Goal: Check status: Check status

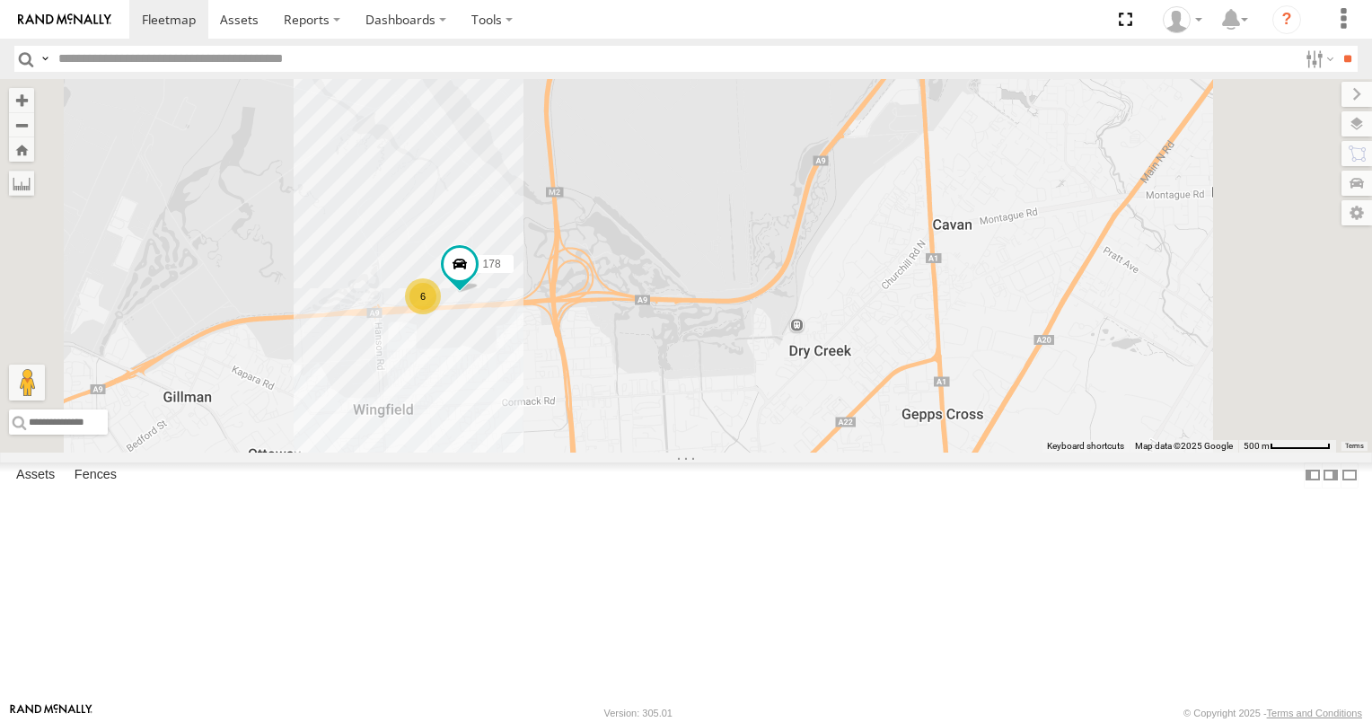
click at [0, 0] on span at bounding box center [0, 0] width 0 height 0
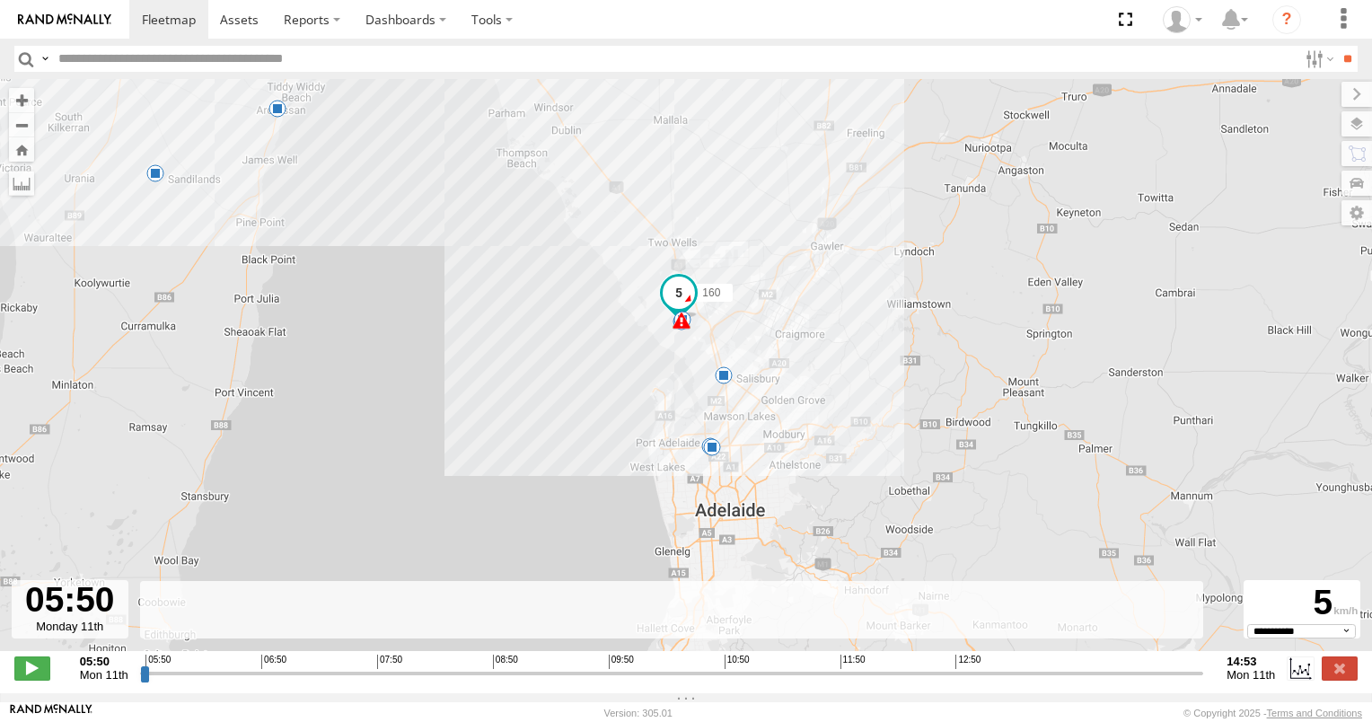
drag, startPoint x: 691, startPoint y: 449, endPoint x: 236, endPoint y: 321, distance: 472.8
click at [236, 321] on div "160 05:55 Mon 05:55 Mon 06:26 Mon 07:15 Mon 07:23 Mon 07:43 Mon 08:06 Mon 10:14…" at bounding box center [686, 374] width 1372 height 591
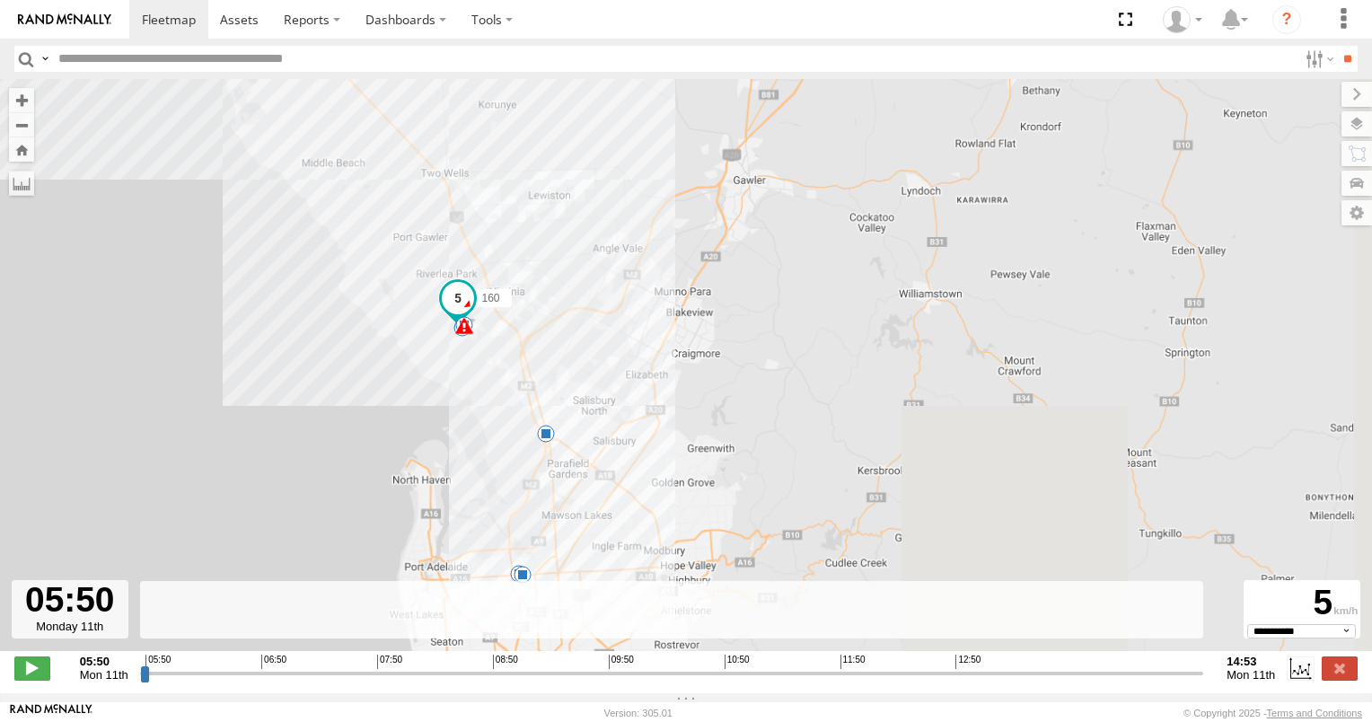
drag, startPoint x: 824, startPoint y: 312, endPoint x: 212, endPoint y: 313, distance: 611.6
click at [212, 313] on div "160 05:55 Mon 05:55 Mon 06:26 Mon 07:15 Mon 07:23 Mon 07:43 Mon 08:06 Mon 10:14…" at bounding box center [686, 374] width 1372 height 591
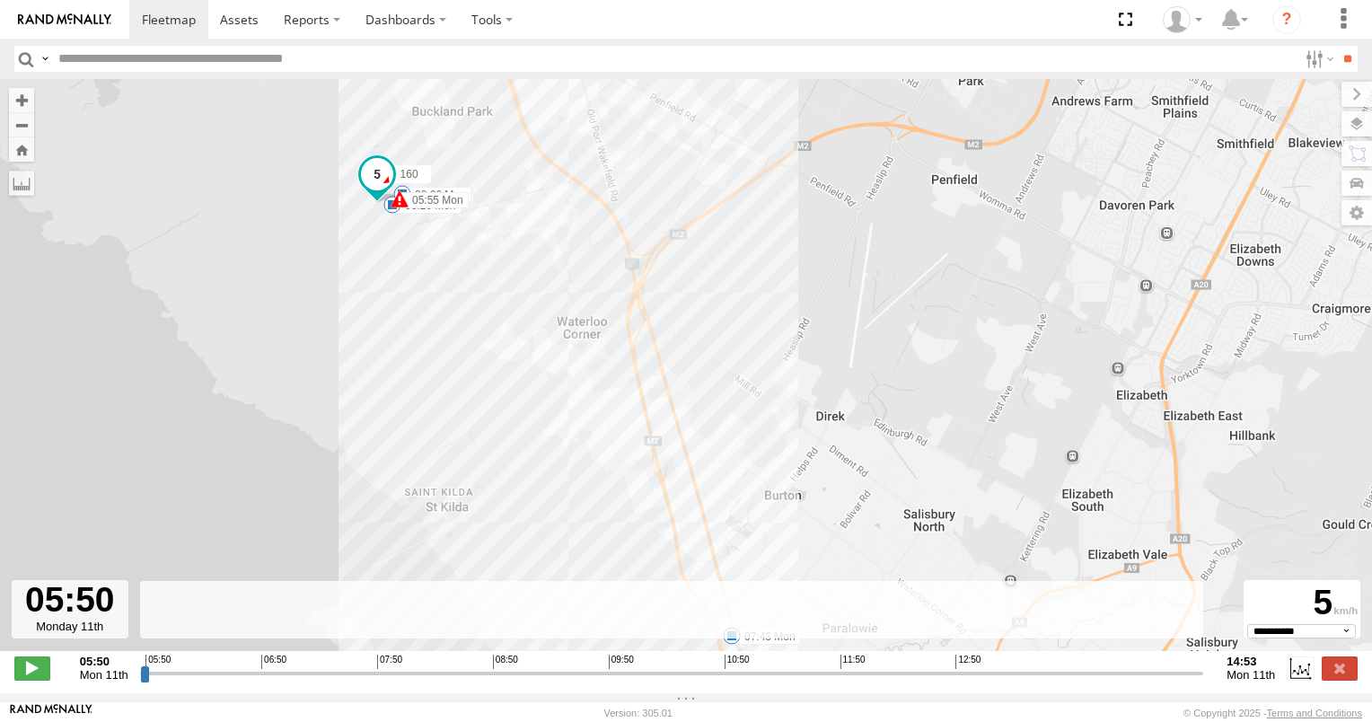
drag, startPoint x: 548, startPoint y: 359, endPoint x: 686, endPoint y: 366, distance: 138.4
click at [686, 366] on div "160 05:55 Mon 05:55 Mon 06:26 Mon 07:15 Mon 07:23 Mon 07:43 Mon 08:06 Mon 10:14…" at bounding box center [686, 374] width 1372 height 591
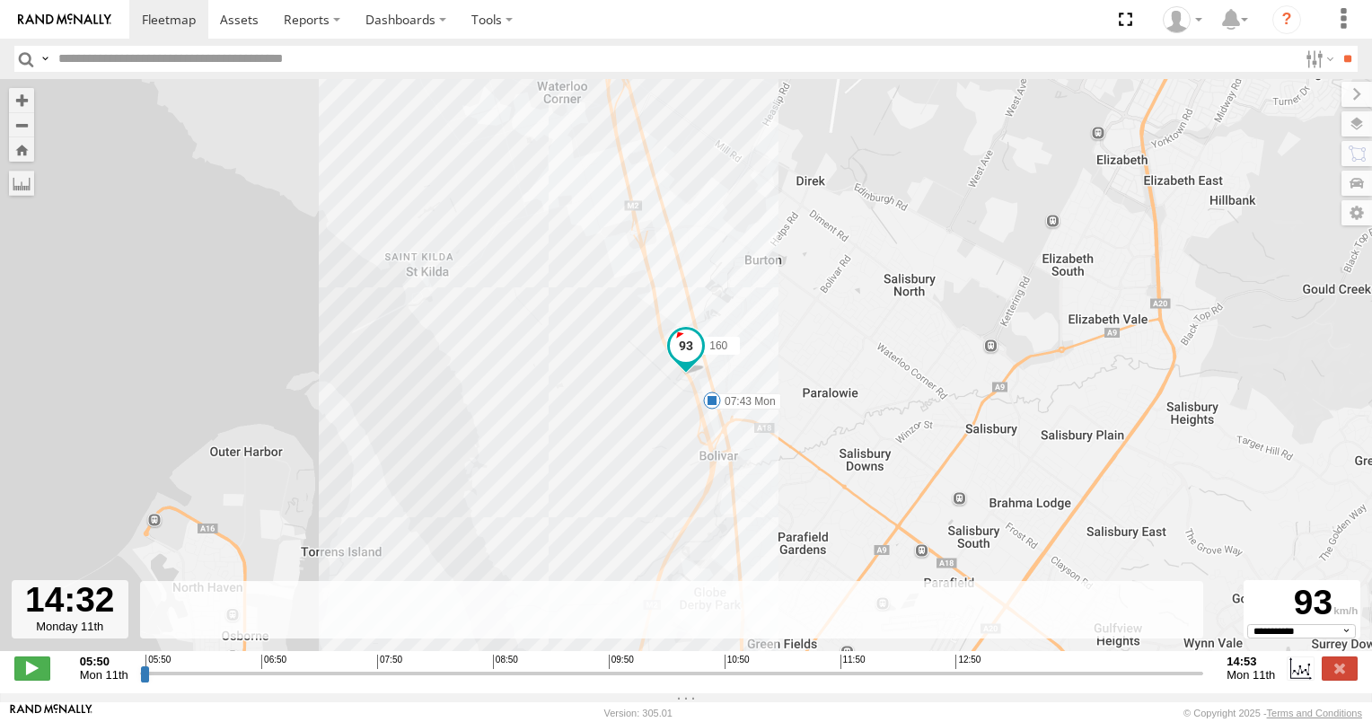
drag, startPoint x: 145, startPoint y: 679, endPoint x: 1158, endPoint y: 711, distance: 1014.4
click at [1158, 682] on input "range" at bounding box center [672, 673] width 1064 height 17
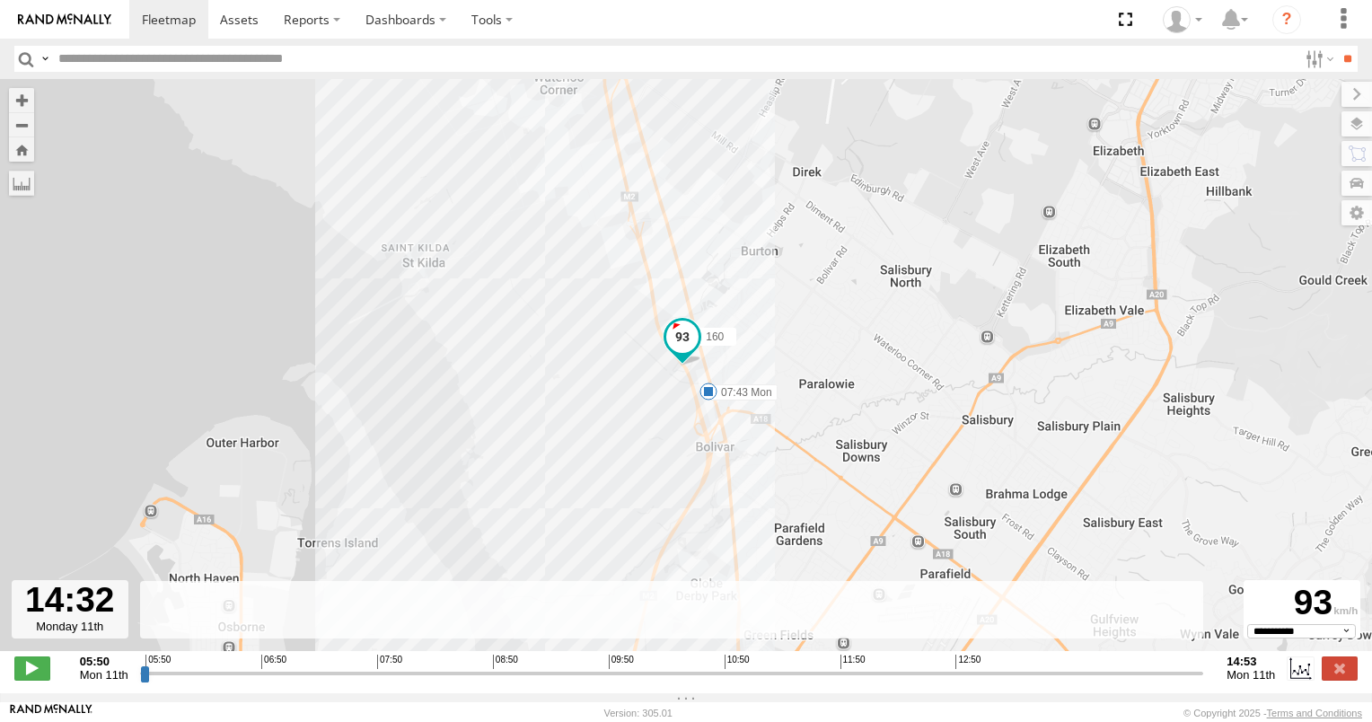
drag, startPoint x: 818, startPoint y: 545, endPoint x: 816, endPoint y: 445, distance: 99.7
click at [816, 485] on div "160 05:55 Mon 05:55 Mon 06:26 Mon 07:15 Mon 07:23 Mon 07:43 Mon 08:06 Mon 10:14…" at bounding box center [686, 374] width 1372 height 591
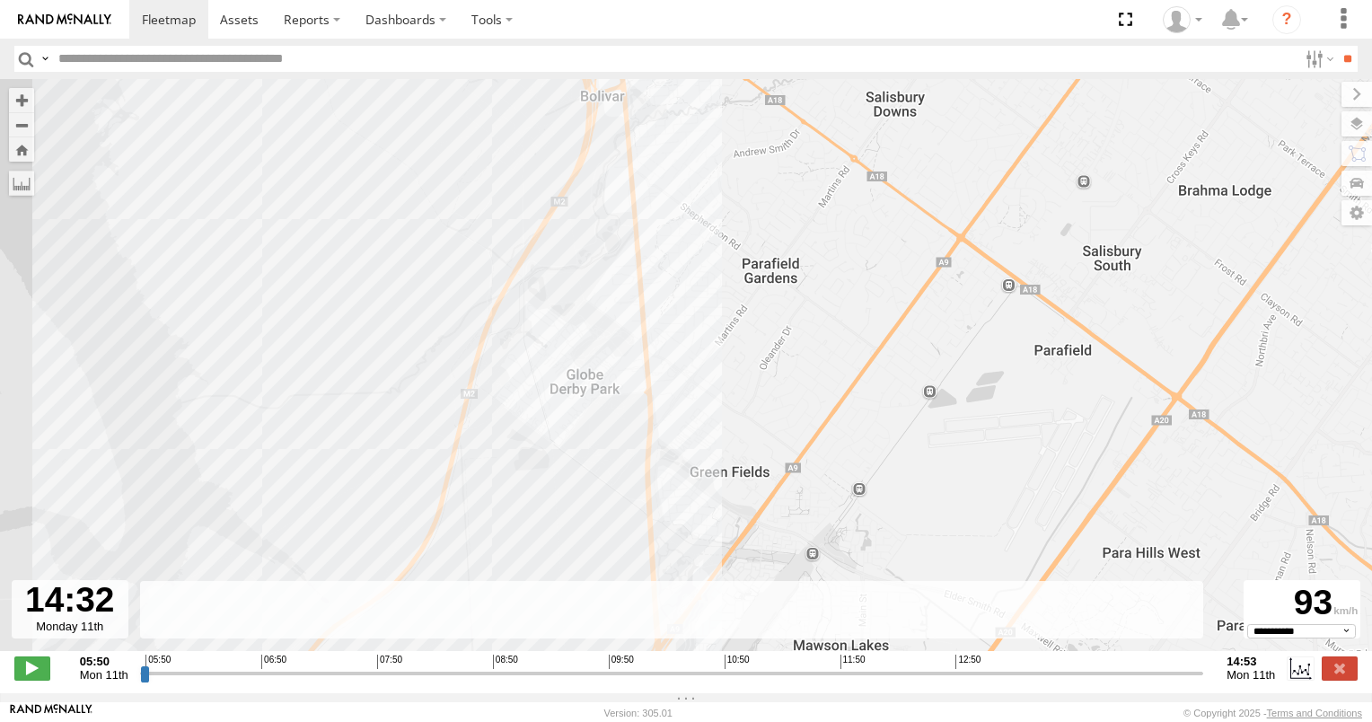
drag, startPoint x: 816, startPoint y: 470, endPoint x: 844, endPoint y: 344, distance: 128.8
click at [826, 395] on div "160 05:55 Mon 05:55 Mon 06:26 Mon 07:15 Mon 07:23 Mon 07:43 Mon 08:06 Mon 10:14…" at bounding box center [686, 374] width 1372 height 591
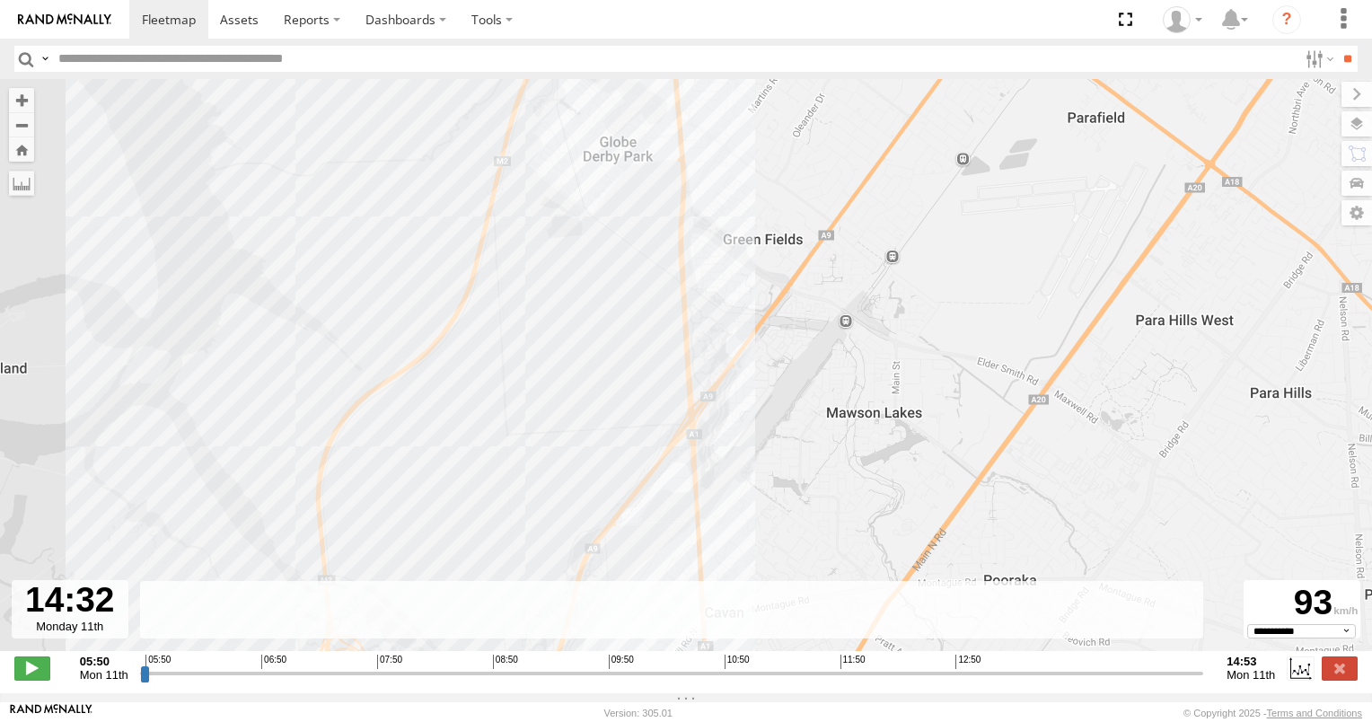
drag, startPoint x: 820, startPoint y: 398, endPoint x: 838, endPoint y: 192, distance: 206.4
click at [831, 244] on div "160 05:55 Mon 05:55 Mon 06:26 Mon 07:15 Mon 07:23 Mon 07:43 Mon 08:06 Mon 10:14…" at bounding box center [686, 374] width 1372 height 591
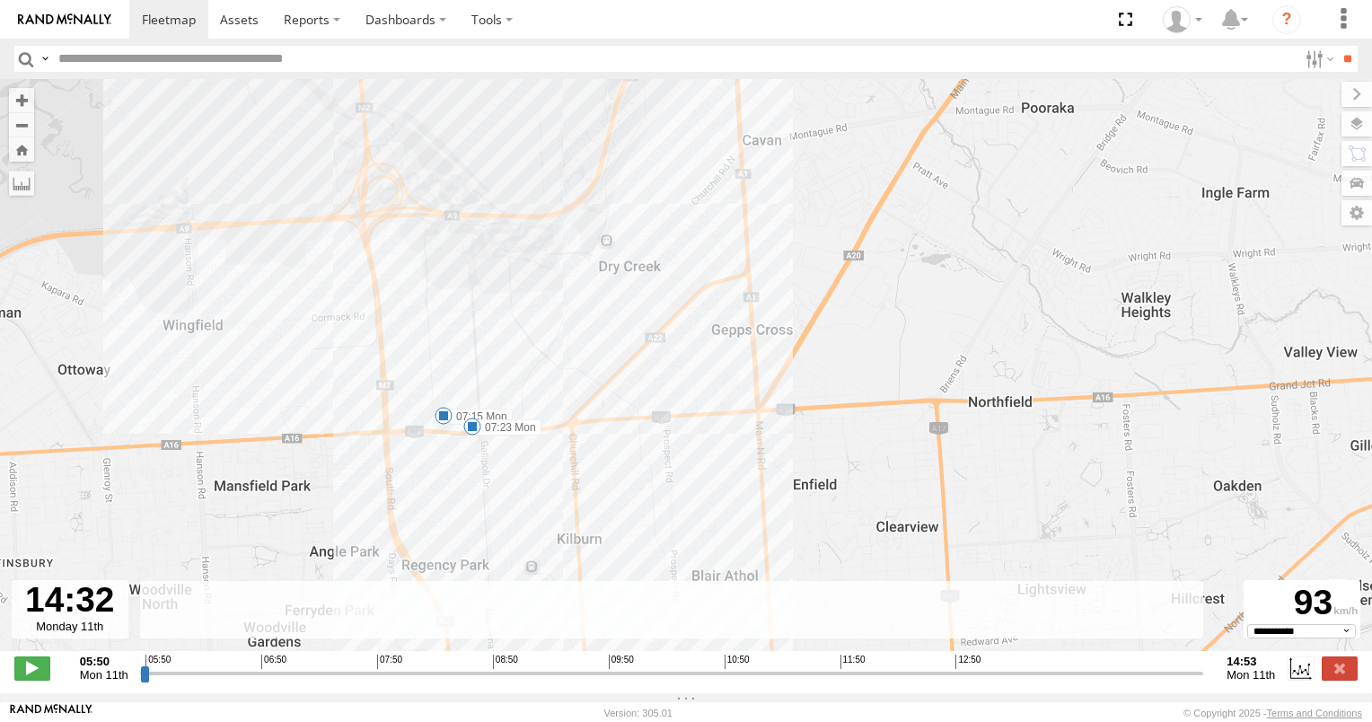
drag, startPoint x: 853, startPoint y: 280, endPoint x: 855, endPoint y: 259, distance: 21.6
click at [855, 260] on div "160 05:55 Mon 05:55 Mon 06:26 Mon 07:15 Mon 07:23 Mon 07:43 Mon 08:06 Mon 10:14…" at bounding box center [686, 374] width 1372 height 591
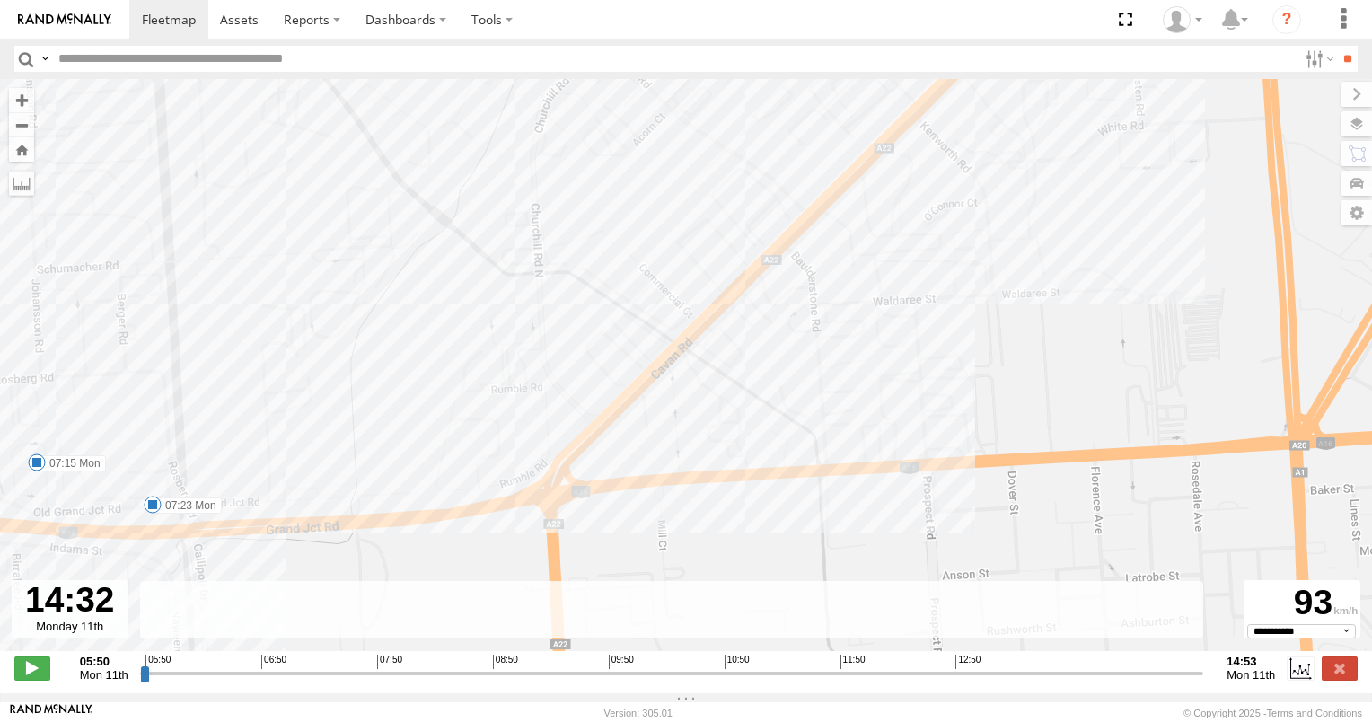
drag, startPoint x: 451, startPoint y: 349, endPoint x: 679, endPoint y: 341, distance: 228.2
click at [631, 343] on div "160 05:55 Mon 05:55 Mon 06:26 Mon 07:15 Mon 07:23 Mon 07:43 Mon 08:06 Mon 10:14…" at bounding box center [686, 374] width 1372 height 591
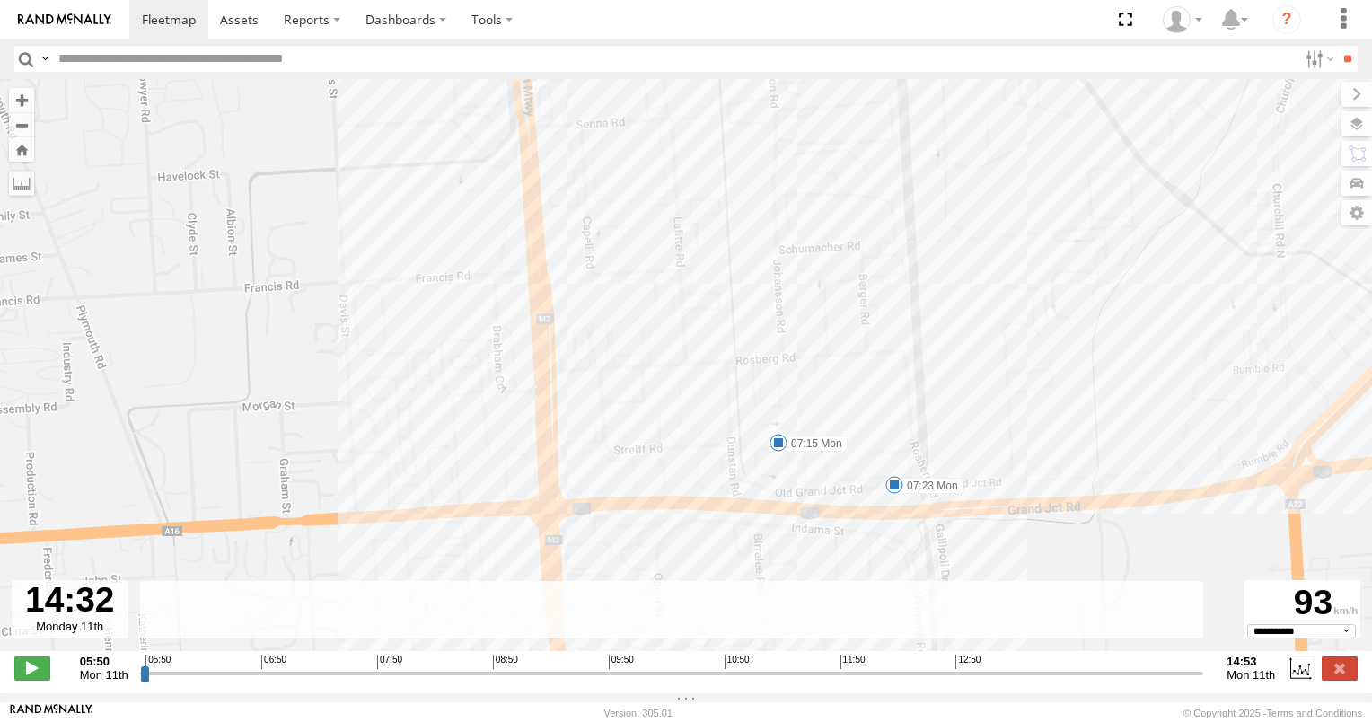
drag, startPoint x: 918, startPoint y: 326, endPoint x: 616, endPoint y: 442, distance: 323.2
click at [612, 452] on div "160 05:55 Mon 05:55 Mon 06:26 Mon 07:15 Mon 07:23 Mon 07:43 Mon 08:06 Mon 10:14…" at bounding box center [686, 374] width 1372 height 591
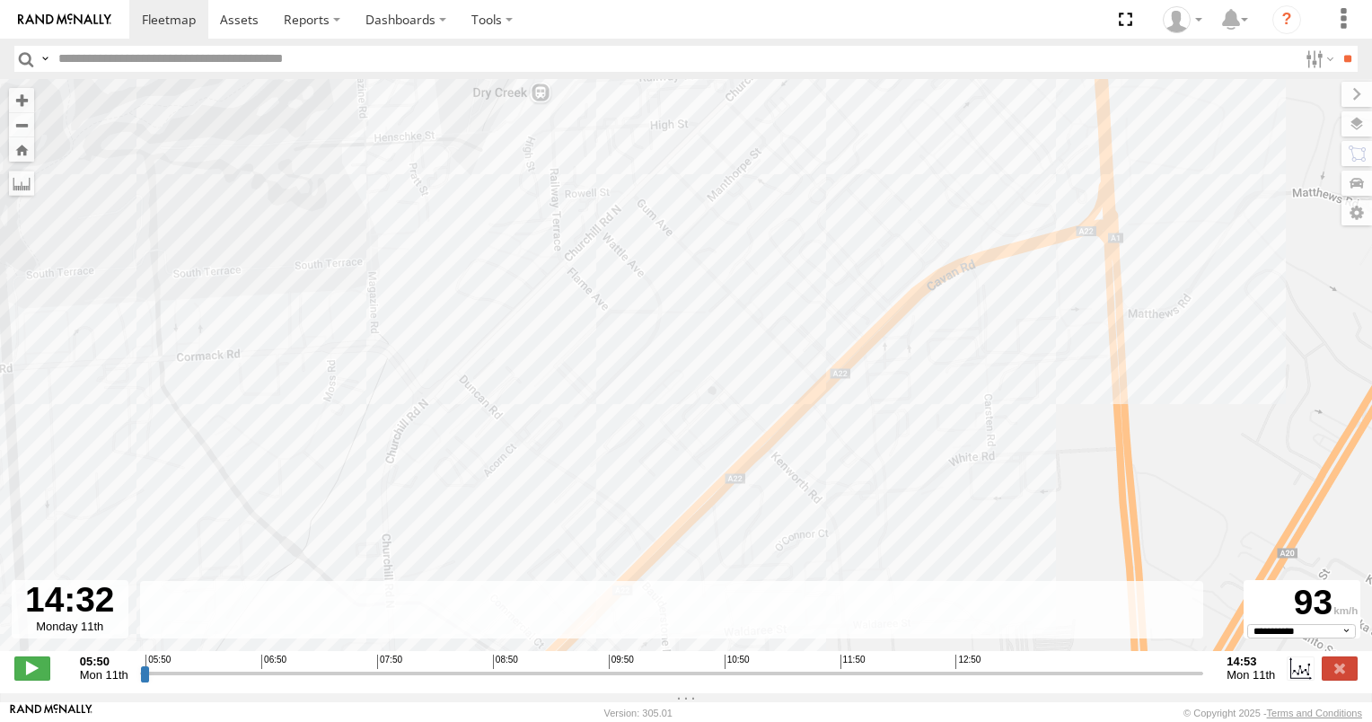
click at [661, 447] on div "160 05:55 Mon 05:55 Mon 06:26 Mon 07:15 Mon 07:23 Mon 07:43 Mon 08:06 Mon 10:14…" at bounding box center [686, 374] width 1372 height 591
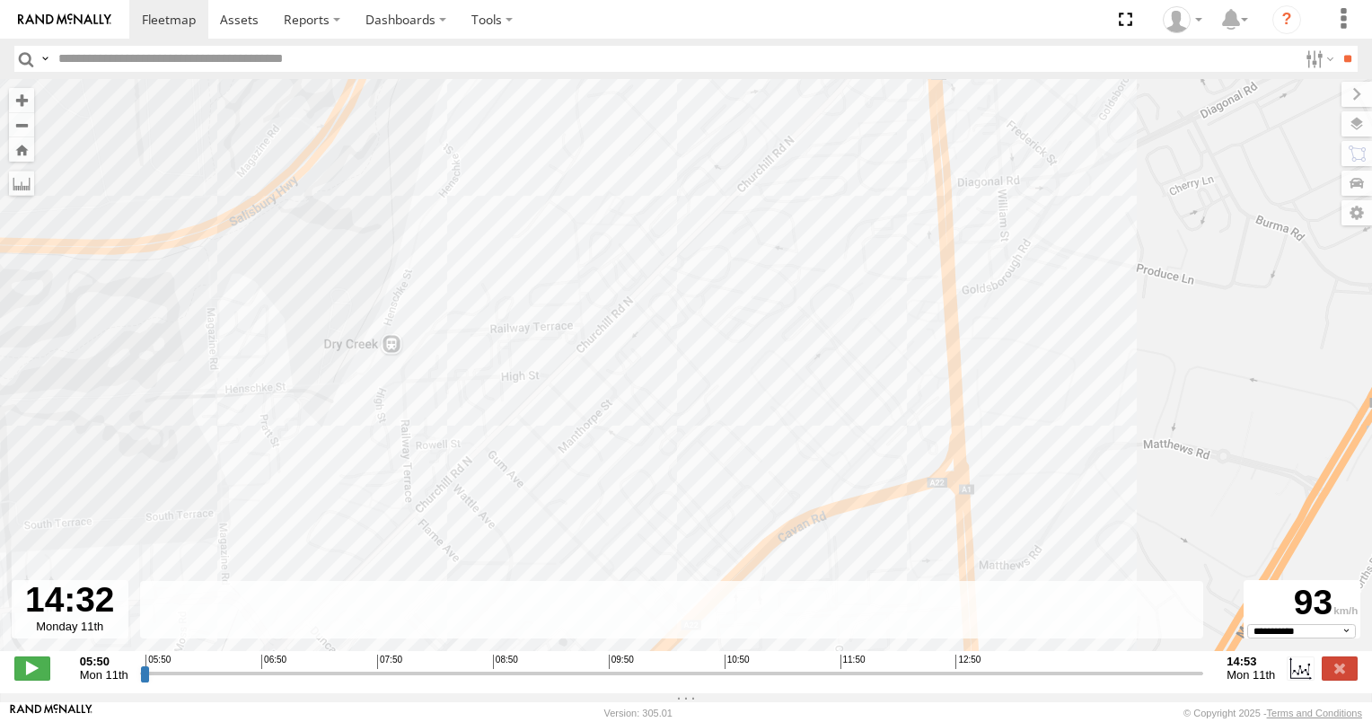
drag, startPoint x: 708, startPoint y: 377, endPoint x: 708, endPoint y: 444, distance: 66.5
click at [708, 444] on div "160 05:55 Mon 05:55 Mon 06:26 Mon 07:15 Mon 07:23 Mon 07:43 Mon 08:06 Mon 10:14…" at bounding box center [686, 374] width 1372 height 591
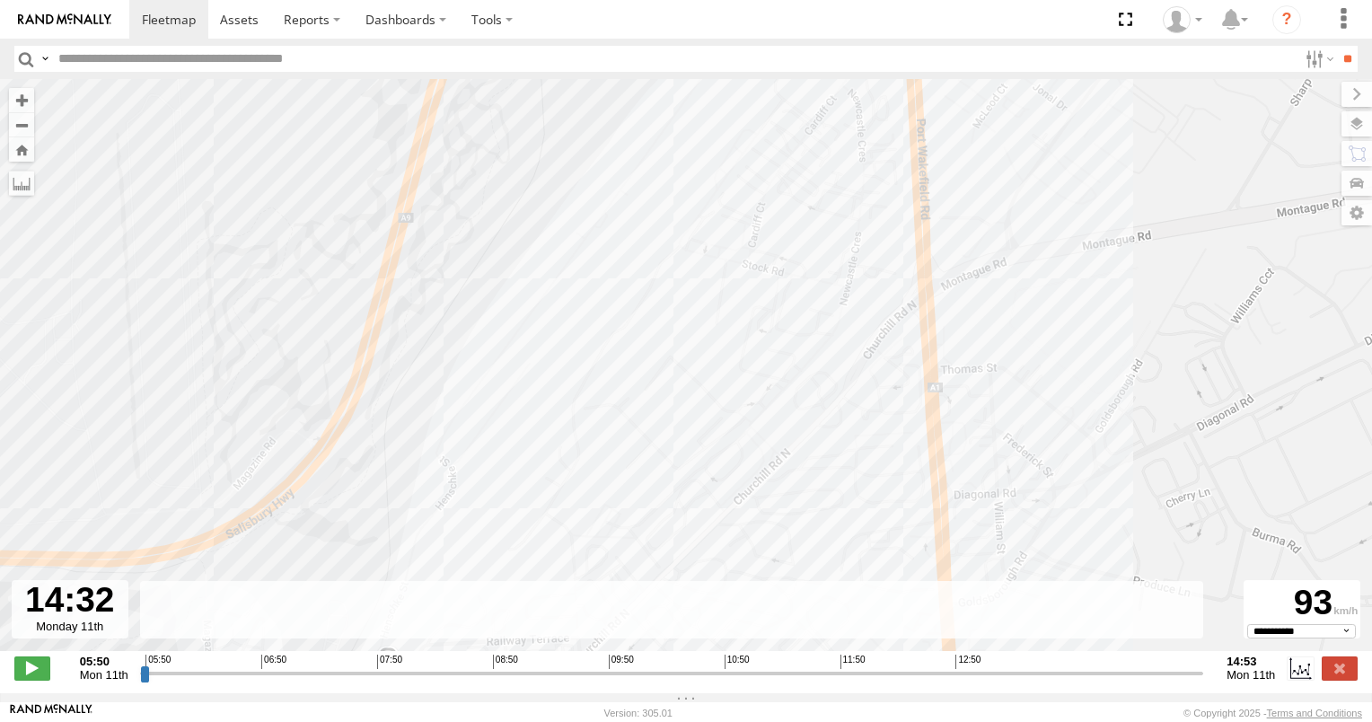
drag, startPoint x: 743, startPoint y: 352, endPoint x: 751, endPoint y: 445, distance: 93.7
click at [749, 443] on div "160 05:55 Mon 05:55 Mon 06:26 Mon 07:15 Mon 07:23 Mon 07:43 Mon 08:06 Mon 10:14…" at bounding box center [686, 374] width 1372 height 591
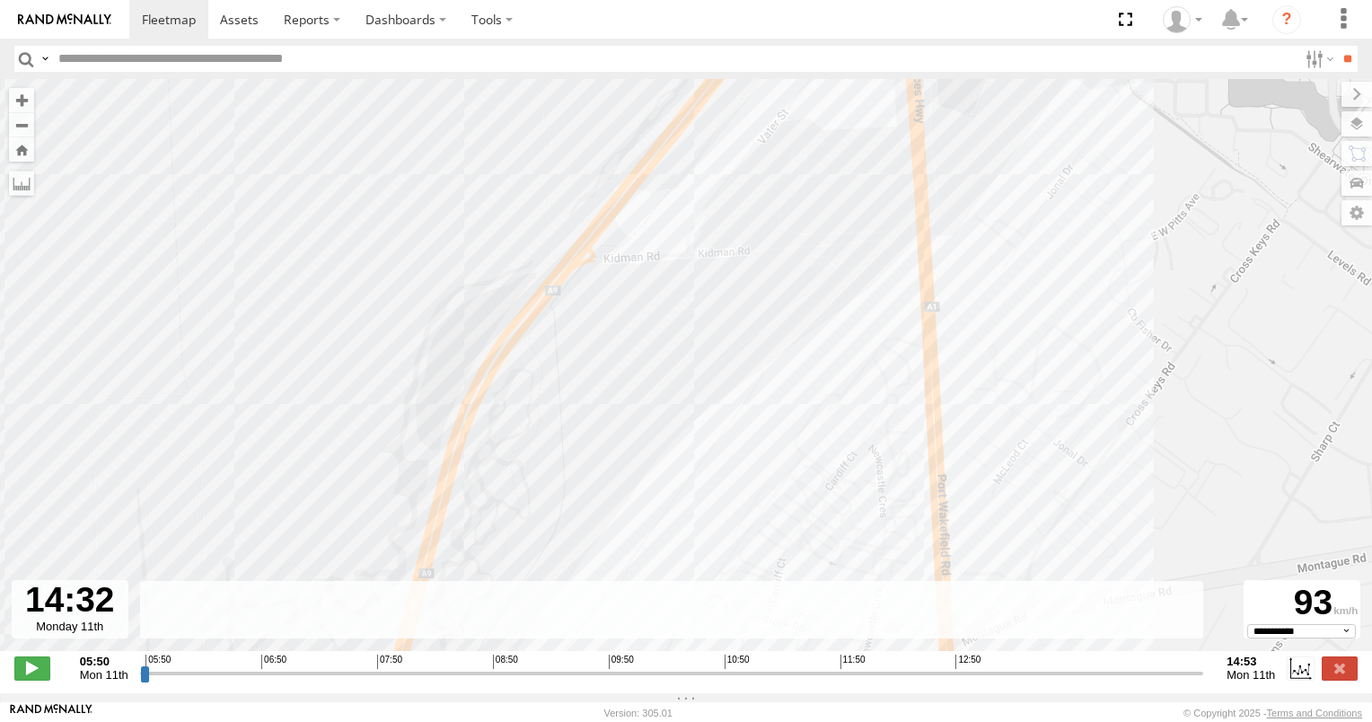
drag, startPoint x: 779, startPoint y: 338, endPoint x: 787, endPoint y: 467, distance: 129.6
click at [785, 467] on div "160 05:55 Mon 05:55 Mon 06:26 Mon 07:15 Mon 07:23 Mon 07:43 Mon 08:06 Mon 10:14…" at bounding box center [686, 374] width 1372 height 591
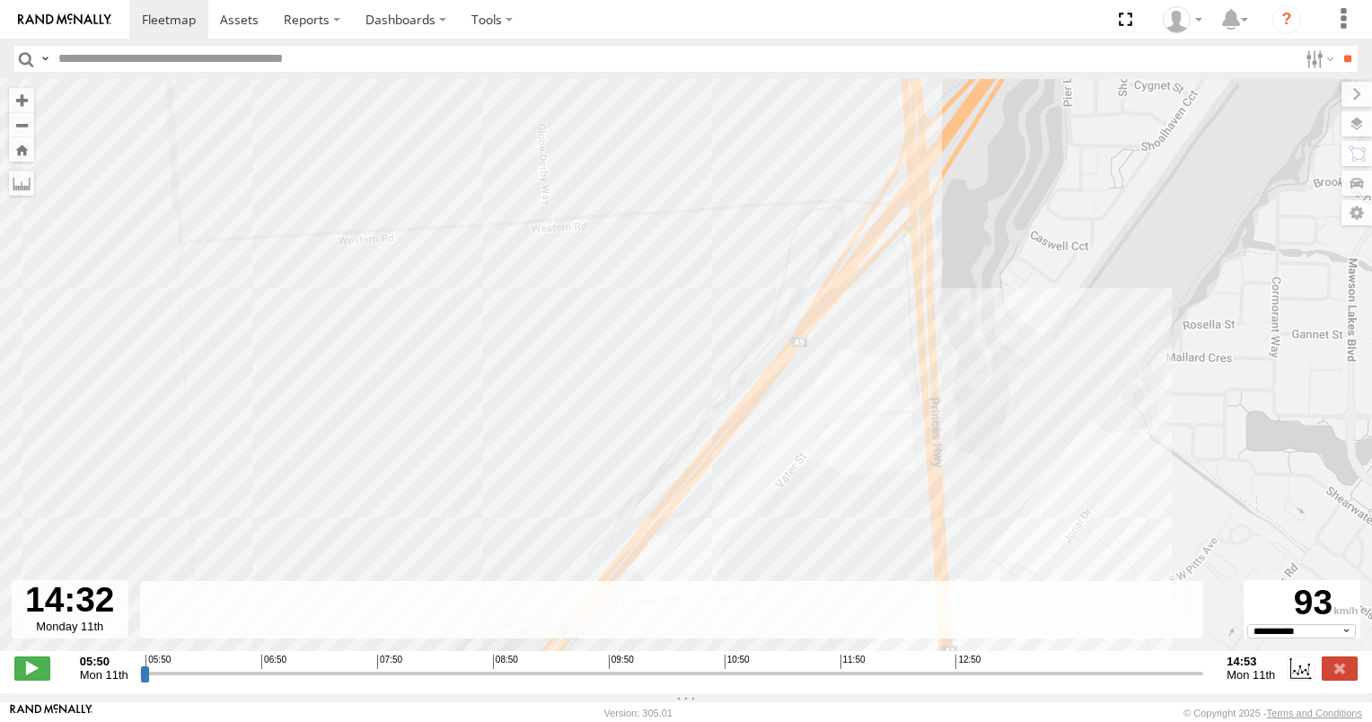
drag, startPoint x: 815, startPoint y: 336, endPoint x: 824, endPoint y: 484, distance: 148.4
click at [819, 481] on div "160 05:55 Mon 05:55 Mon 06:26 Mon 07:15 Mon 07:23 Mon 07:43 Mon 08:06 Mon 10:14…" at bounding box center [686, 374] width 1372 height 591
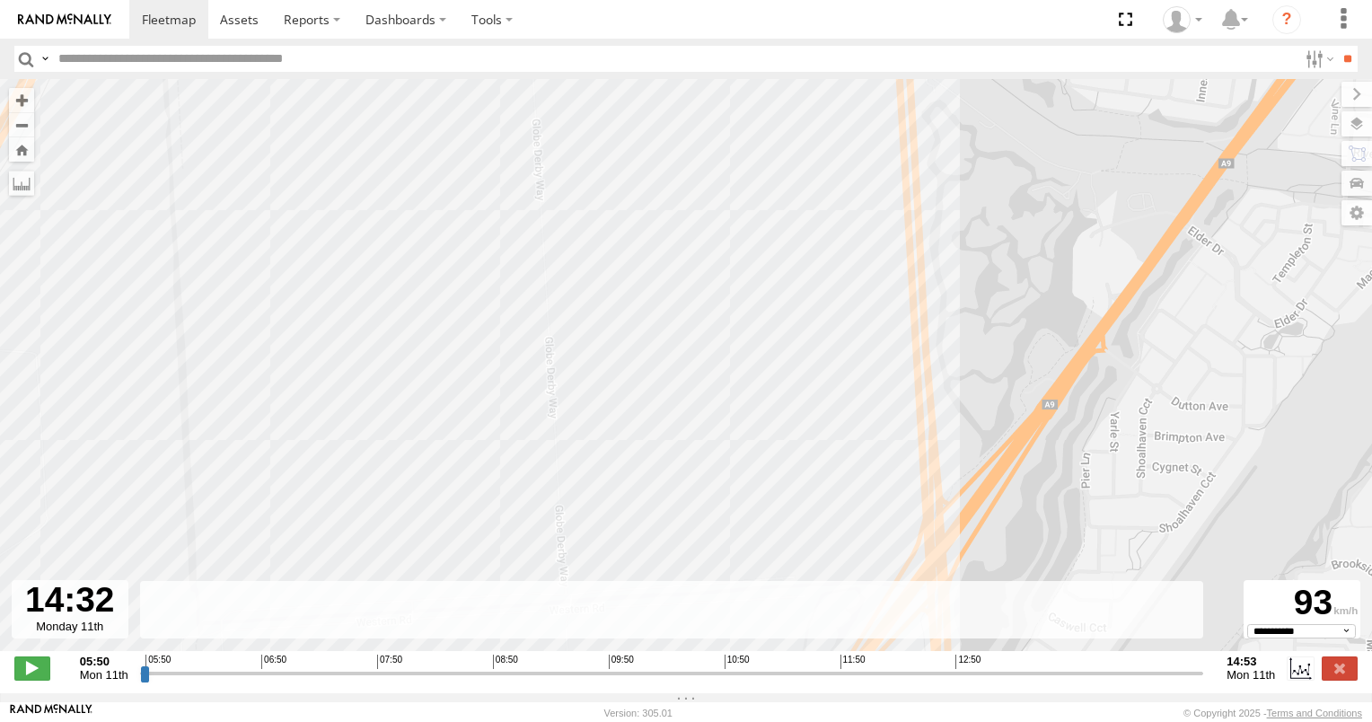
drag, startPoint x: 832, startPoint y: 442, endPoint x: 835, endPoint y: 464, distance: 22.6
click at [835, 464] on div "160 05:55 Mon 05:55 Mon 06:26 Mon 07:15 Mon 07:23 Mon 07:43 Mon 08:06 Mon 10:14…" at bounding box center [686, 374] width 1372 height 591
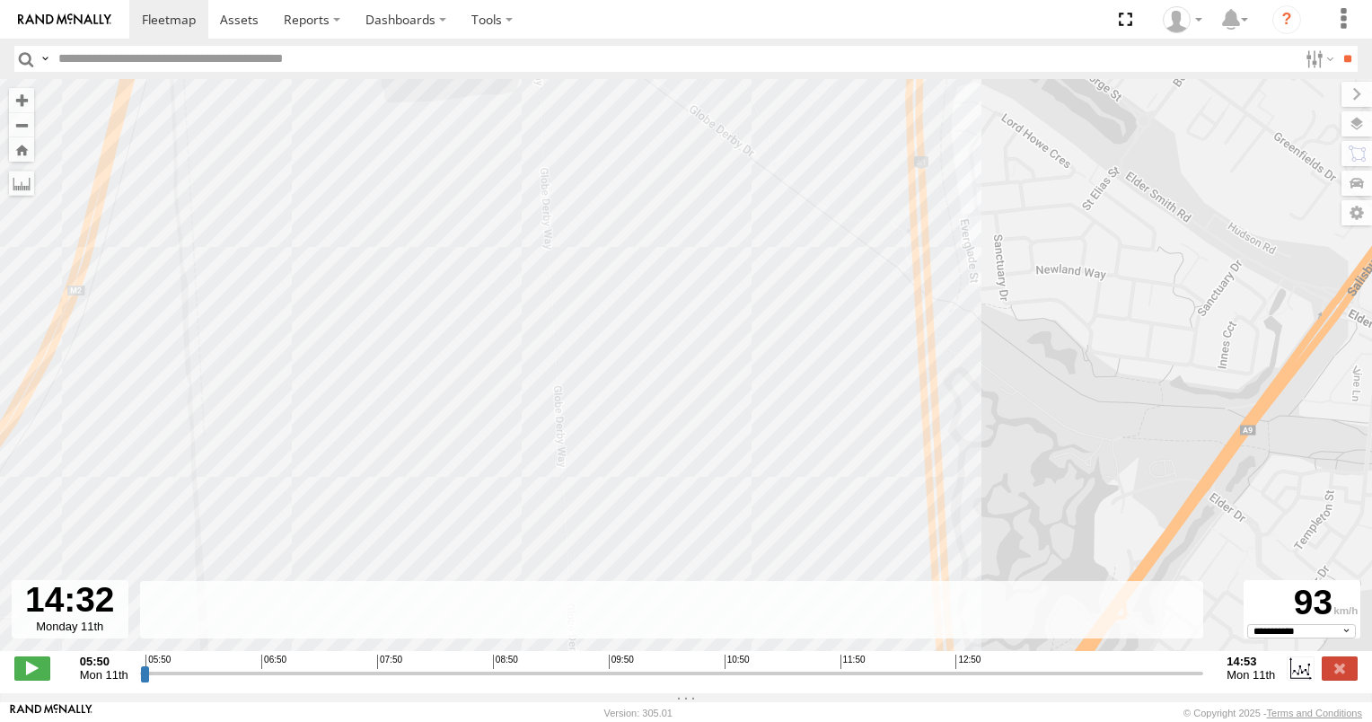
drag, startPoint x: 840, startPoint y: 344, endPoint x: 840, endPoint y: 456, distance: 112.3
click at [840, 456] on div "160 05:55 Mon 05:55 Mon 06:26 Mon 07:15 Mon 07:23 Mon 07:43 Mon 08:06 Mon 10:14…" at bounding box center [686, 374] width 1372 height 591
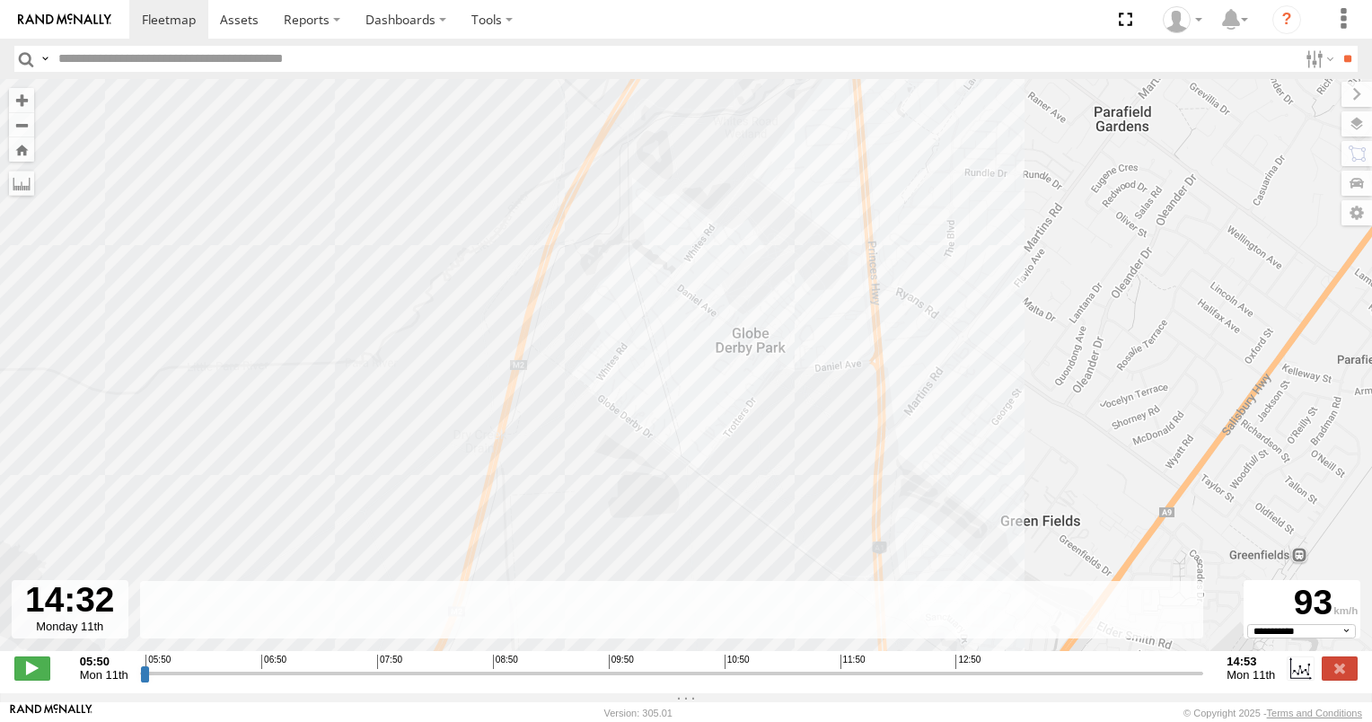
drag, startPoint x: 818, startPoint y: 378, endPoint x: 817, endPoint y: 515, distance: 137.4
click at [817, 515] on div "160 05:55 Mon 05:55 Mon 06:26 Mon 07:15 Mon 07:23 Mon 07:43 Mon 08:06 Mon 10:14…" at bounding box center [686, 374] width 1372 height 591
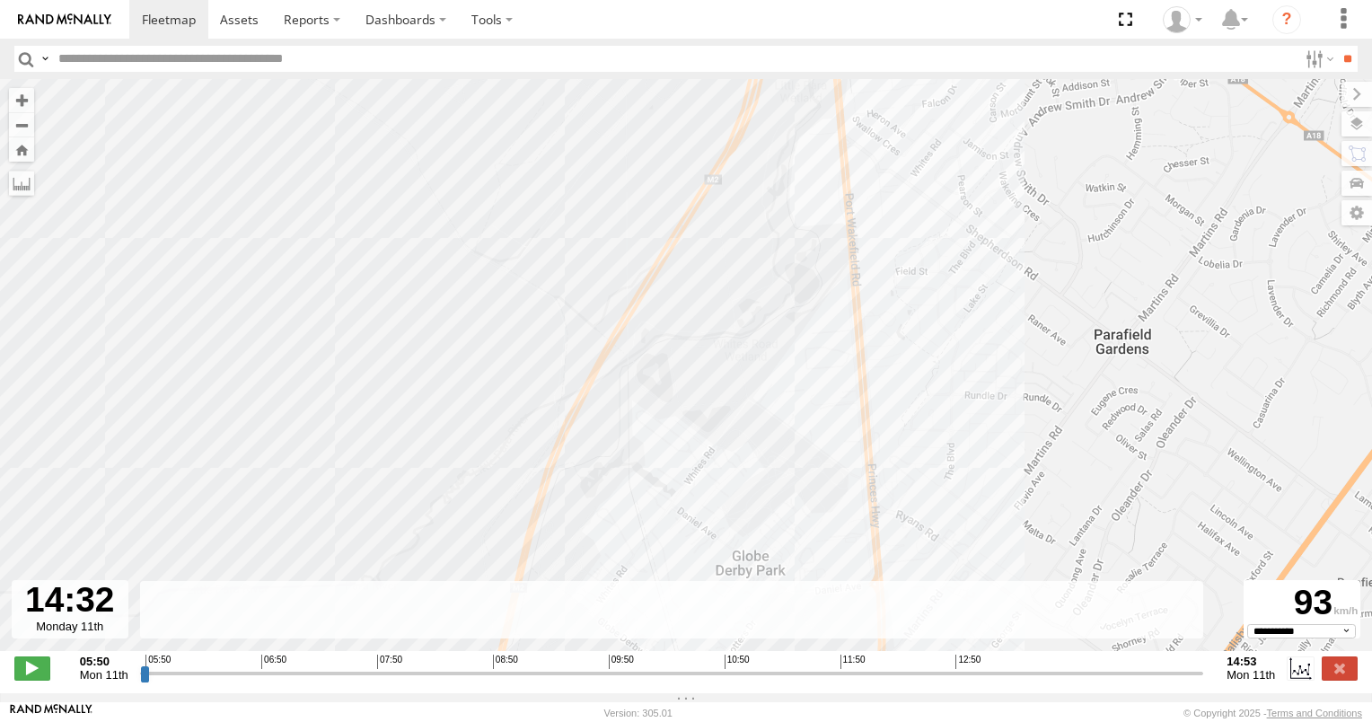
drag, startPoint x: 794, startPoint y: 463, endPoint x: 794, endPoint y: 524, distance: 61.1
click at [794, 517] on div "160 05:55 Mon 05:55 Mon 06:26 Mon 07:15 Mon 07:23 Mon 07:43 Mon 08:06 Mon 10:14…" at bounding box center [686, 374] width 1372 height 591
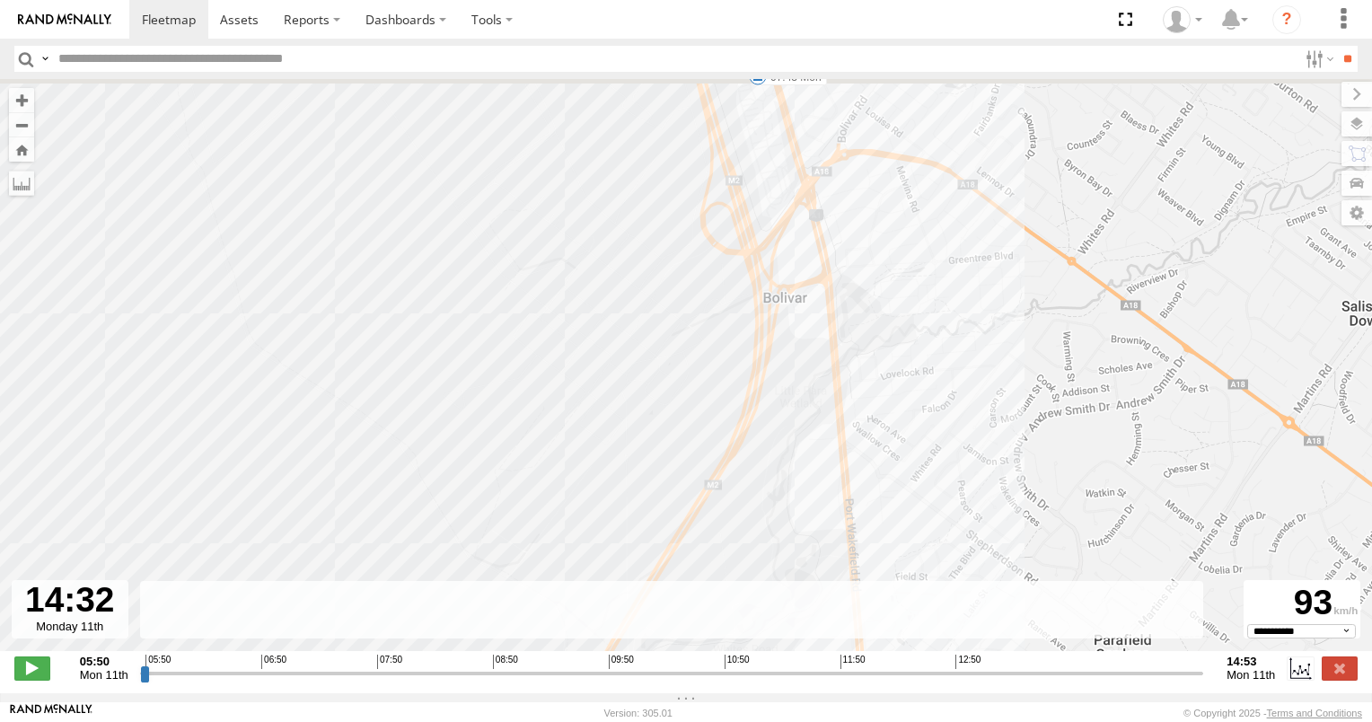
drag, startPoint x: 769, startPoint y: 404, endPoint x: 772, endPoint y: 447, distance: 43.3
click at [772, 446] on div "160 05:55 Mon 05:55 Mon 06:26 Mon 07:15 Mon 07:23 Mon 07:43 Mon 08:06 Mon 10:14…" at bounding box center [686, 374] width 1372 height 591
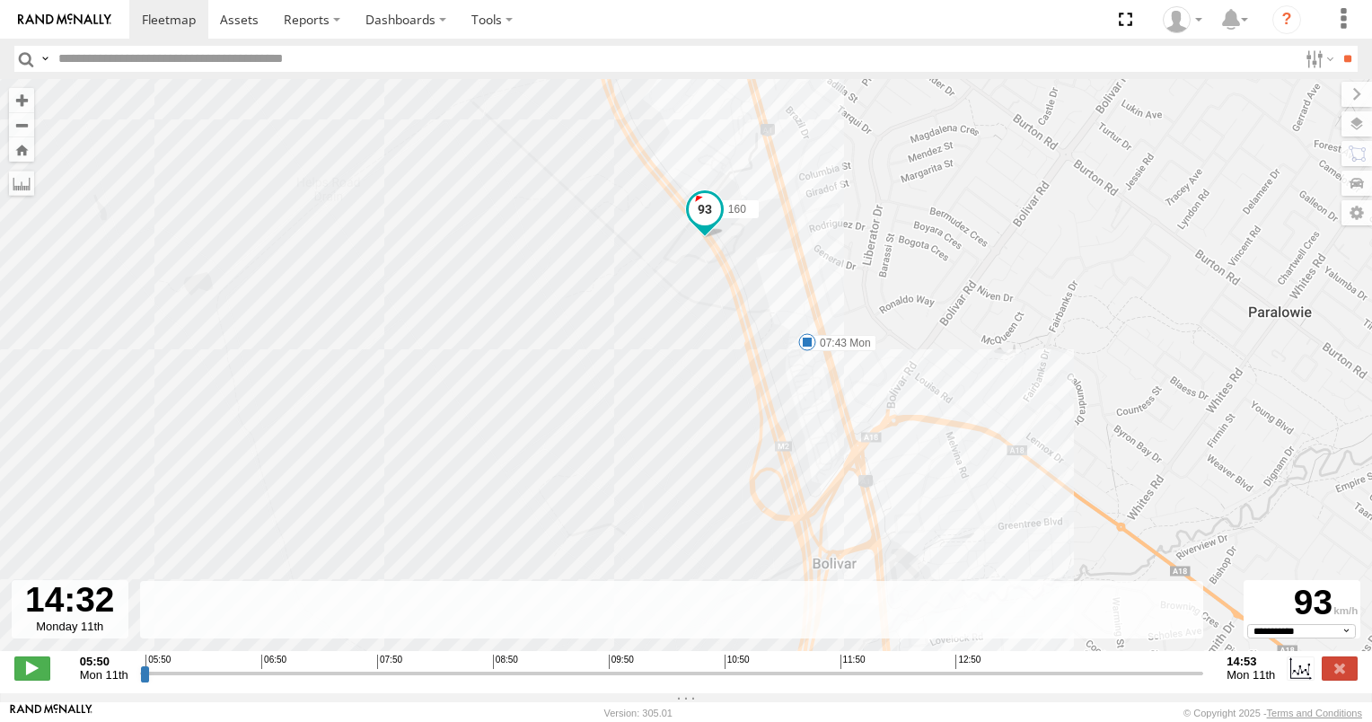
drag, startPoint x: 727, startPoint y: 286, endPoint x: 776, endPoint y: 430, distance: 152.5
click at [771, 429] on div "160 05:55 Mon 05:55 Mon 06:26 Mon 07:15 Mon 07:23 Mon 07:43 Mon 08:06 Mon 10:14…" at bounding box center [686, 374] width 1372 height 591
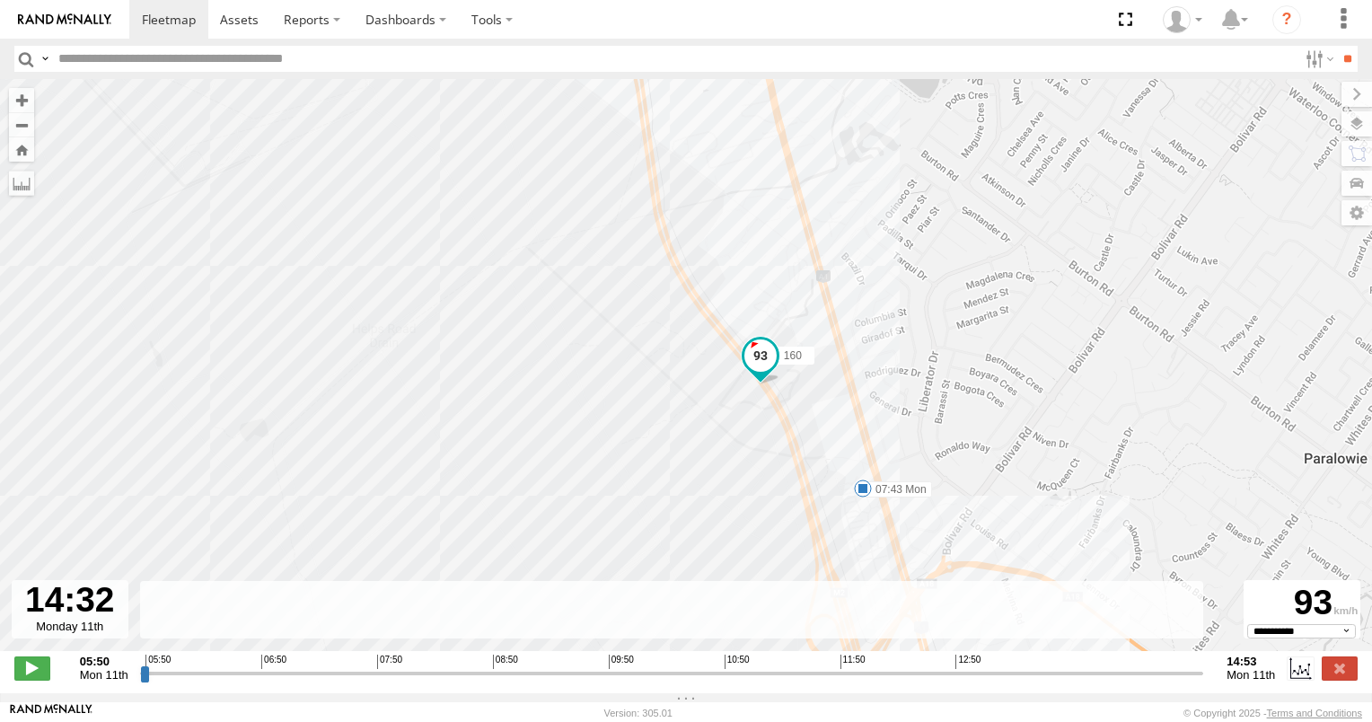
click at [866, 496] on span at bounding box center [863, 489] width 18 height 18
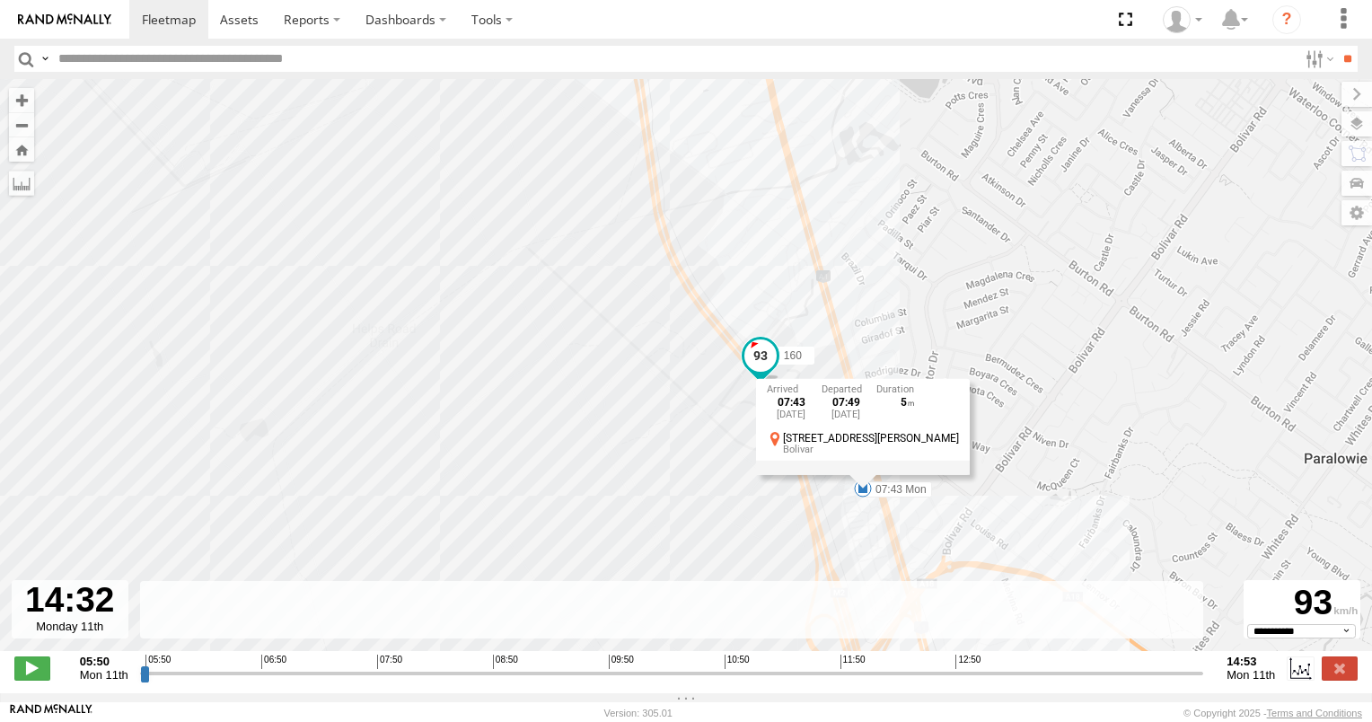
click at [969, 506] on div "160 05:55 Mon 05:55 Mon 06:26 Mon 07:15 Mon 07:23 Mon 07:43 Mon 08:06 Mon 10:14…" at bounding box center [686, 374] width 1372 height 591
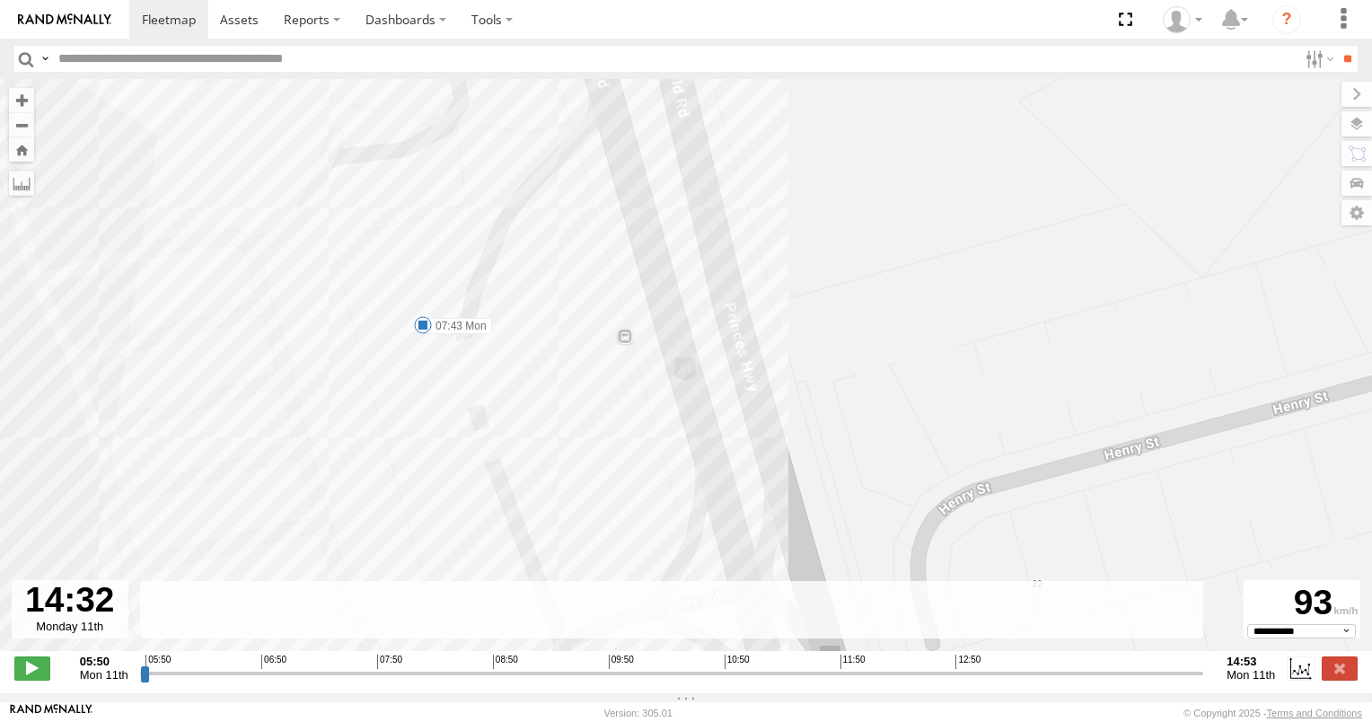
drag, startPoint x: 575, startPoint y: 449, endPoint x: 603, endPoint y: 452, distance: 28.9
click at [603, 452] on div "160 05:55 Mon 05:55 Mon 06:26 Mon 07:15 Mon 07:23 Mon 07:43 Mon 08:06 Mon 10:14…" at bounding box center [686, 374] width 1372 height 591
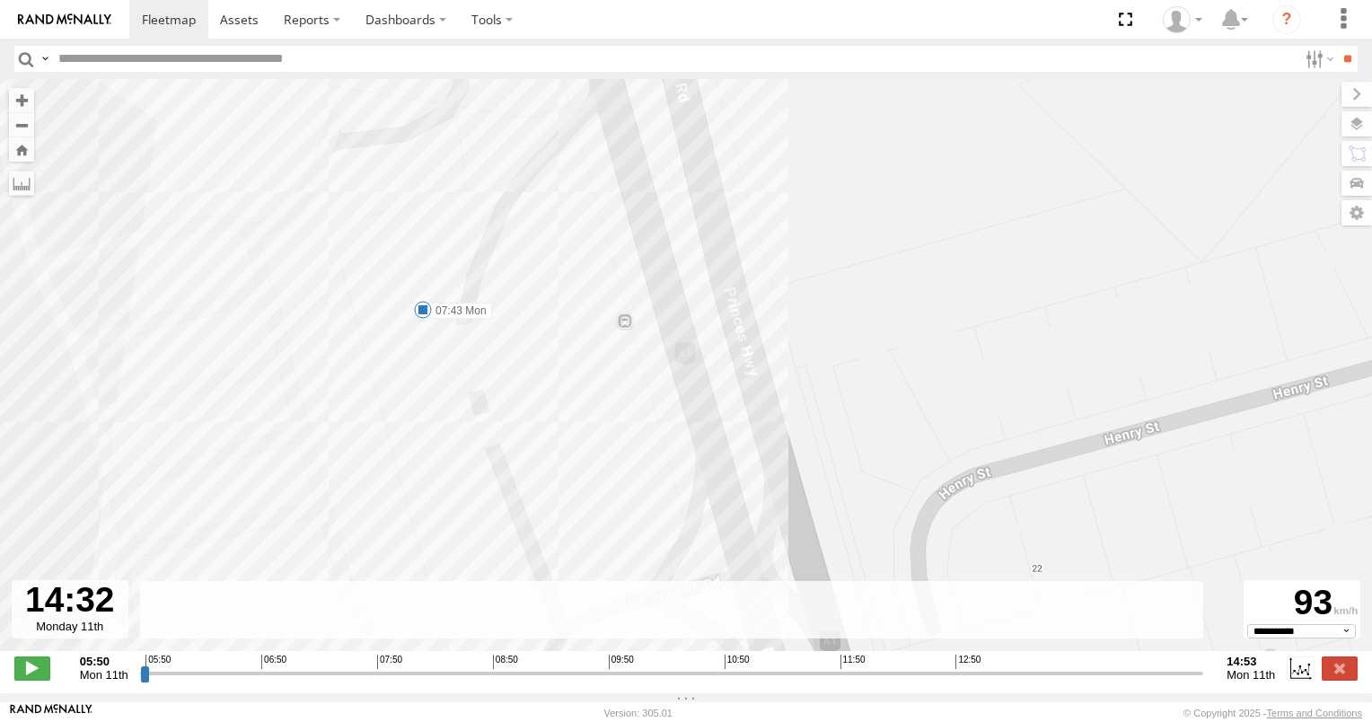
drag, startPoint x: 603, startPoint y: 486, endPoint x: 610, endPoint y: 281, distance: 204.9
click at [610, 284] on div "160 05:55 Mon 05:55 Mon 06:26 Mon 07:15 Mon 07:23 Mon 07:43 Mon 08:06 Mon 10:14…" at bounding box center [686, 374] width 1372 height 591
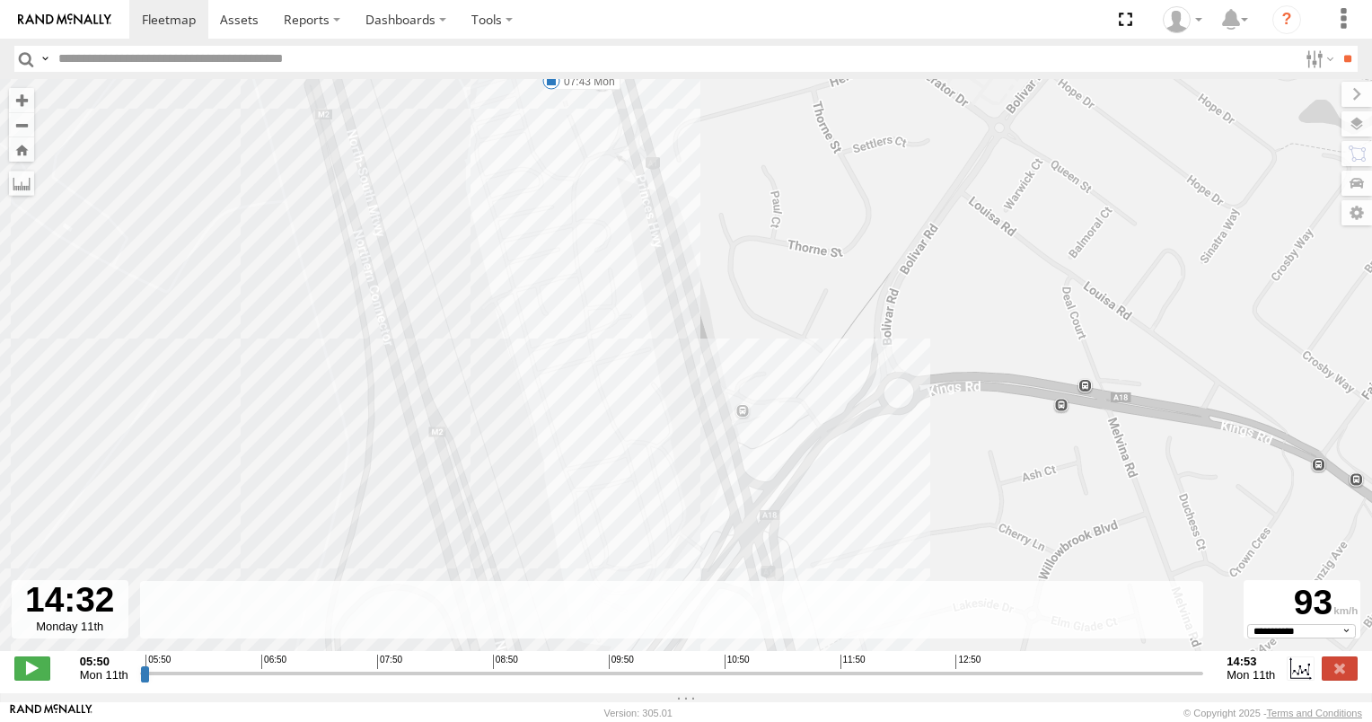
drag, startPoint x: 652, startPoint y: 461, endPoint x: 600, endPoint y: 366, distance: 107.7
click at [600, 366] on div "160 05:55 Mon 05:55 Mon 06:26 Mon 07:15 Mon 07:23 Mon 07:43 Mon 08:06 Mon 10:14…" at bounding box center [686, 374] width 1372 height 591
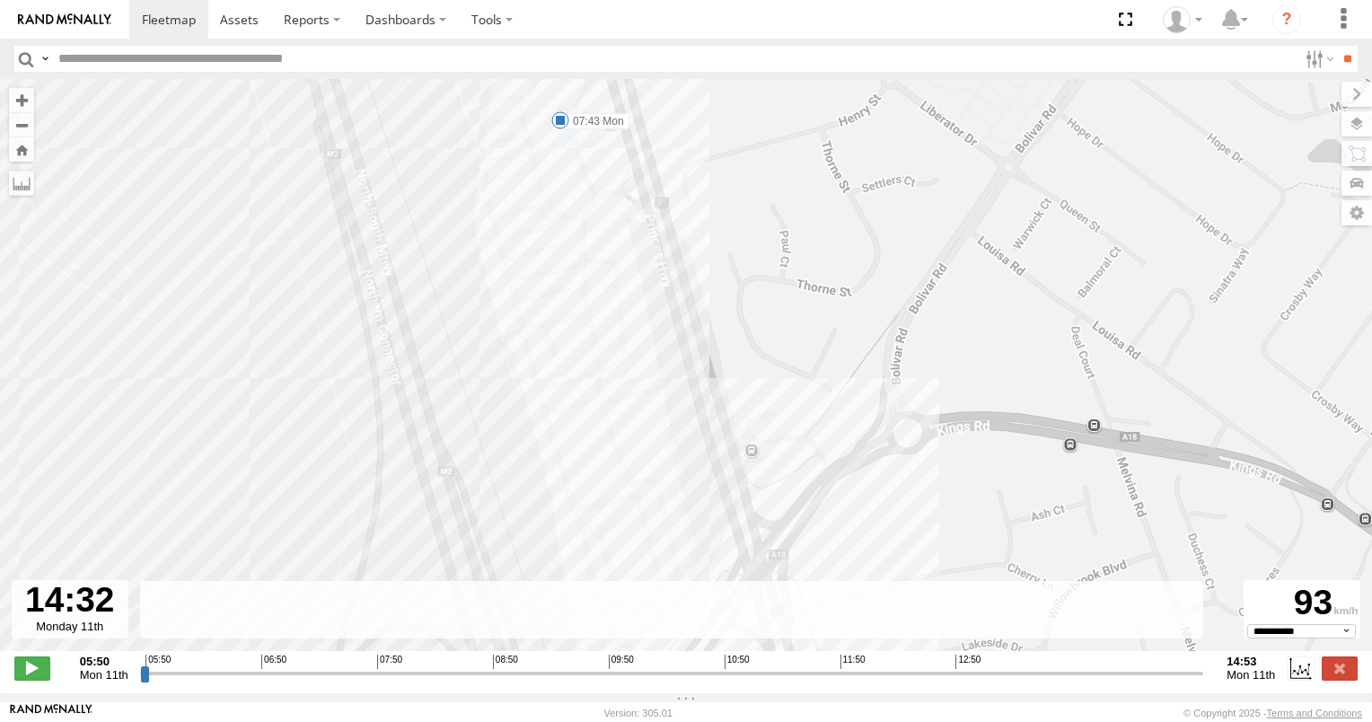
drag, startPoint x: 569, startPoint y: 305, endPoint x: 586, endPoint y: 422, distance: 118.0
click at [586, 426] on div "160 05:55 Mon 05:55 Mon 06:26 Mon 07:15 Mon 07:23 Mon 07:43 Mon 08:06 Mon 10:14…" at bounding box center [686, 374] width 1372 height 591
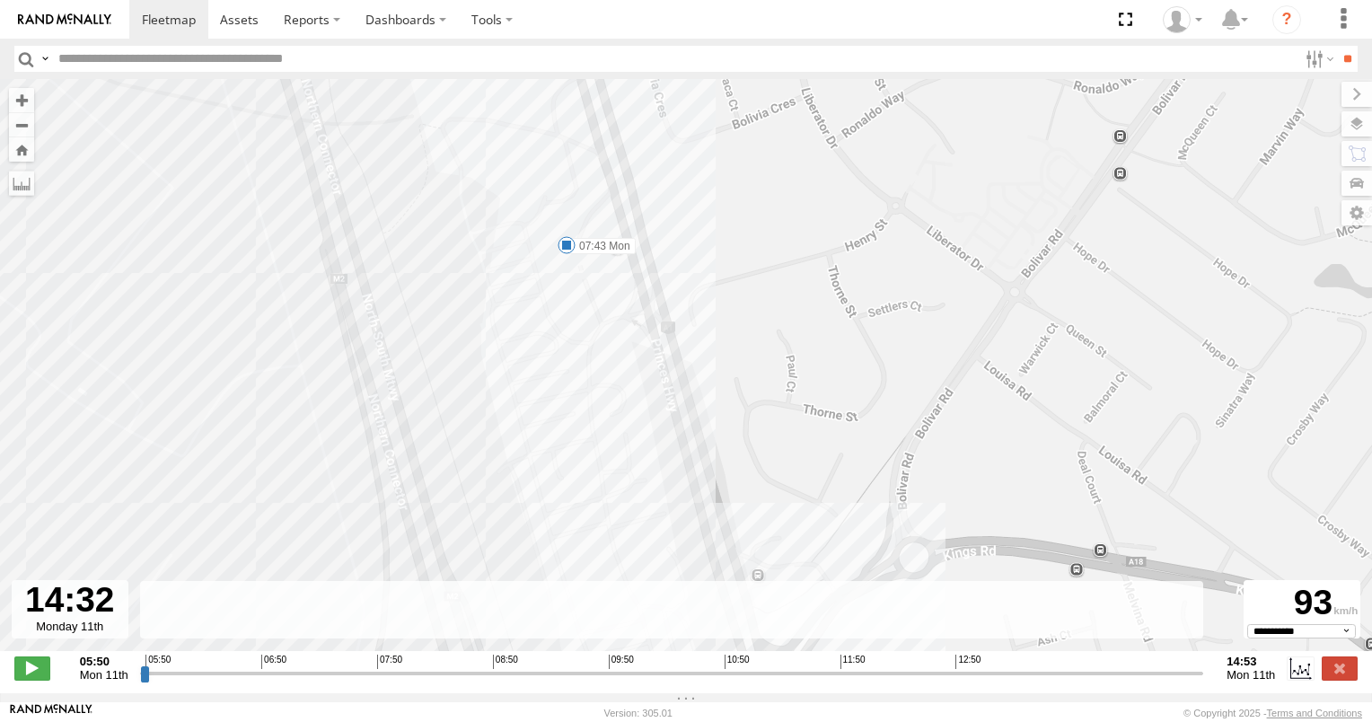
drag, startPoint x: 577, startPoint y: 330, endPoint x: 604, endPoint y: 429, distance: 103.5
click at [604, 429] on div "160 05:55 Mon 05:55 Mon 06:26 Mon 07:15 Mon 07:23 Mon 07:43 Mon 08:06 Mon 10:14…" at bounding box center [686, 374] width 1372 height 591
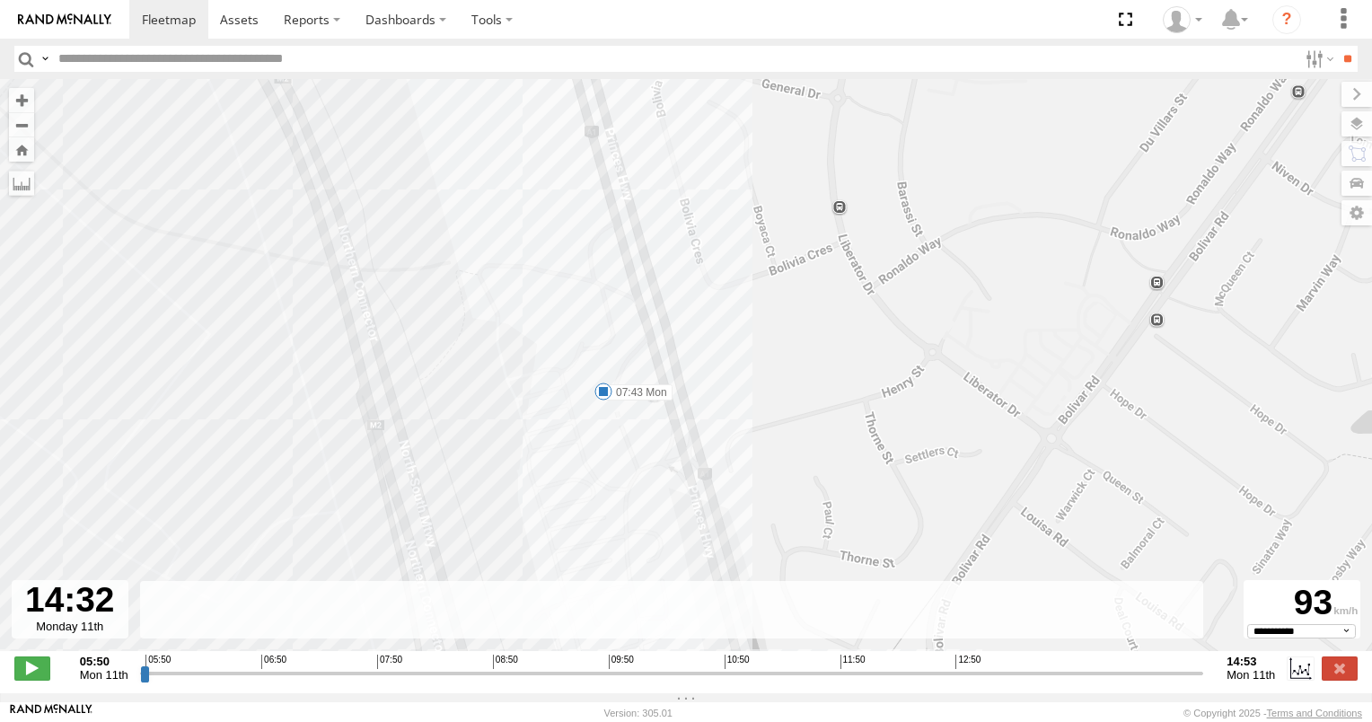
drag, startPoint x: 570, startPoint y: 274, endPoint x: 596, endPoint y: 420, distance: 148.7
click at [596, 420] on div "160 05:55 Mon 05:55 Mon 06:26 Mon 07:15 Mon 07:23 Mon 07:43 Mon 08:06 Mon 10:14…" at bounding box center [686, 374] width 1372 height 591
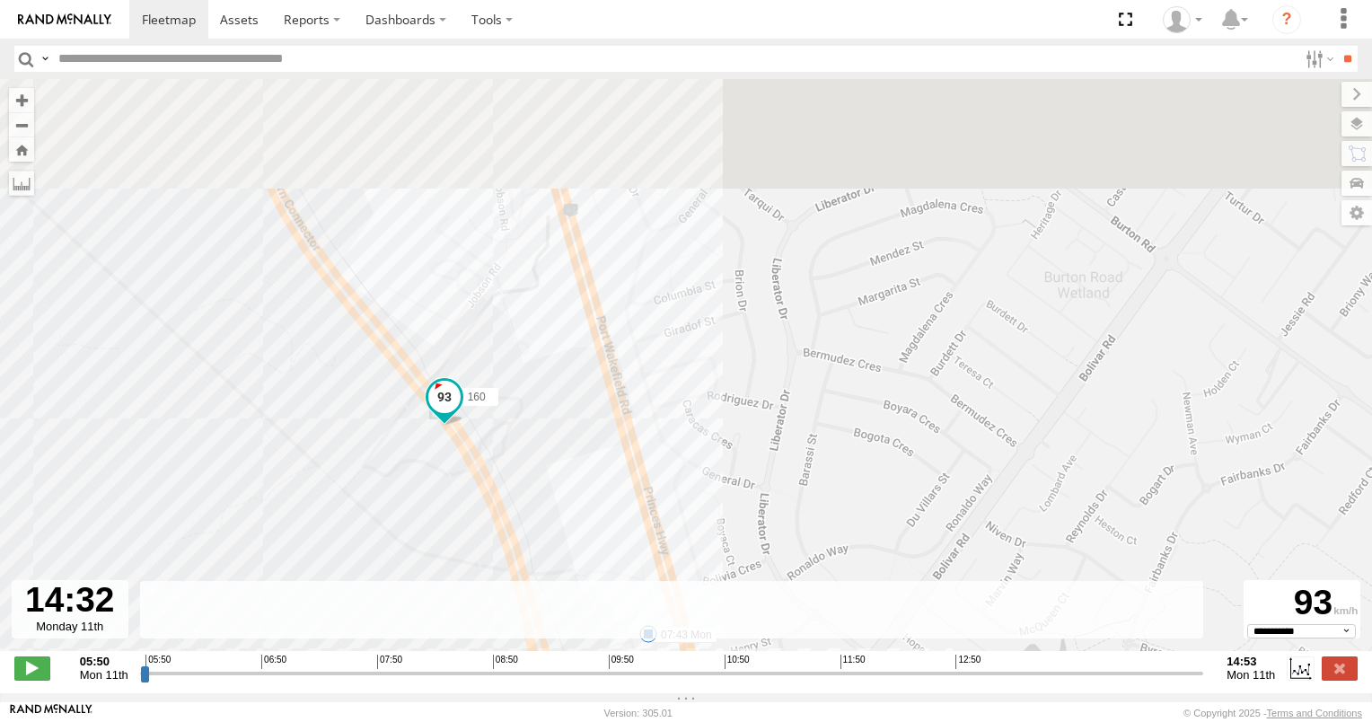
drag, startPoint x: 544, startPoint y: 241, endPoint x: 581, endPoint y: 413, distance: 176.3
click at [571, 406] on div "160 05:55 Mon 05:55 Mon 06:26 Mon 07:15 Mon 07:23 Mon 07:43 Mon 08:06 Mon 10:14…" at bounding box center [686, 374] width 1372 height 591
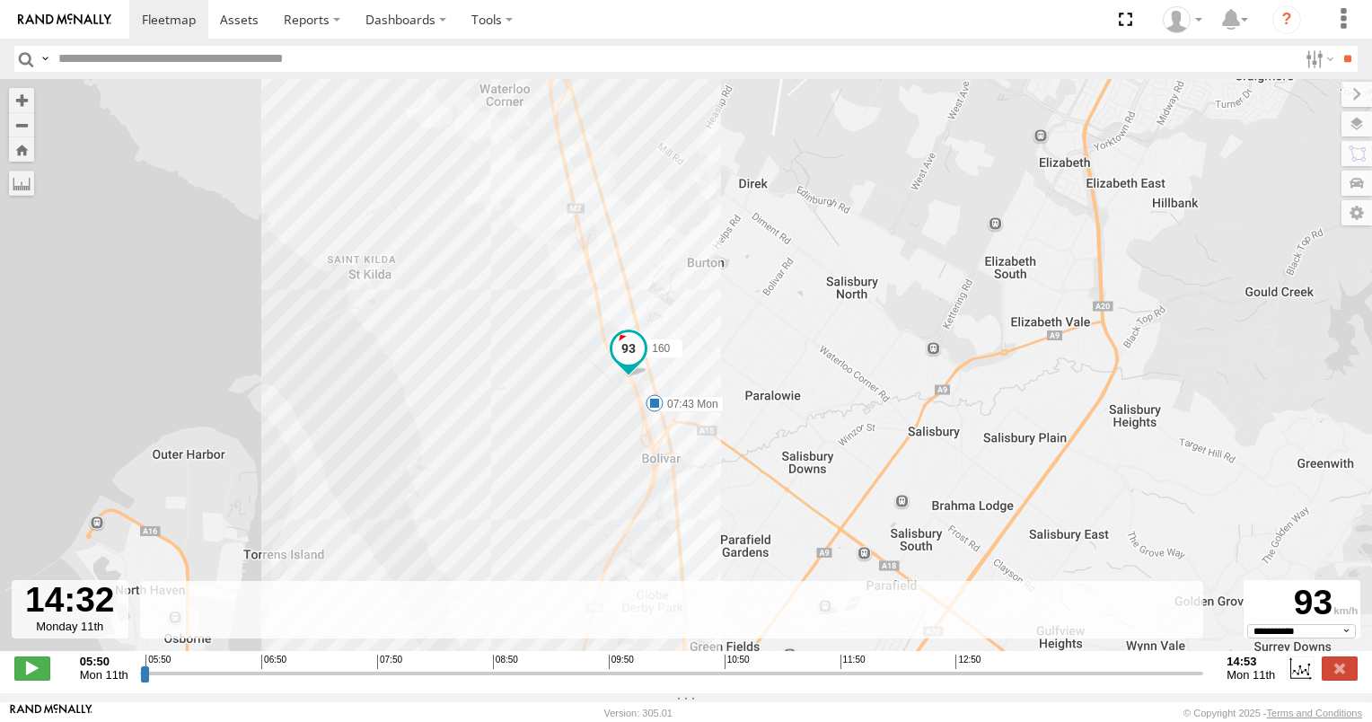
drag, startPoint x: 724, startPoint y: 555, endPoint x: 735, endPoint y: 386, distance: 169.2
click at [735, 418] on div "160 05:55 Mon 05:55 Mon 06:26 Mon 07:15 Mon 07:23 Mon 07:43 Mon 08:06 Mon 10:14…" at bounding box center [686, 374] width 1372 height 591
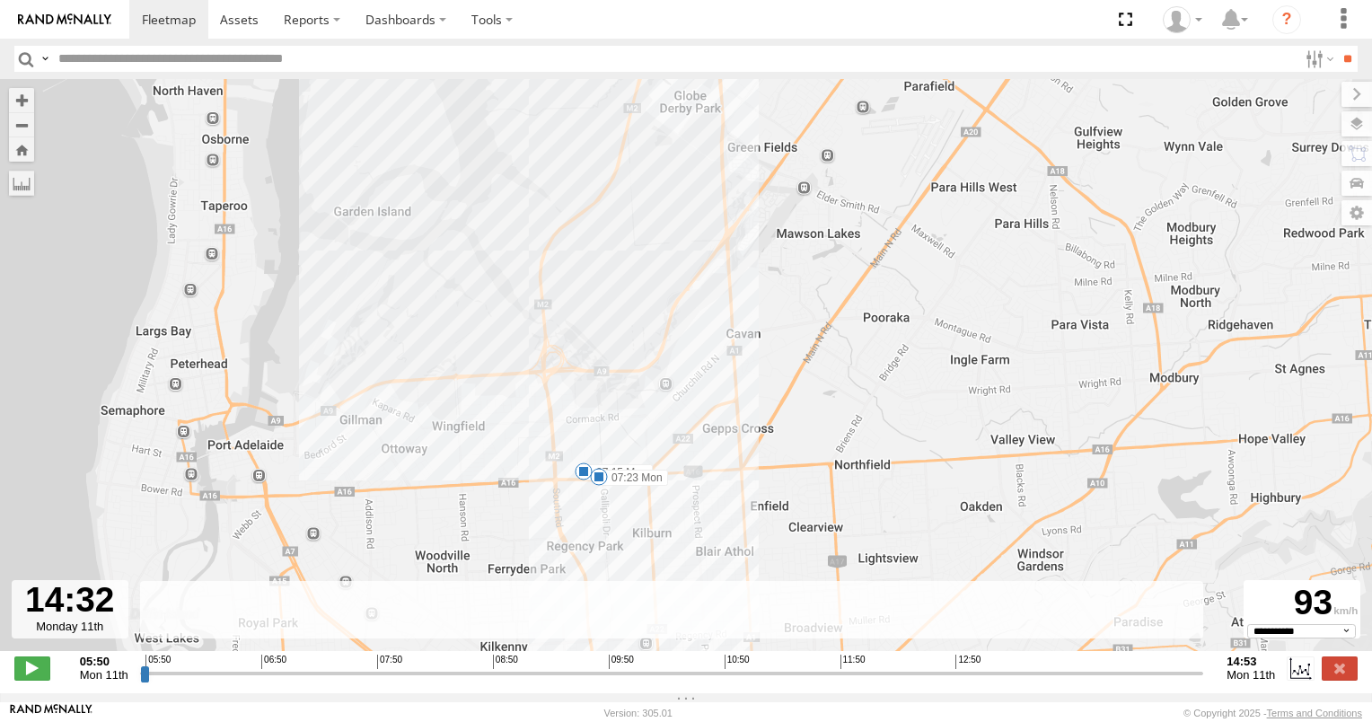
click at [583, 478] on span at bounding box center [584, 471] width 18 height 18
click at [595, 458] on div "07:15 [DATE] 07:19 [DATE] 4 541-[STREET_ADDRESS][PERSON_NAME]" at bounding box center [584, 410] width 198 height 96
click at [597, 458] on div "07:15 [DATE] 07:19 [DATE] 4 541-[STREET_ADDRESS][PERSON_NAME]" at bounding box center [584, 410] width 198 height 96
click at [751, 330] on div "160 05:55 Mon 05:55 Mon 06:26 Mon 07:15 Mon 07:23 Mon 07:43 Mon 08:06 Mon 10:14…" at bounding box center [686, 374] width 1372 height 591
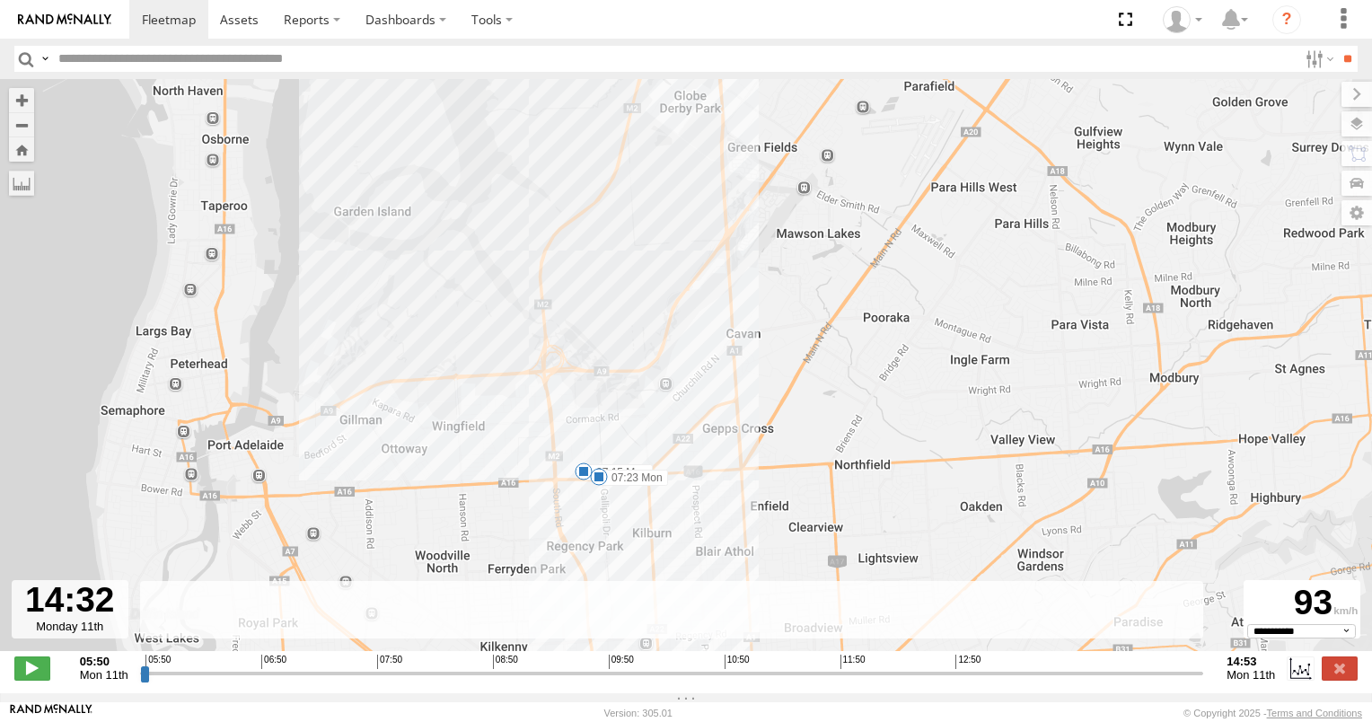
click at [597, 478] on span at bounding box center [599, 477] width 18 height 18
click at [535, 316] on div "160 05:55 Mon 05:55 Mon 06:26 Mon 07:15 Mon 07:23 Mon 07:43 Mon 08:06 Mon 10:14…" at bounding box center [686, 374] width 1372 height 591
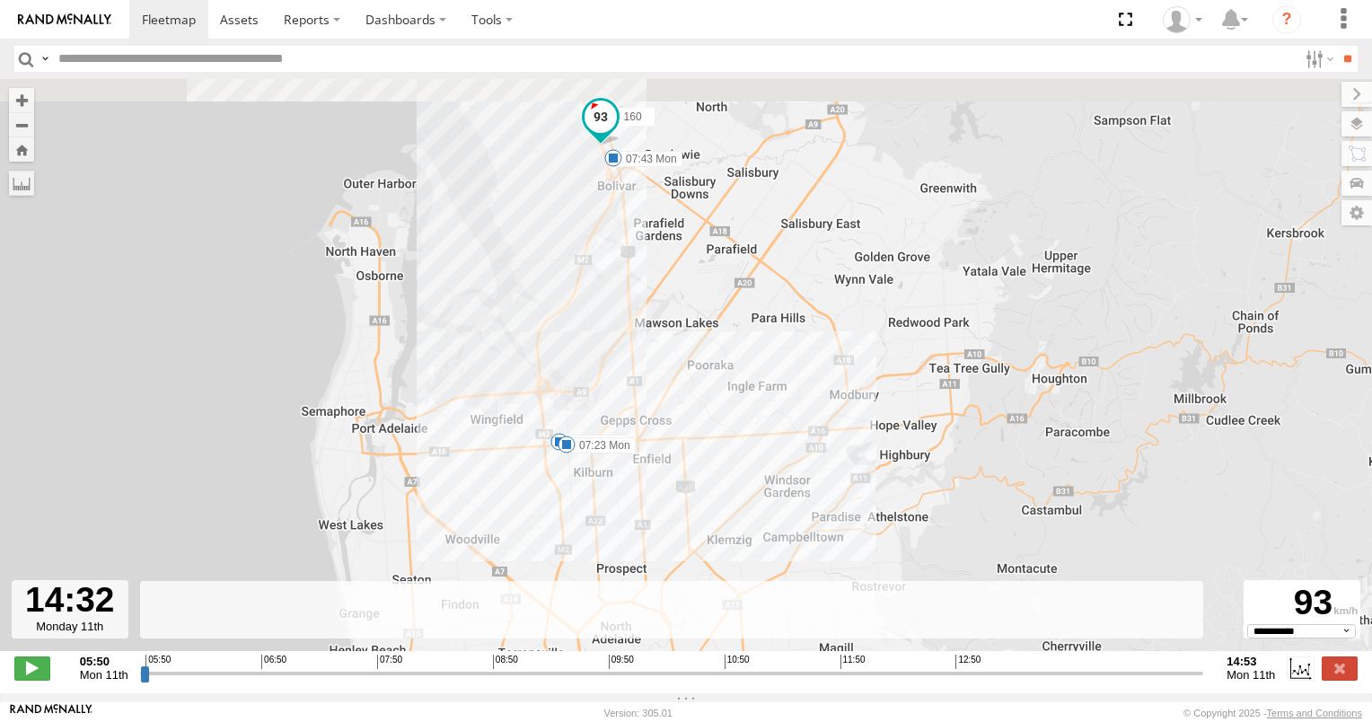
drag, startPoint x: 569, startPoint y: 202, endPoint x: 559, endPoint y: 299, distance: 97.6
click at [559, 309] on div "160 05:55 Mon 05:55 Mon 06:26 Mon 07:15 Mon 07:23 Mon 07:43 Mon 08:06 Mon 10:14…" at bounding box center [686, 374] width 1372 height 591
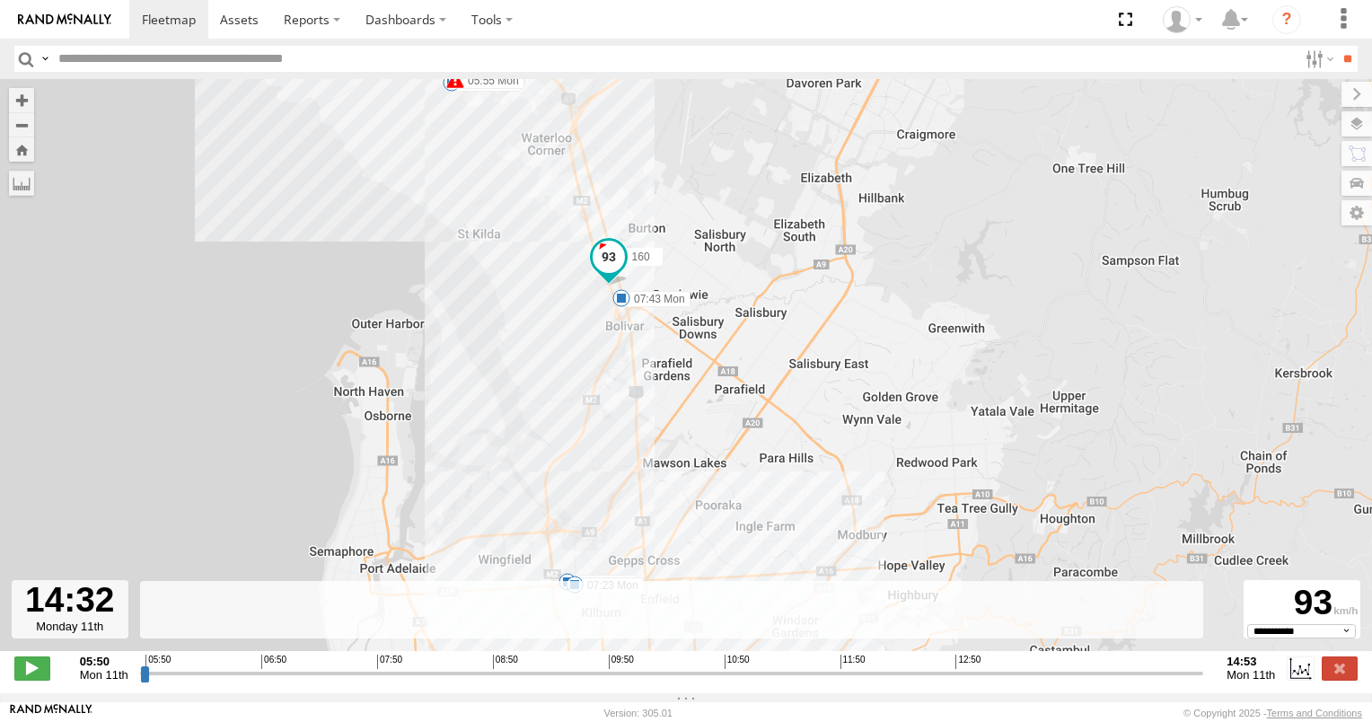
drag, startPoint x: 567, startPoint y: 281, endPoint x: 582, endPoint y: 401, distance: 120.4
click at [580, 402] on div "160 05:55 Mon 05:55 Mon 06:26 Mon 07:15 Mon 07:23 Mon 07:43 Mon 08:06 Mon 10:14…" at bounding box center [686, 374] width 1372 height 591
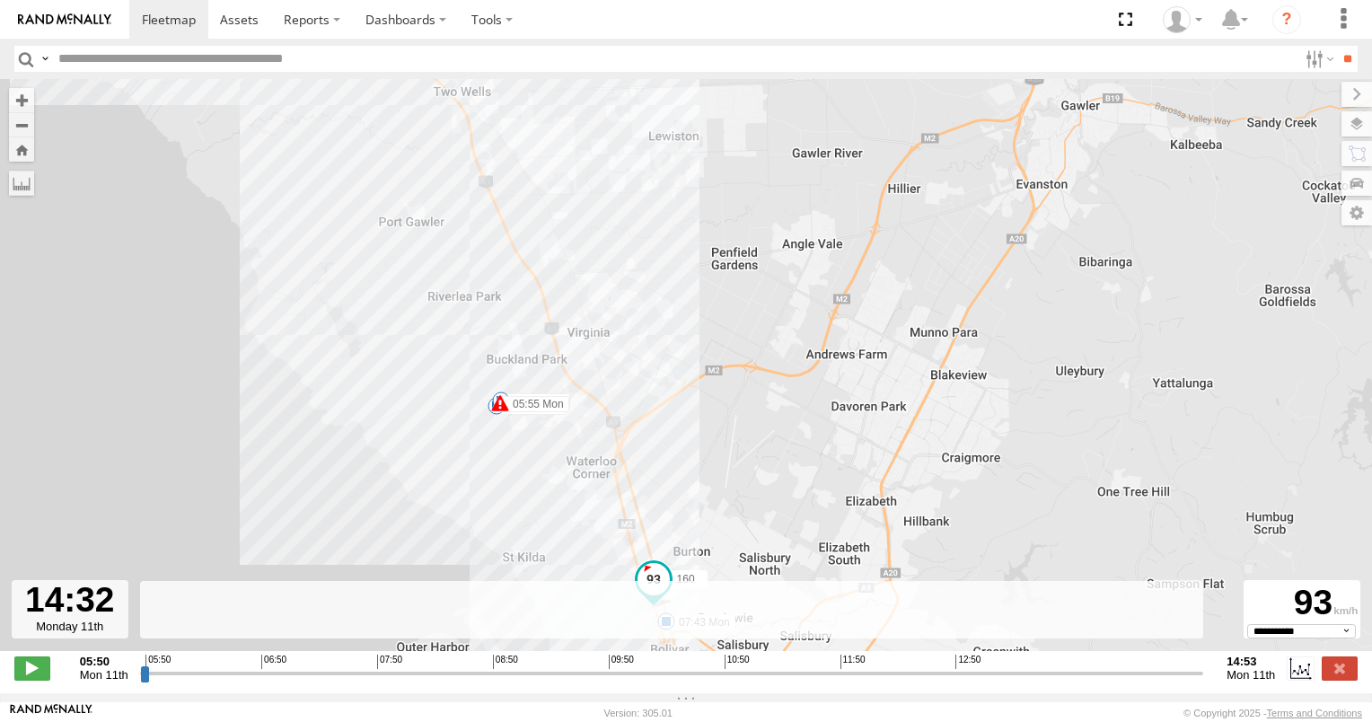
drag, startPoint x: 514, startPoint y: 251, endPoint x: 542, endPoint y: 322, distance: 76.2
click at [528, 300] on div "160 05:55 Mon 05:55 Mon 06:26 Mon 07:15 Mon 07:23 Mon 07:43 Mon 08:06 Mon 10:14…" at bounding box center [686, 374] width 1372 height 591
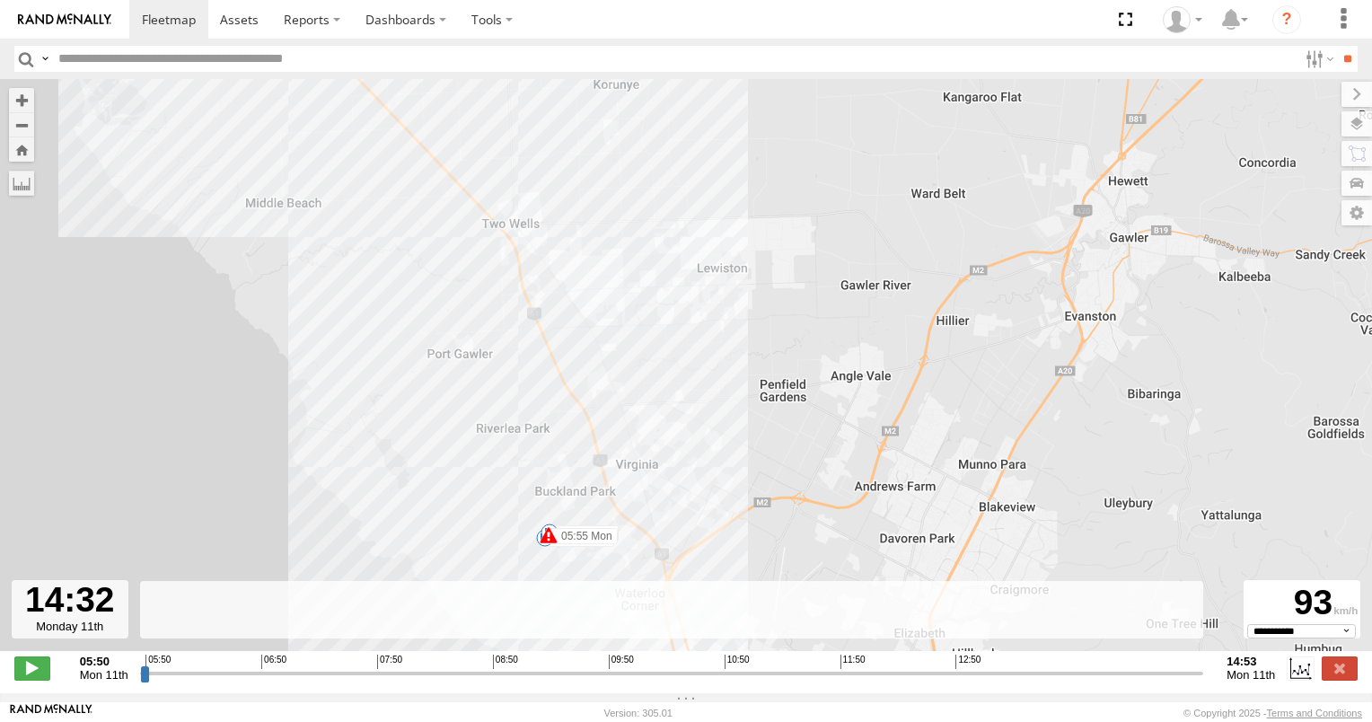
drag, startPoint x: 366, startPoint y: 140, endPoint x: 418, endPoint y: 231, distance: 104.1
click at [418, 231] on div "160 05:55 Mon 05:55 Mon 06:26 Mon 07:15 Mon 07:23 Mon 07:43 Mon 08:06 Mon 10:14…" at bounding box center [686, 374] width 1372 height 591
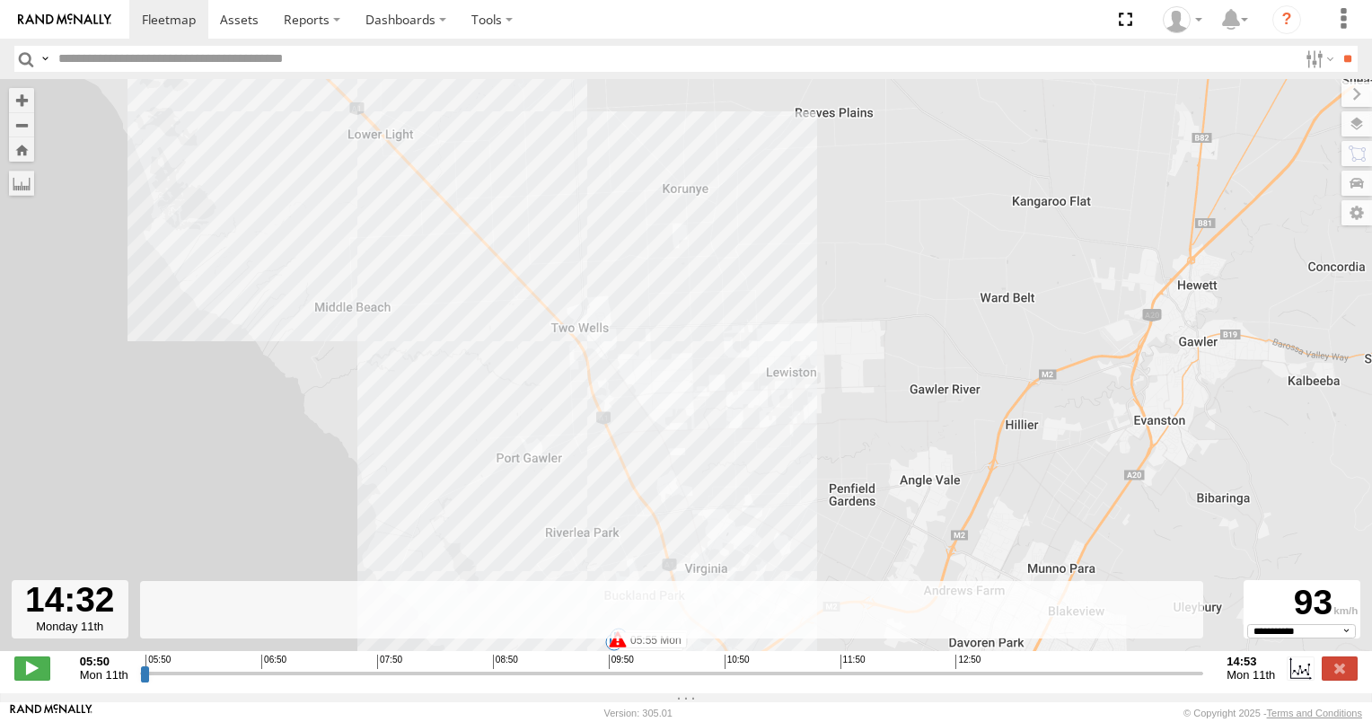
drag, startPoint x: 346, startPoint y: 194, endPoint x: 399, endPoint y: 253, distance: 79.5
click at [395, 251] on div "160 05:55 Mon 05:55 Mon 06:26 Mon 07:15 Mon 07:23 Mon 07:43 Mon 08:06 Mon 10:14…" at bounding box center [686, 374] width 1372 height 591
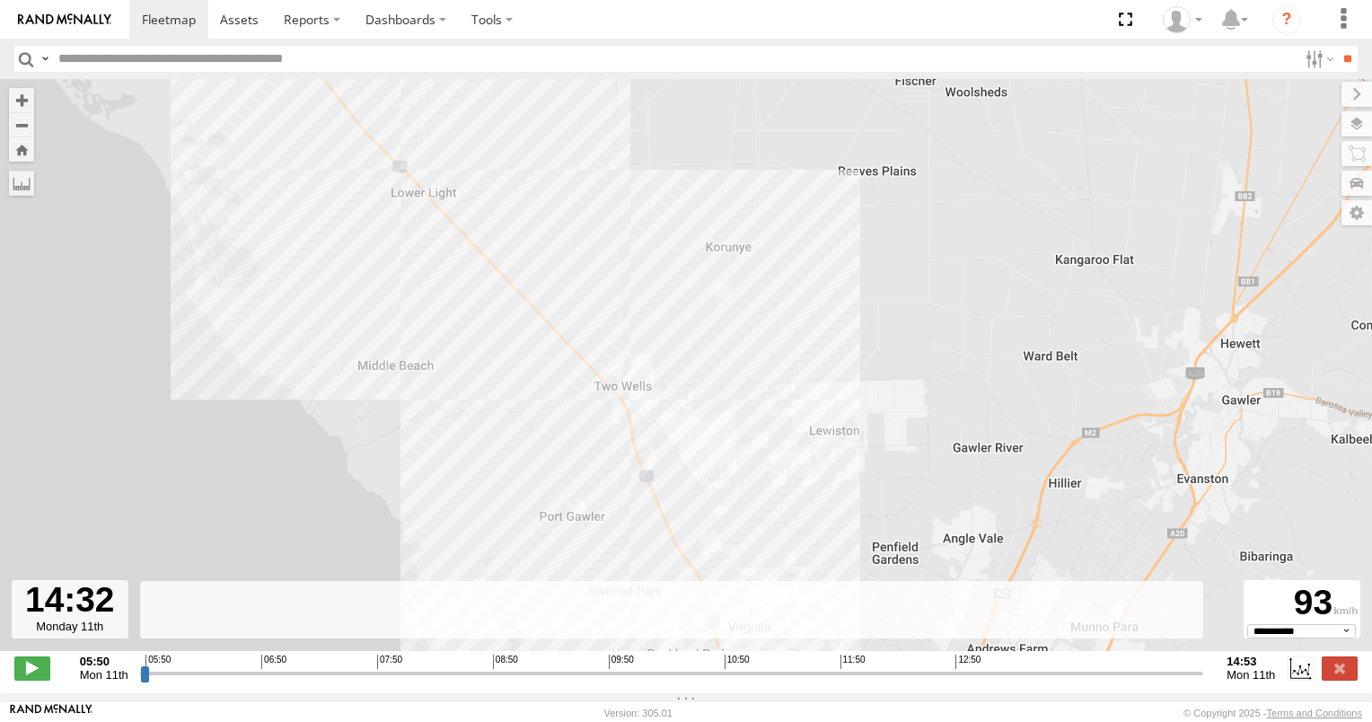
drag, startPoint x: 291, startPoint y: 139, endPoint x: 400, endPoint y: 259, distance: 161.5
click at [393, 255] on div "160 05:55 Mon 05:55 Mon 06:26 Mon 07:15 Mon 07:23 Mon 07:43 Mon 08:06 Mon 10:14…" at bounding box center [686, 374] width 1372 height 591
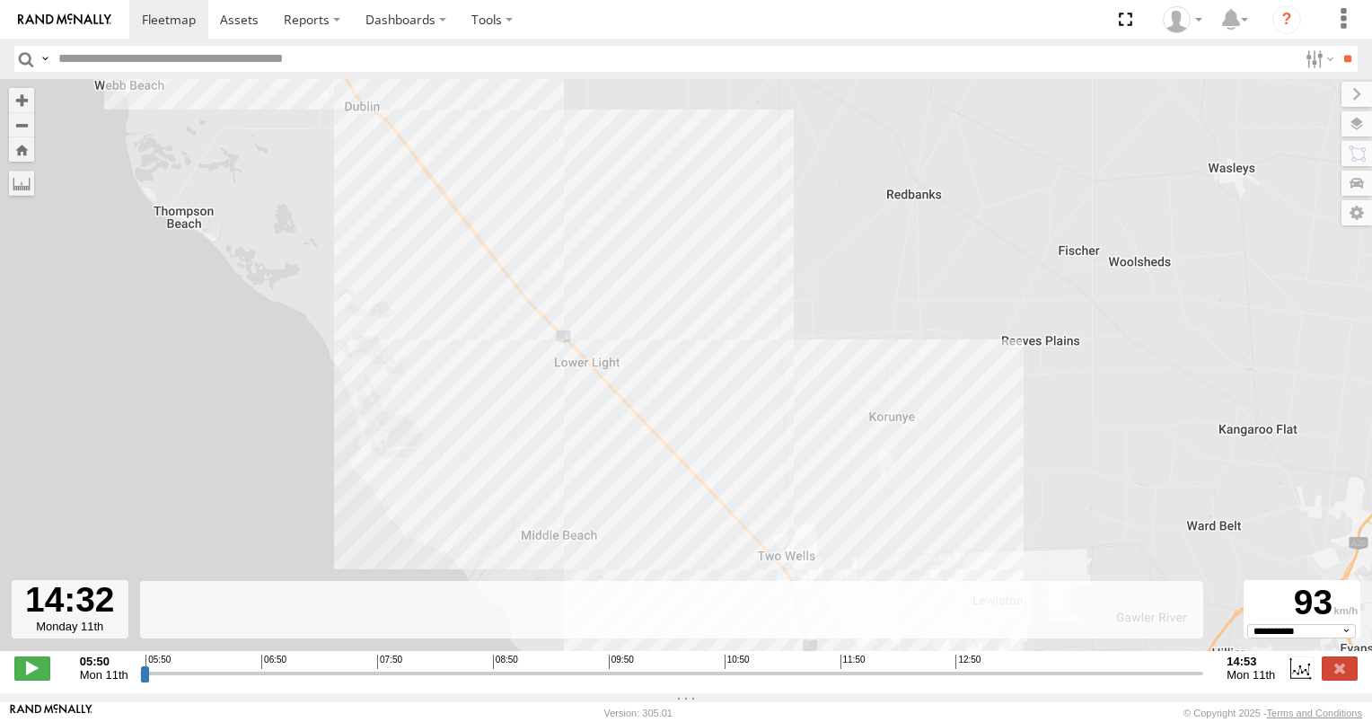
drag, startPoint x: 292, startPoint y: 187, endPoint x: 395, endPoint y: 282, distance: 140.5
click at [391, 280] on div "160 05:55 Mon 05:55 Mon 06:26 Mon 07:15 Mon 07:23 Mon 07:43 Mon 08:06 Mon 10:14…" at bounding box center [686, 374] width 1372 height 591
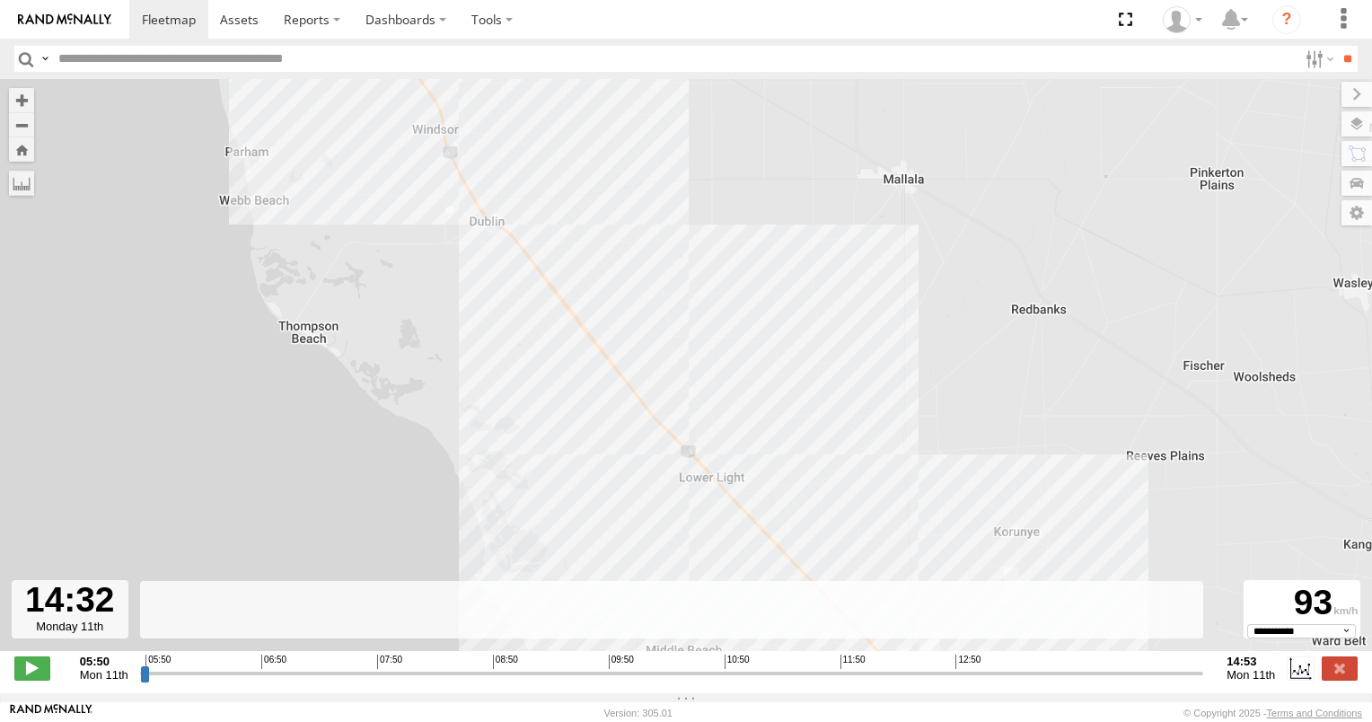
drag, startPoint x: 494, startPoint y: 379, endPoint x: 496, endPoint y: 367, distance: 11.8
click at [495, 379] on div "160 05:55 Mon 05:55 Mon 06:26 Mon 07:15 Mon 07:23 Mon 07:43 Mon 08:06 Mon 10:14…" at bounding box center [686, 374] width 1372 height 591
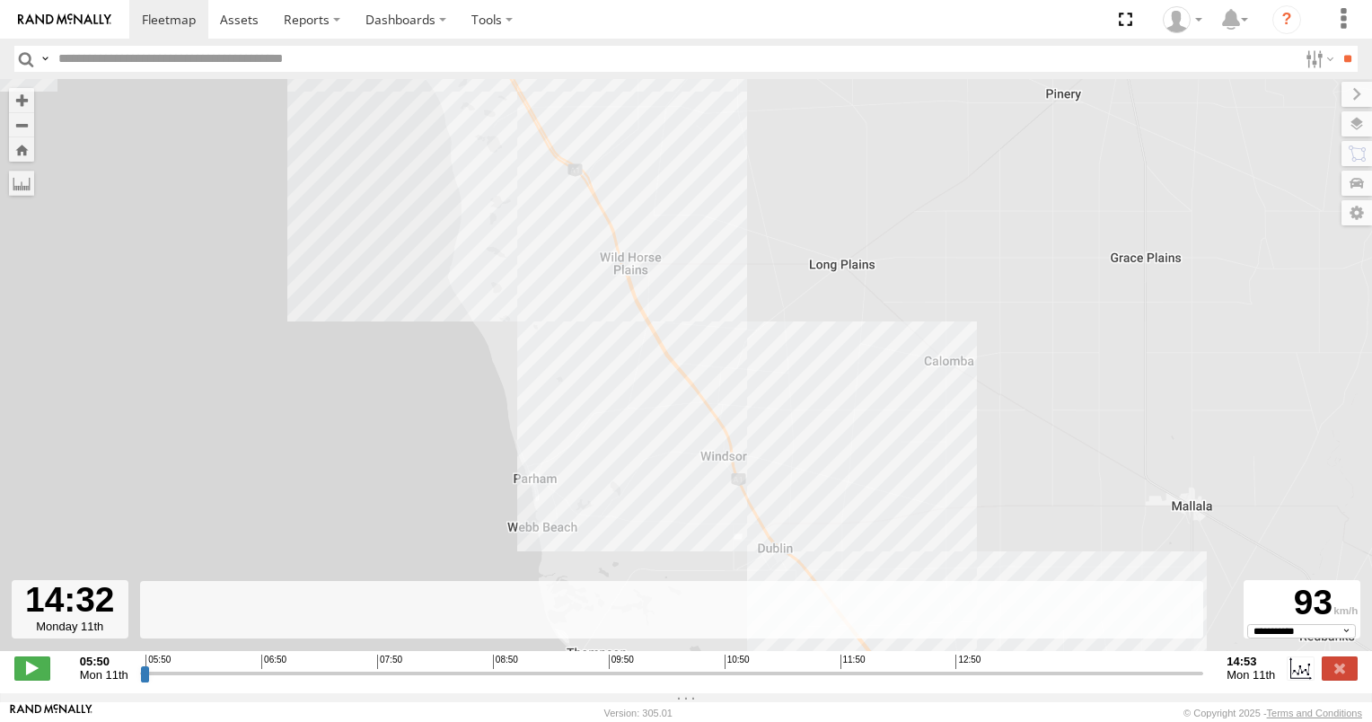
click at [546, 392] on div "160 05:55 Mon 05:55 Mon 06:26 Mon 07:15 Mon 07:23 Mon 07:43 Mon 08:06 Mon 10:14…" at bounding box center [686, 374] width 1372 height 591
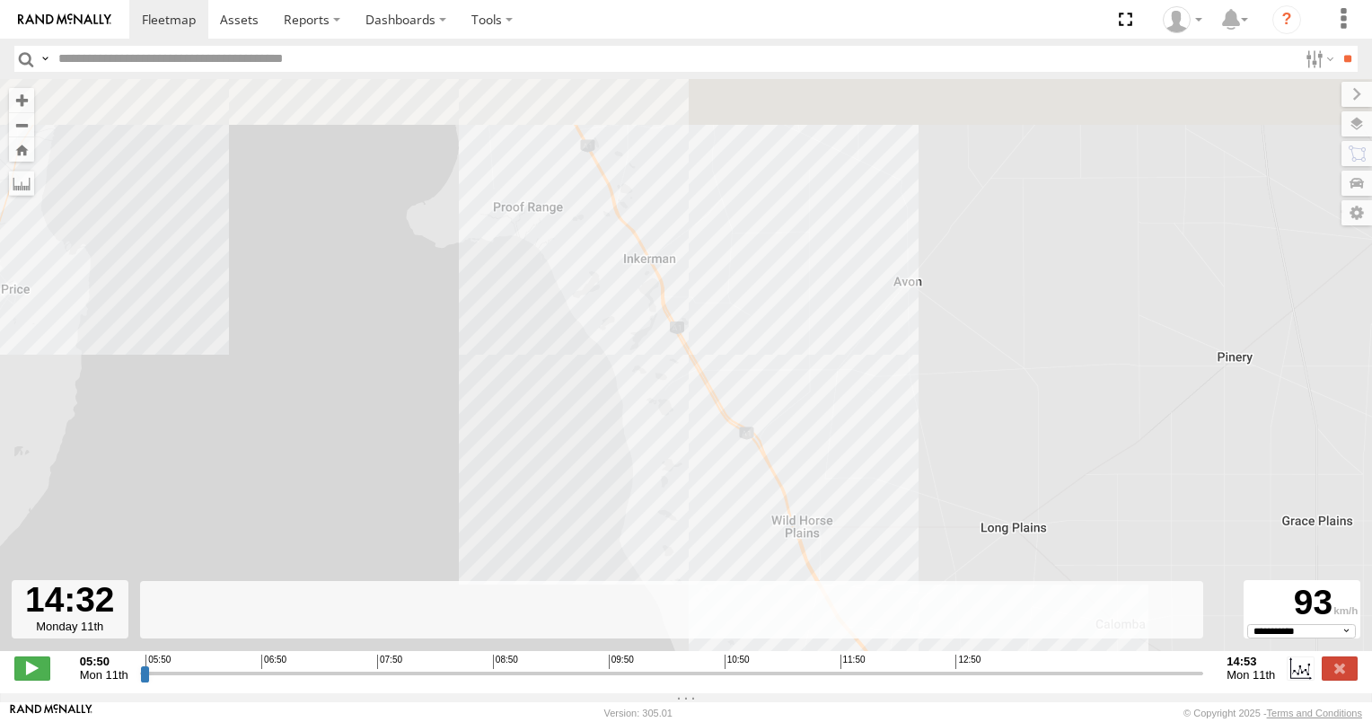
drag, startPoint x: 575, startPoint y: 411, endPoint x: 585, endPoint y: 420, distance: 13.4
click at [591, 437] on div "160 05:55 Mon 05:55 Mon 06:26 Mon 07:15 Mon 07:23 Mon 07:43 Mon 08:06 Mon 10:14…" at bounding box center [686, 374] width 1372 height 591
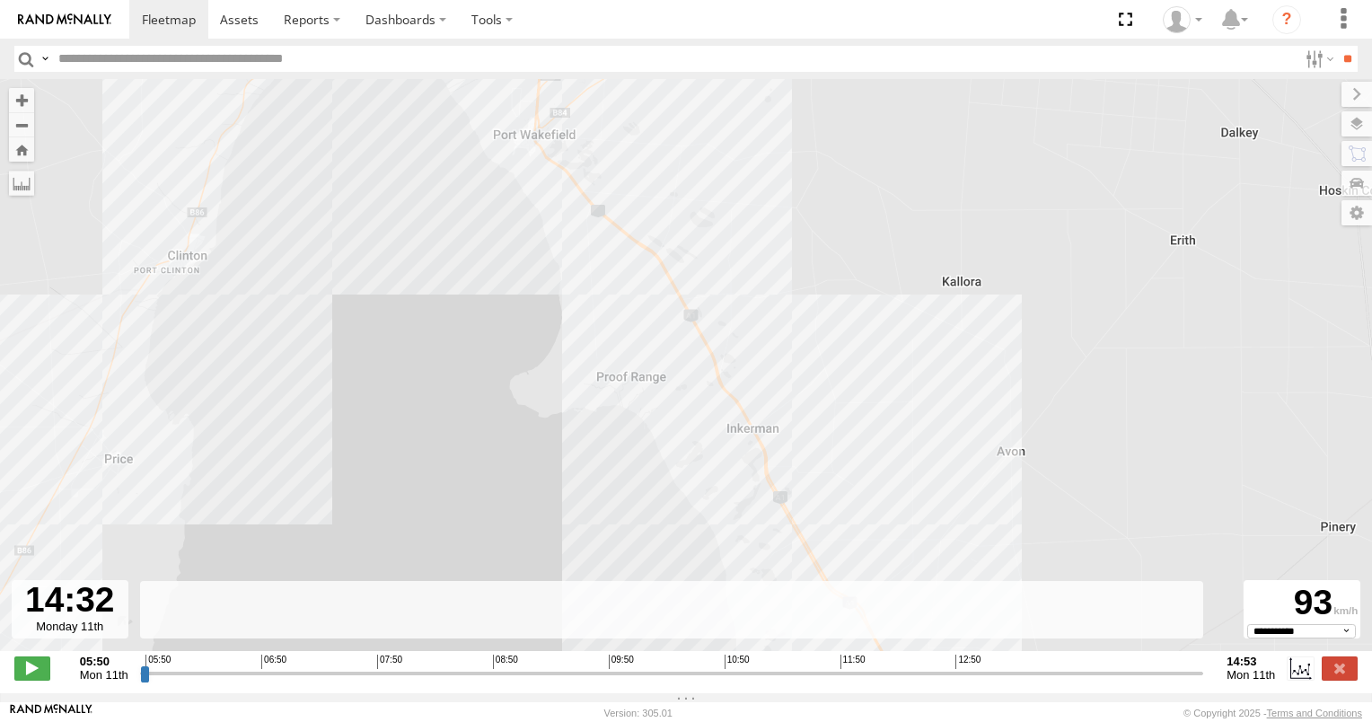
drag, startPoint x: 531, startPoint y: 286, endPoint x: 586, endPoint y: 381, distance: 109.8
click at [586, 384] on div "160 05:55 Mon 05:55 Mon 06:26 Mon 07:15 Mon 07:23 Mon 07:43 Mon 08:06 Mon 10:14…" at bounding box center [686, 374] width 1372 height 591
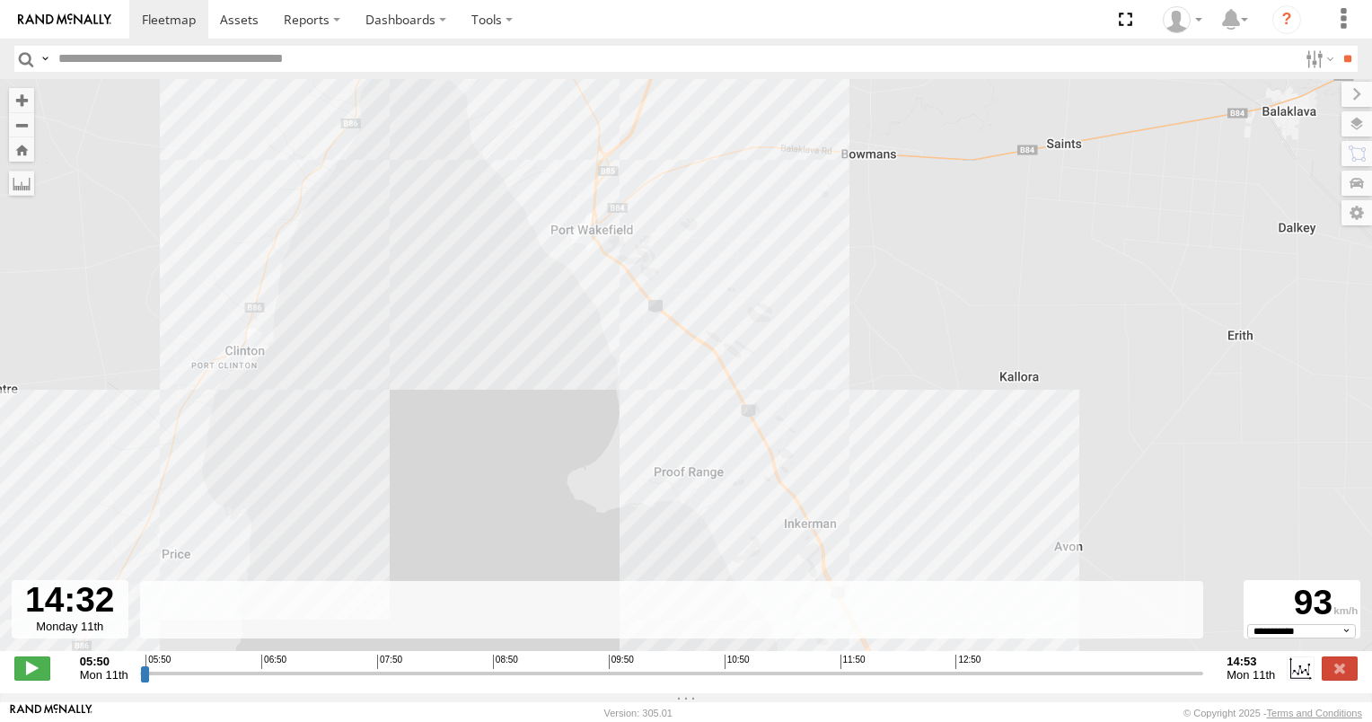
drag
click at [506, 300] on div "160 05:55 Mon 05:55 Mon 06:26 Mon 07:15 Mon 07:23 Mon 07:43 Mon 08:06 Mon 10:14…" at bounding box center [686, 374] width 1372 height 591
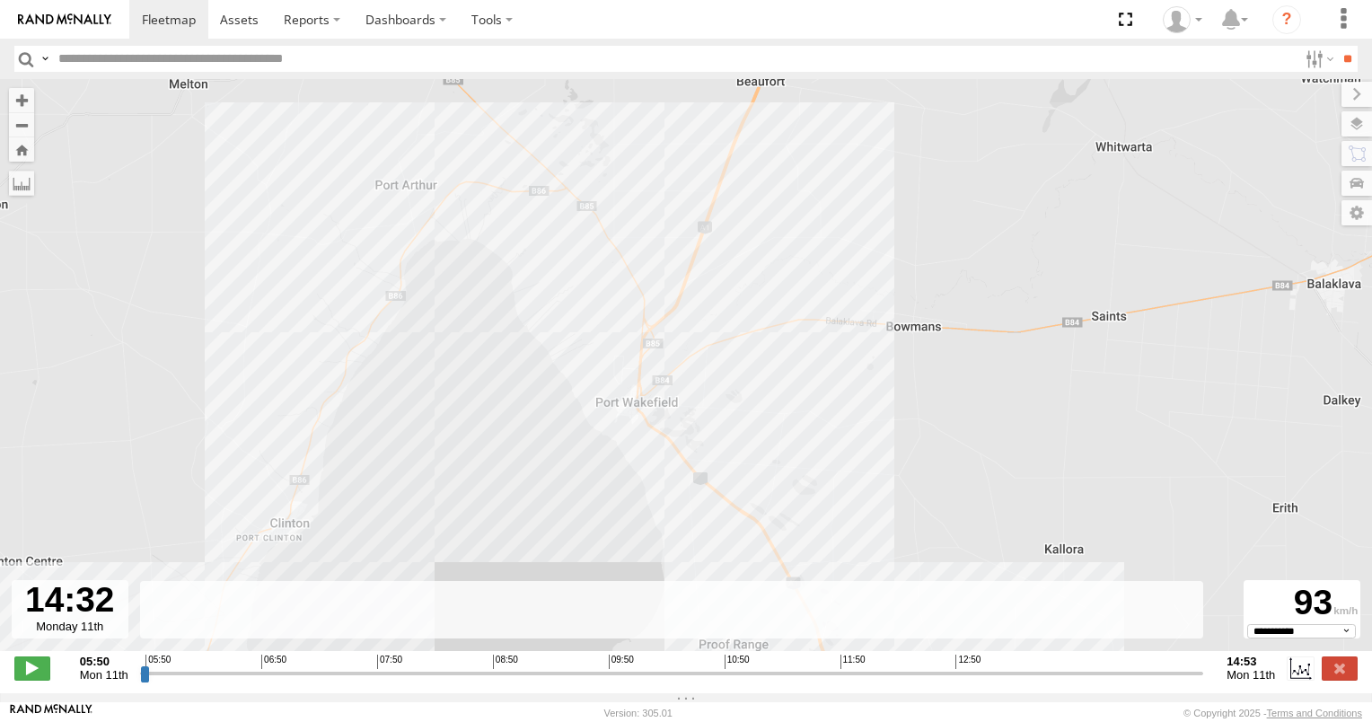
click at [474, 250] on div "160 05:55 Mon 05:55 Mon 06:26 Mon 07:15 Mon 07:23 Mon 07:43 Mon 08:06 Mon 10:14…" at bounding box center [686, 374] width 1372 height 591
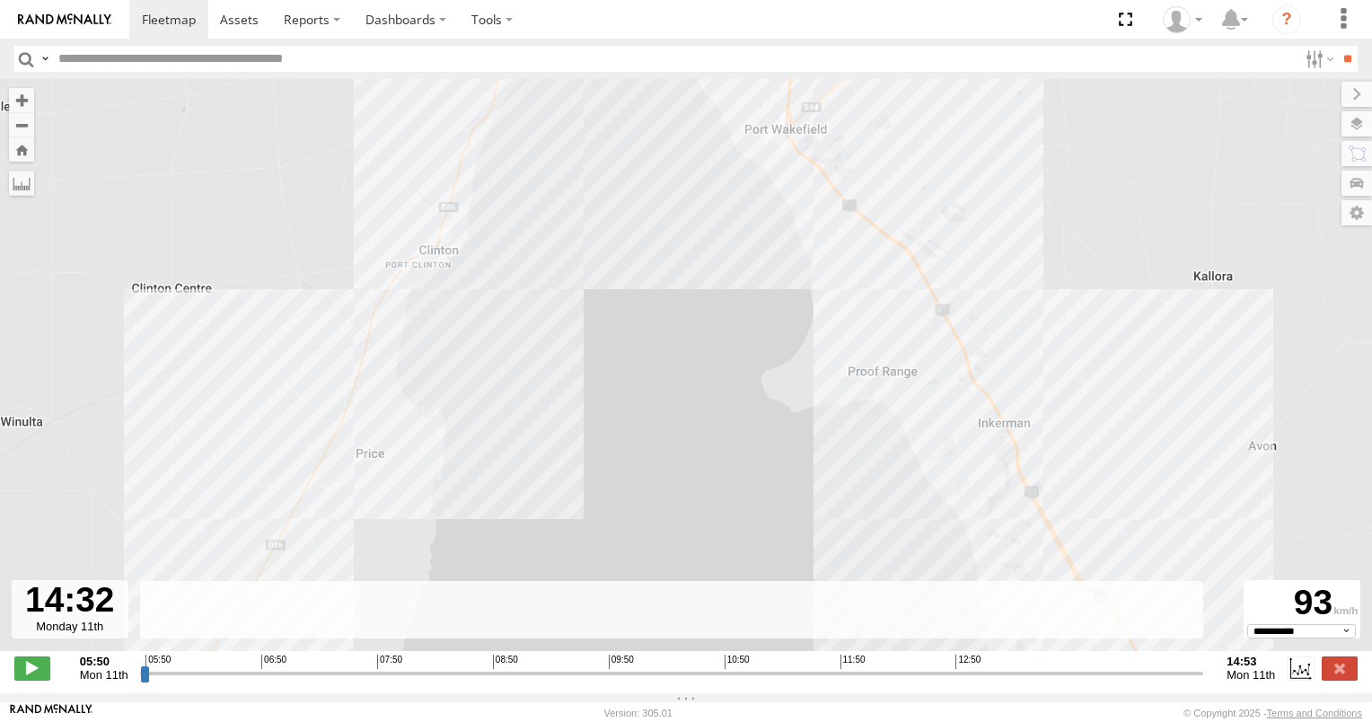
click at [453, 358] on div "160 05:55 Mon 05:55 Mon 06:26 Mon 07:15 Mon 07:23 Mon 07:43 Mon 08:06 Mon 10:14…" at bounding box center [686, 374] width 1372 height 591
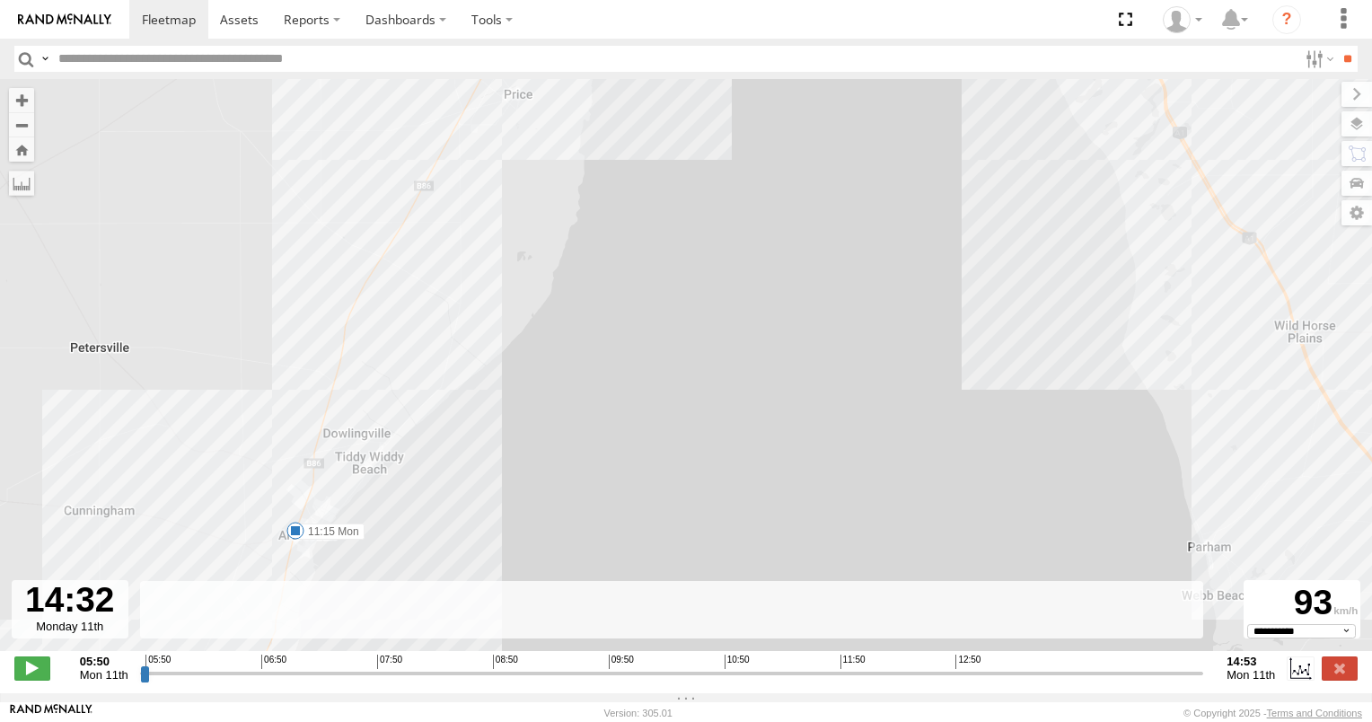
click at [475, 313] on div "160 05:55 Mon 05:55 Mon 06:26 Mon 07:15 Mon 07:23 Mon 07:43 Mon 08:06 Mon 10:14…" at bounding box center [686, 374] width 1372 height 591
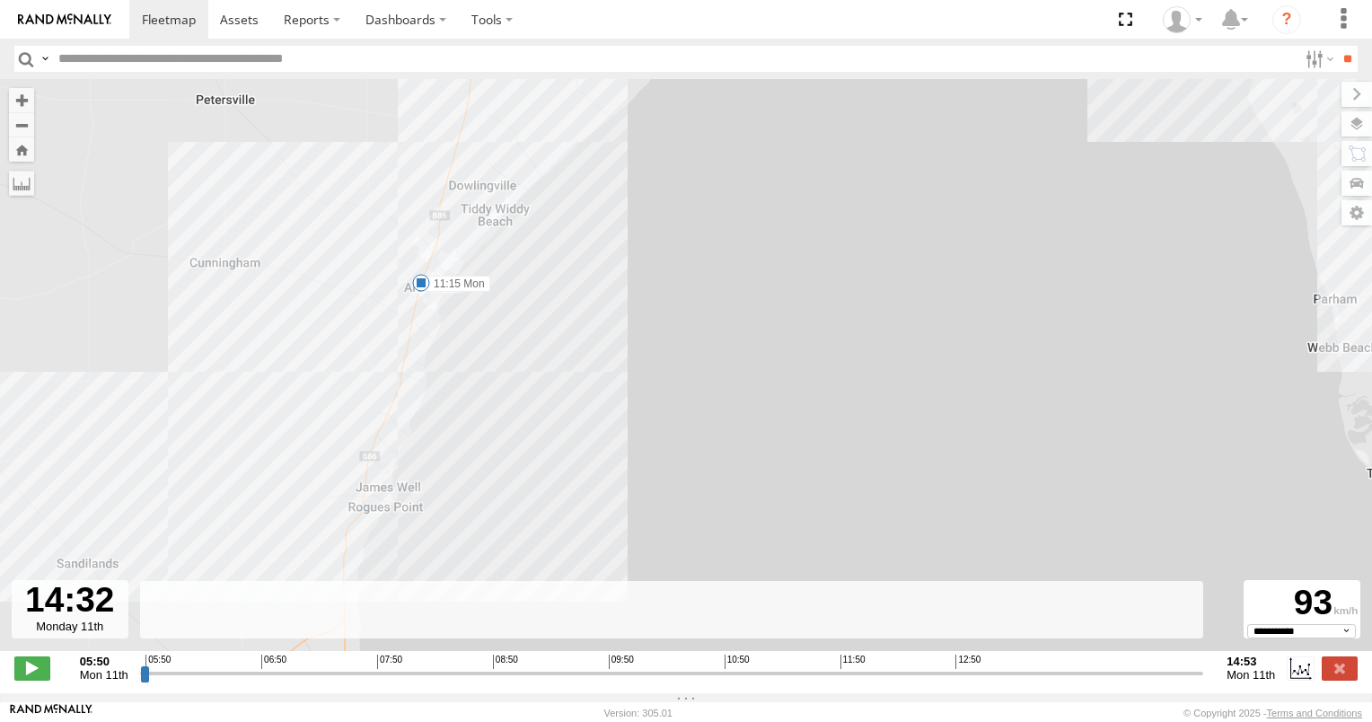
click at [441, 363] on div "160 05:55 Mon 05:55 Mon 06:26 Mon 07:15 Mon 07:23 Mon 07:43 Mon 08:06 Mon 10:14…" at bounding box center [686, 374] width 1372 height 591
click at [418, 287] on span at bounding box center [421, 283] width 18 height 18
click at [418, 269] on div "11:15 [DATE] [GEOGRAPHIC_DATA]" at bounding box center [421, 221] width 198 height 96
drag, startPoint x: 308, startPoint y: 428, endPoint x: 372, endPoint y: 335, distance: 113.1
click at [369, 341] on div "160 05:55 Mon 05:55 Mon 06:26 Mon 07:15 Mon 07:23 Mon 07:43 Mon 08:06 Mon 10:14…" at bounding box center [686, 374] width 1372 height 591
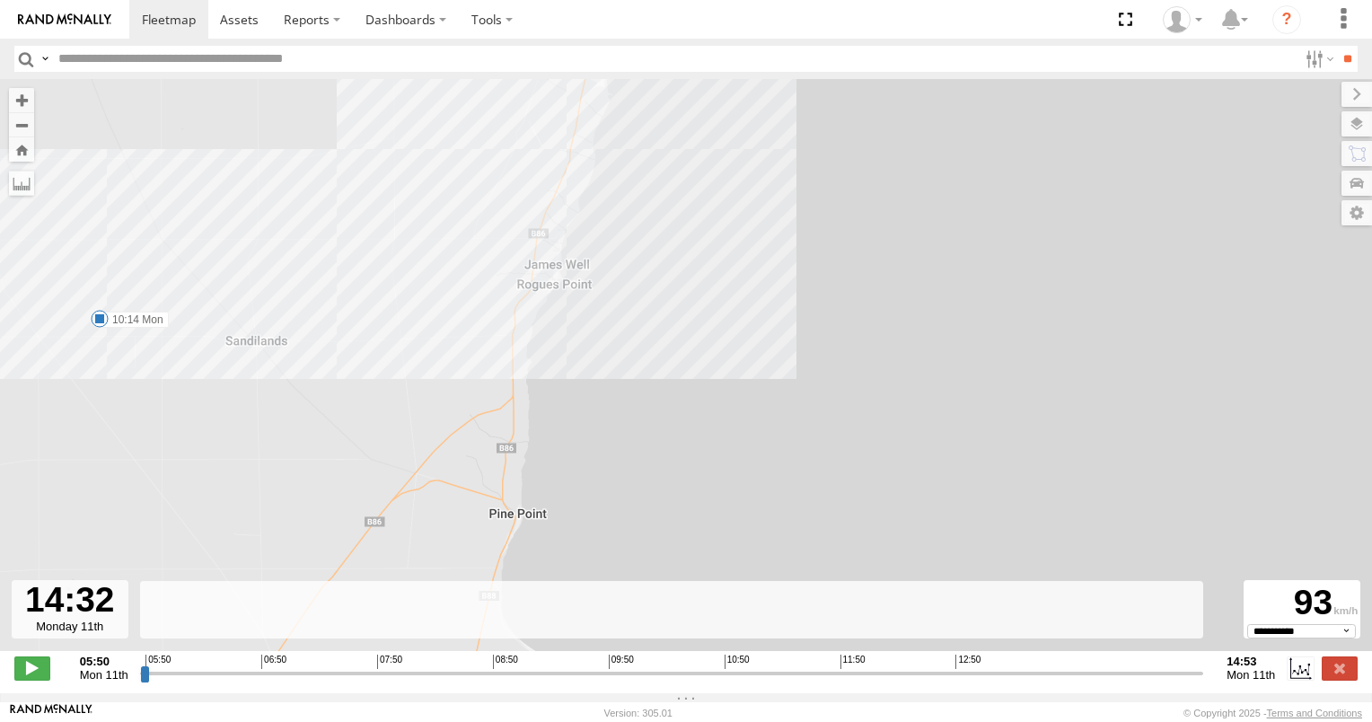
drag, startPoint x: 260, startPoint y: 361, endPoint x: 313, endPoint y: 368, distance: 53.5
click at [281, 366] on div "160 05:55 Mon 05:55 Mon 06:26 Mon 07:15 Mon 07:23 Mon 07:43 Mon 08:06 Mon 10:14…" at bounding box center [686, 374] width 1372 height 591
click at [119, 327] on span at bounding box center [119, 322] width 18 height 18
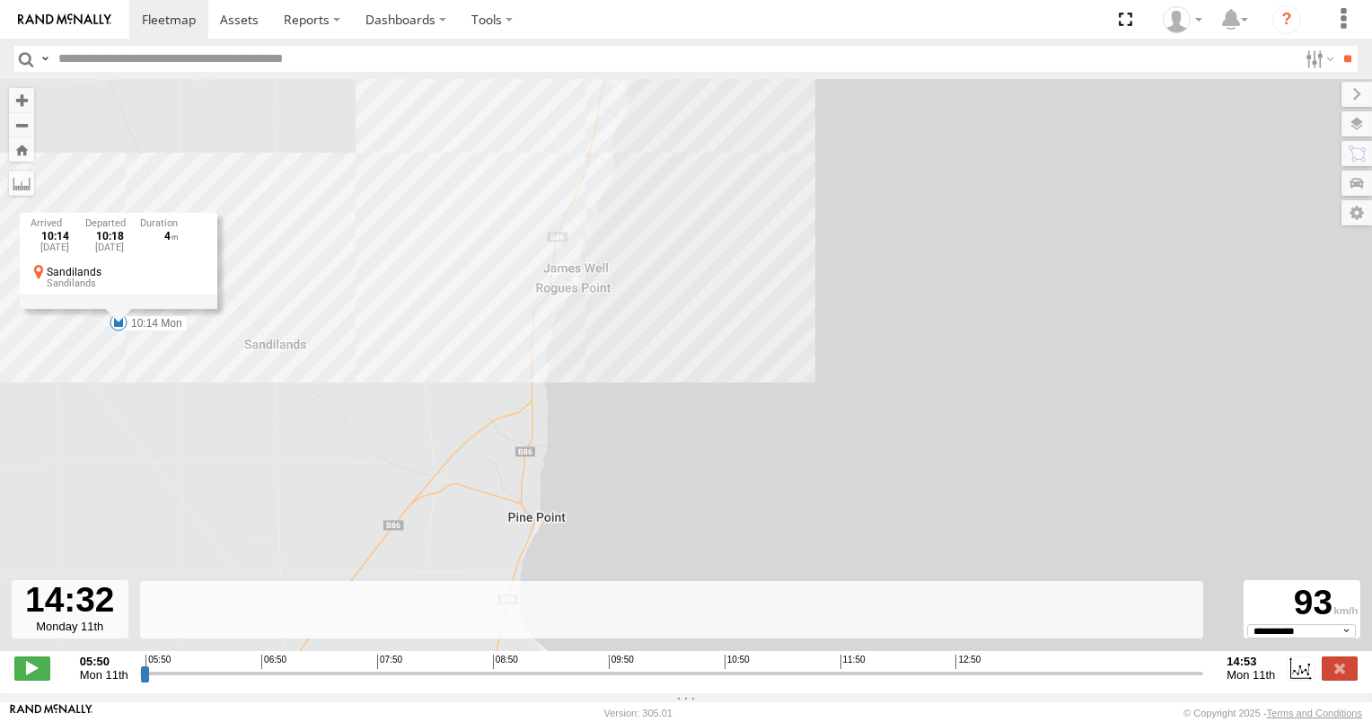
click at [119, 309] on div "10:14 [DATE] 10:18 [DATE] 4 Sandilands [GEOGRAPHIC_DATA]" at bounding box center [119, 261] width 198 height 96
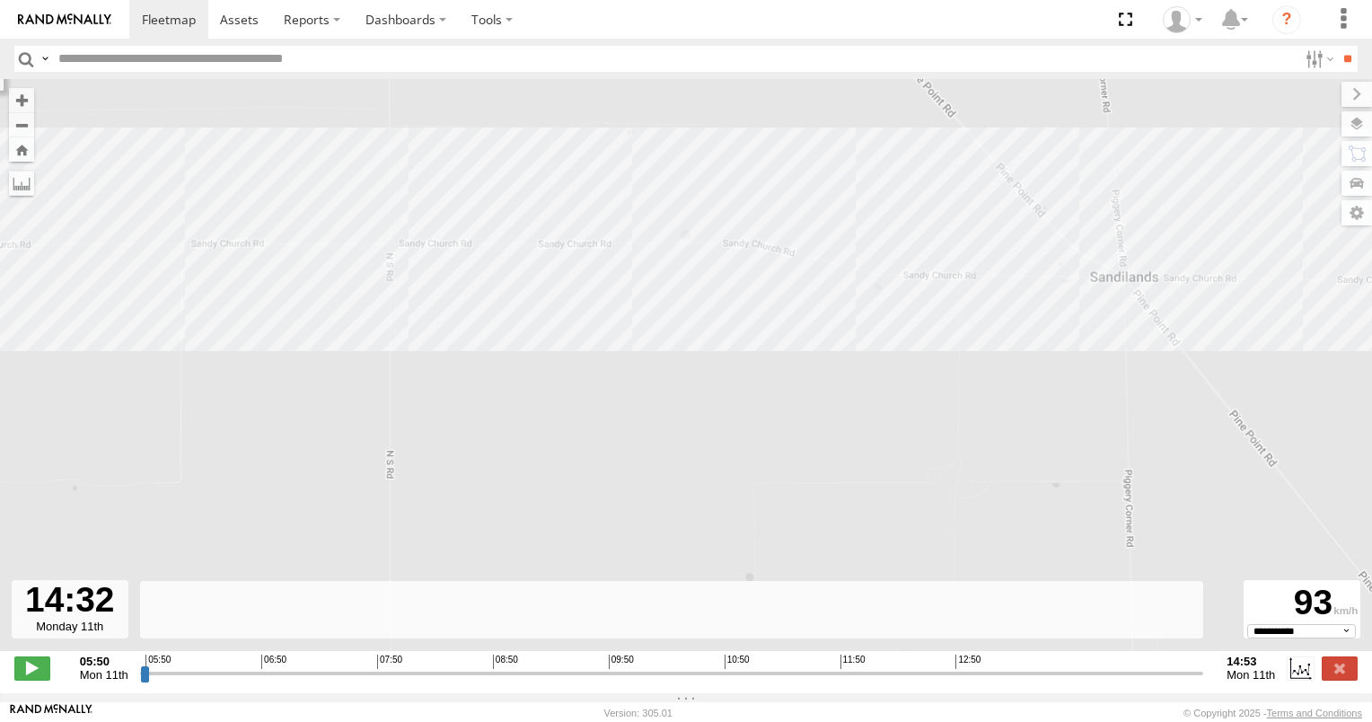
drag, startPoint x: 126, startPoint y: 336, endPoint x: 327, endPoint y: 339, distance: 201.2
click at [324, 339] on div "160 05:55 Mon 05:55 Mon 06:26 Mon 07:15 Mon 07:23 Mon 07:43 Mon 08:06 Mon 10:14…" at bounding box center [686, 374] width 1372 height 591
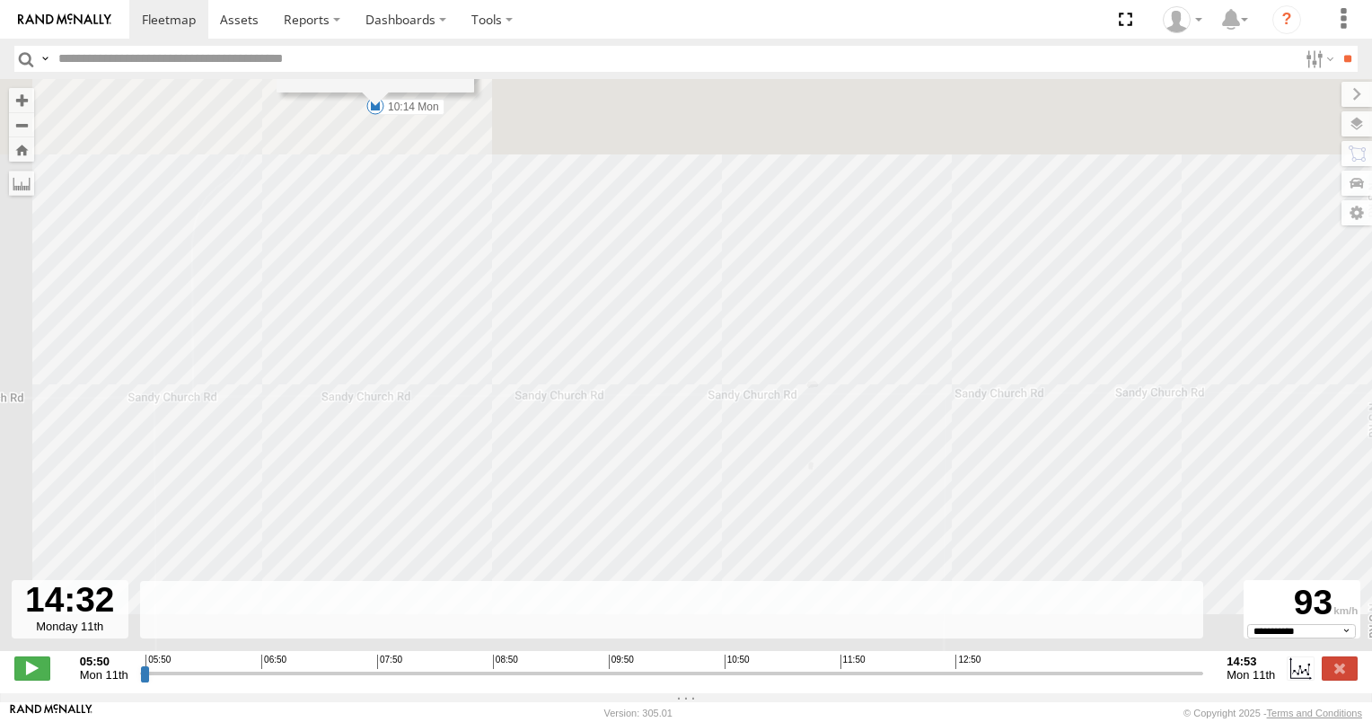
drag, startPoint x: 280, startPoint y: 208, endPoint x: 300, endPoint y: 335, distance: 128.2
click at [296, 335] on div "160 05:55 Mon 05:55 Mon 06:26 Mon 07:15 Mon 07:23 Mon 07:43 Mon 08:06 Mon 10:14…" at bounding box center [686, 374] width 1372 height 591
drag, startPoint x: 330, startPoint y: 223, endPoint x: 331, endPoint y: 323, distance: 100.6
click at [331, 323] on div "160 05:55 Mon 05:55 Mon 06:26 Mon 07:15 Mon 07:23 Mon 07:43 Mon 08:06 Mon 10:14…" at bounding box center [686, 374] width 1372 height 591
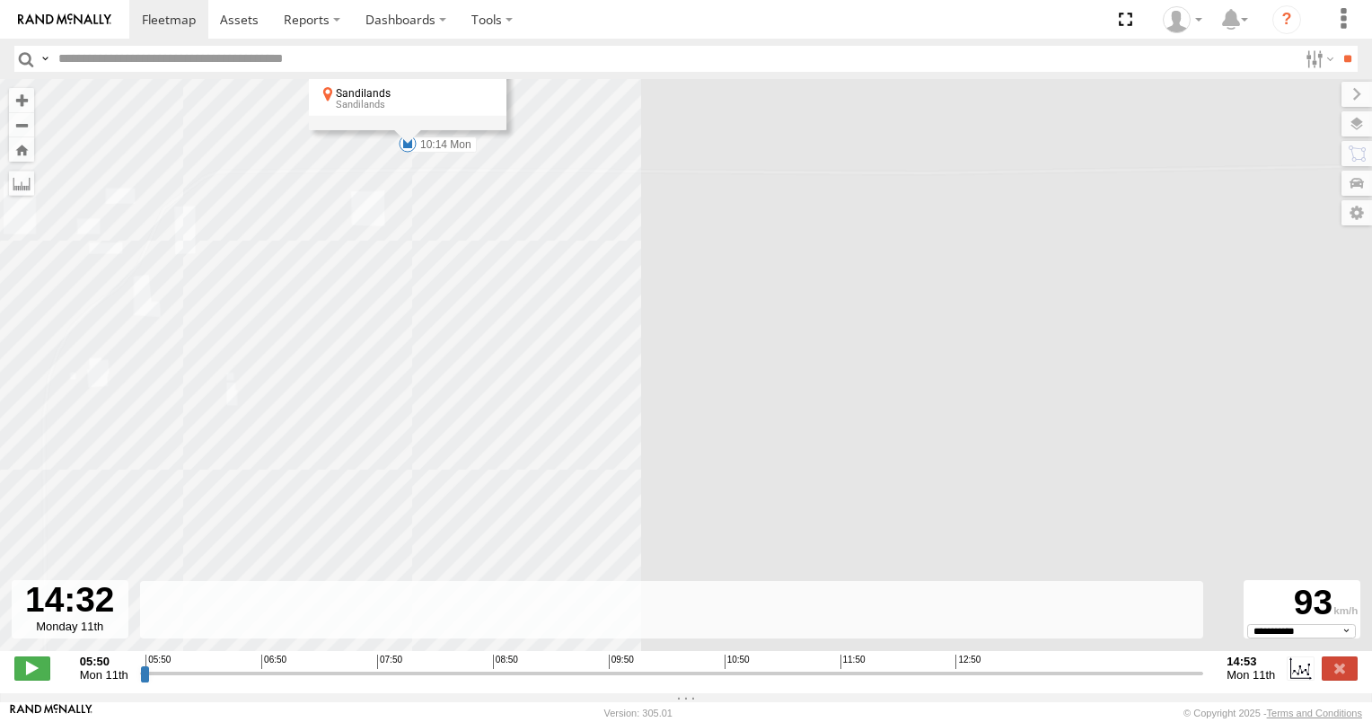
drag, startPoint x: 358, startPoint y: 216, endPoint x: 347, endPoint y: 366, distance: 150.4
click at [346, 370] on div "160 05:55 Mon 05:55 Mon 06:26 Mon 07:15 Mon 07:23 Mon 07:43 Mon 08:06 Mon 10:14…" at bounding box center [686, 374] width 1372 height 591
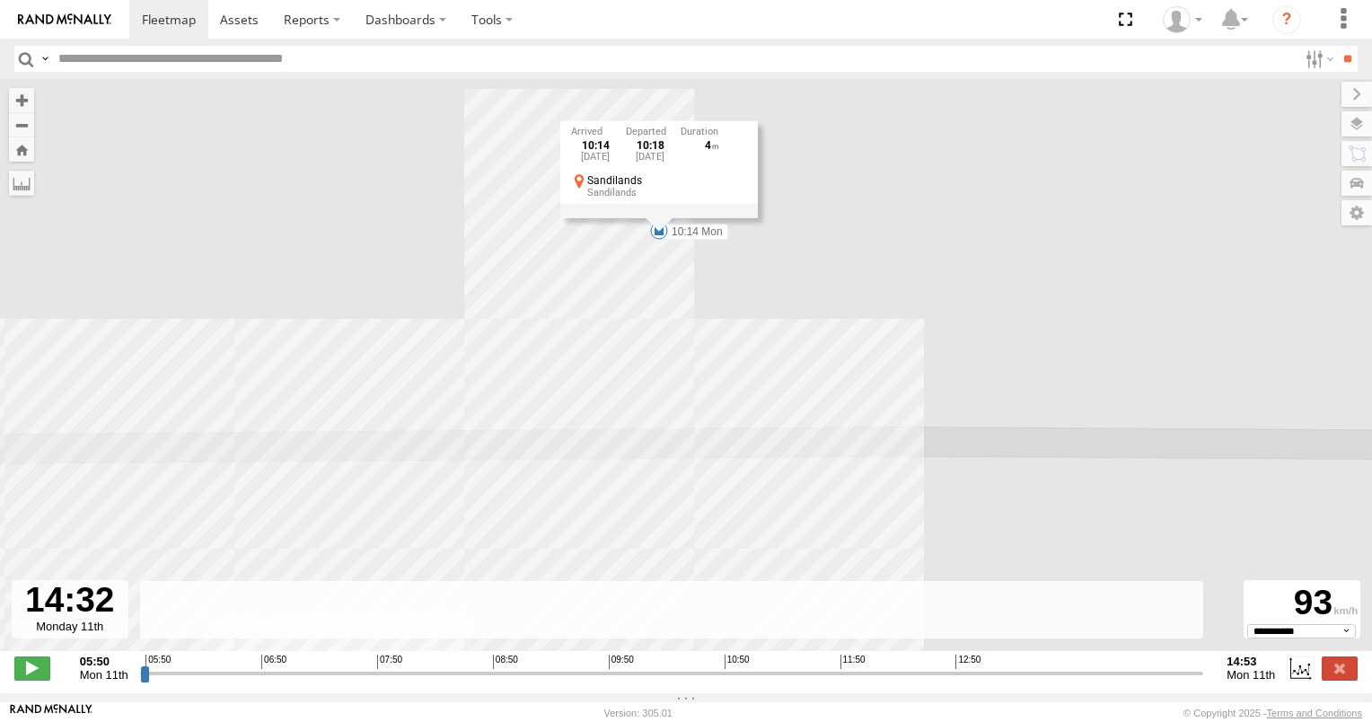
drag, startPoint x: 327, startPoint y: 461, endPoint x: 309, endPoint y: 378, distance: 84.5
click at [310, 384] on div "160 05:55 Mon 05:55 Mon 06:26 Mon 07:15 Mon 07:23 Mon 07:43 Mon 08:06 Mon 10:14…" at bounding box center [686, 374] width 1372 height 591
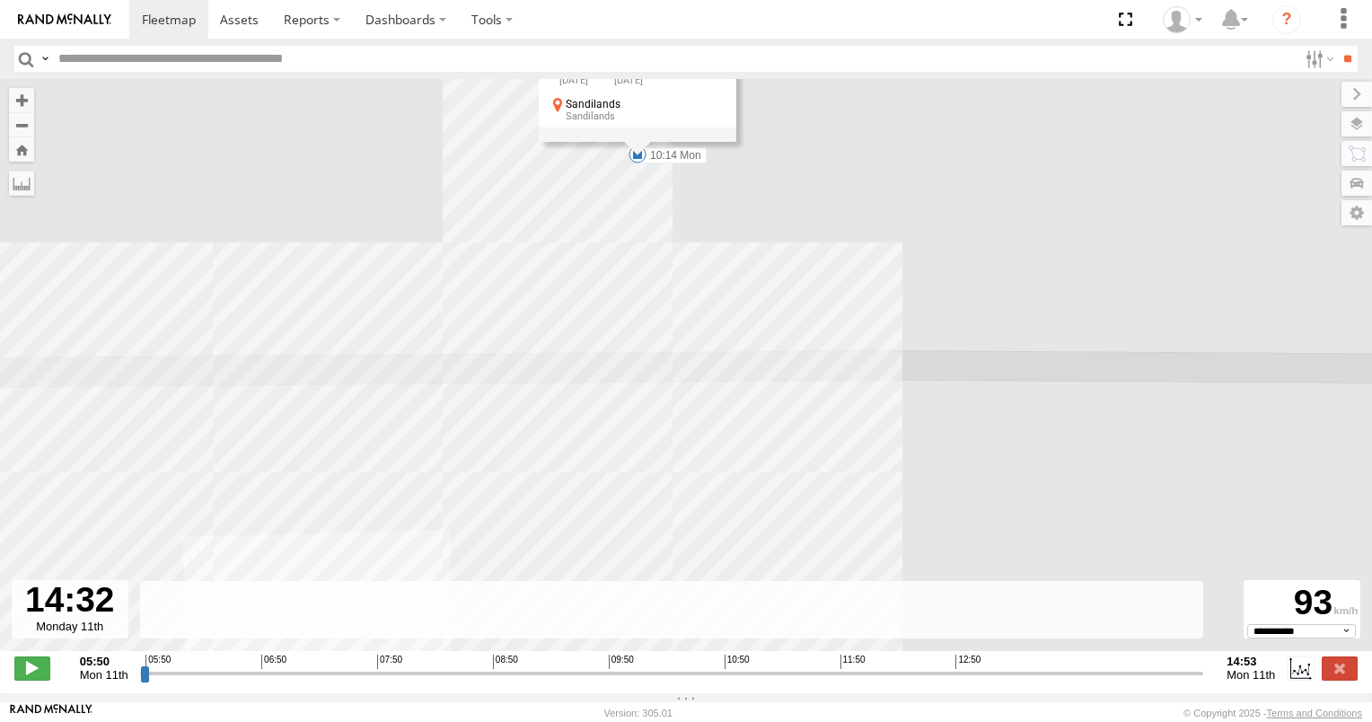
click at [339, 462] on div "160 05:55 Mon 05:55 Mon 06:26 Mon 07:15 Mon 07:23 Mon 07:43 Mon 08:06 Mon 10:14…" at bounding box center [686, 374] width 1372 height 591
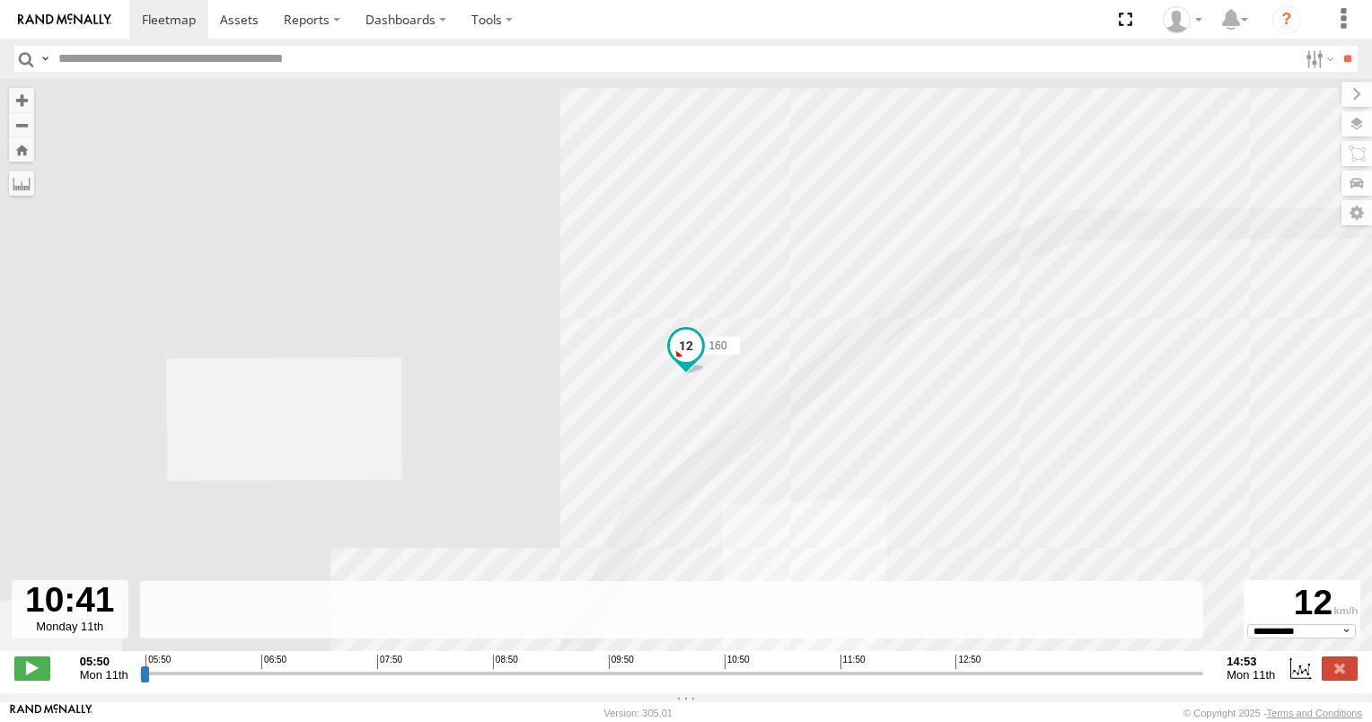
drag, startPoint x: 1157, startPoint y: 681, endPoint x: 708, endPoint y: 683, distance: 449.0
click at [708, 682] on input "range" at bounding box center [672, 673] width 1064 height 17
click at [32, 674] on span at bounding box center [32, 667] width 36 height 23
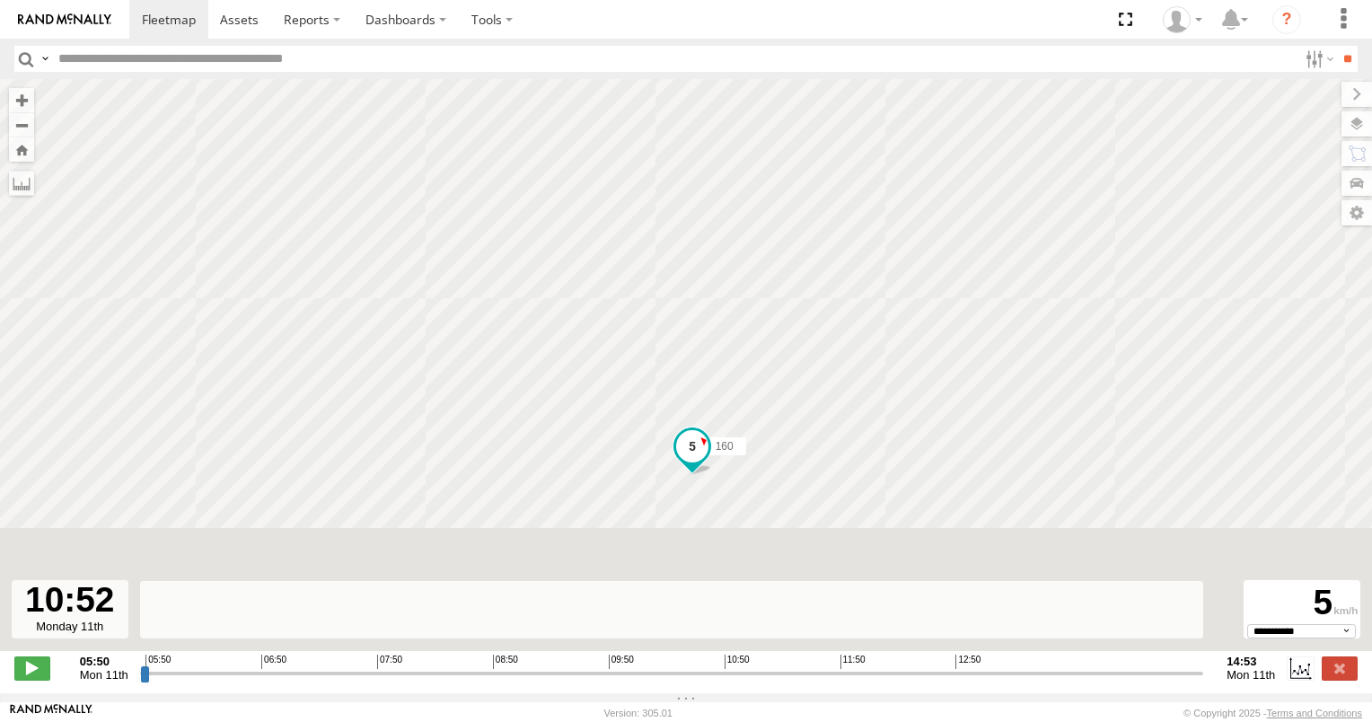
drag, startPoint x: 304, startPoint y: 276, endPoint x: 311, endPoint y: 381, distance: 105.3
click at [311, 381] on div "160 05:55 Mon 05:55 Mon 06:26 Mon 07:15 Mon 07:23 Mon 07:43 Mon 08:06 Mon 10:14…" at bounding box center [686, 374] width 1372 height 591
drag, startPoint x: 320, startPoint y: 464, endPoint x: 456, endPoint y: 467, distance: 136.5
click at [456, 467] on div "160 05:55 Mon 05:55 Mon 06:26 Mon 07:15 Mon 07:23 Mon 07:43 Mon 08:06 Mon 10:14…" at bounding box center [686, 374] width 1372 height 591
drag, startPoint x: 410, startPoint y: 455, endPoint x: 489, endPoint y: 454, distance: 79.0
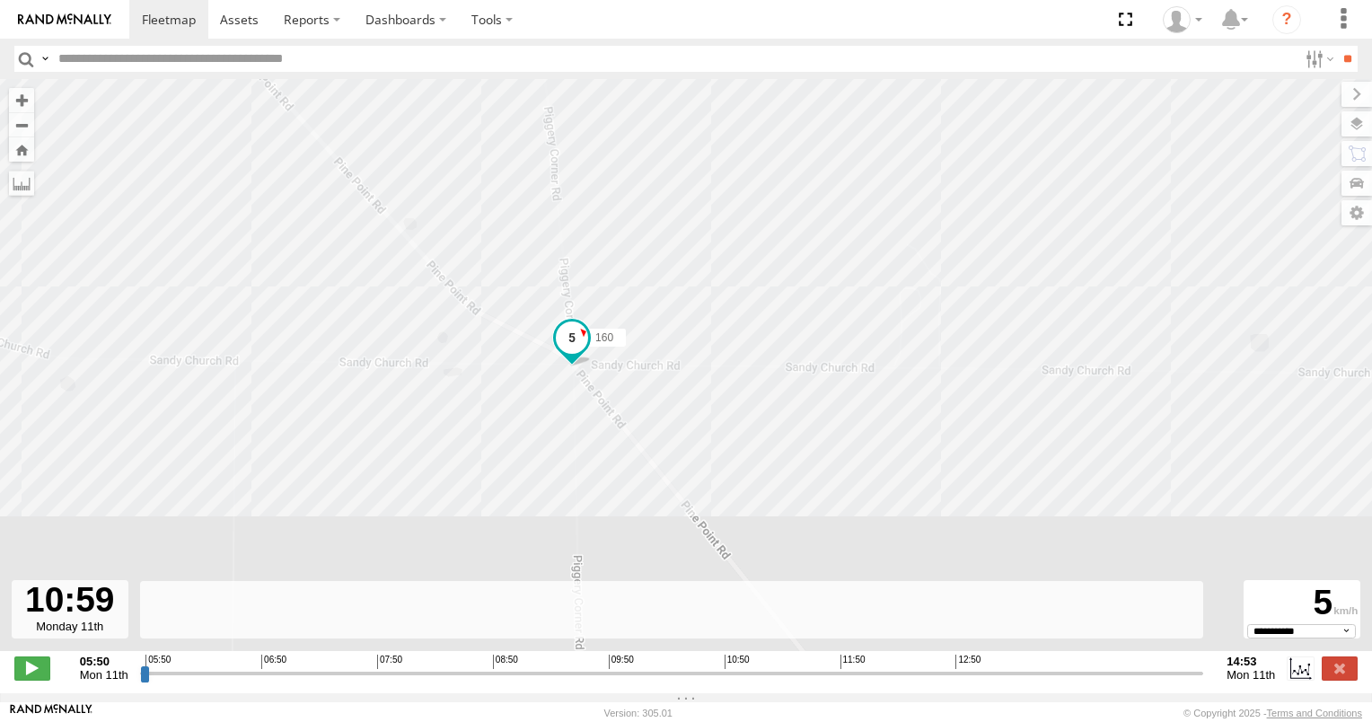
click at [489, 454] on div "160 05:55 Mon 05:55 Mon 06:26 Mon 07:15 Mon 07:23 Mon 07:43 Mon 08:06 Mon 10:14…" at bounding box center [686, 374] width 1372 height 591
drag, startPoint x: 442, startPoint y: 449, endPoint x: 528, endPoint y: 453, distance: 86.3
click at [553, 459] on div "160 05:55 Mon 05:55 Mon 06:26 Mon 07:15 Mon 07:23 Mon 07:43 Mon 08:06 Mon 10:14…" at bounding box center [686, 374] width 1372 height 591
drag, startPoint x: 406, startPoint y: 425, endPoint x: 506, endPoint y: 423, distance: 100.6
click at [506, 424] on div "160 05:55 Mon 05:55 Mon 06:26 Mon 07:15 Mon 07:23 Mon 07:43 Mon 08:06 Mon 10:14…" at bounding box center [686, 374] width 1372 height 591
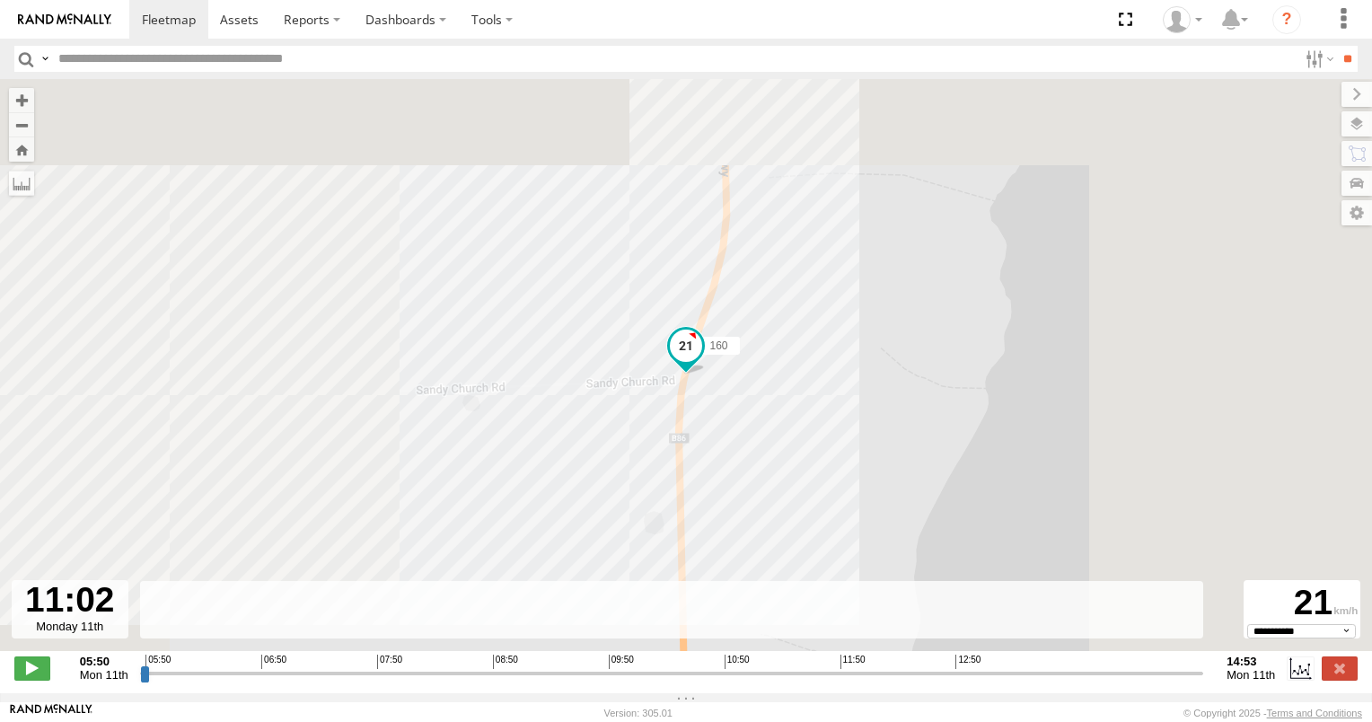
drag, startPoint x: 348, startPoint y: 424, endPoint x: 404, endPoint y: 428, distance: 55.9
click at [404, 428] on div "160 05:55 Mon 05:55 Mon 06:26 Mon 07:15 Mon 07:23 Mon 07:43 Mon 08:06 Mon 10:14…" at bounding box center [686, 374] width 1372 height 591
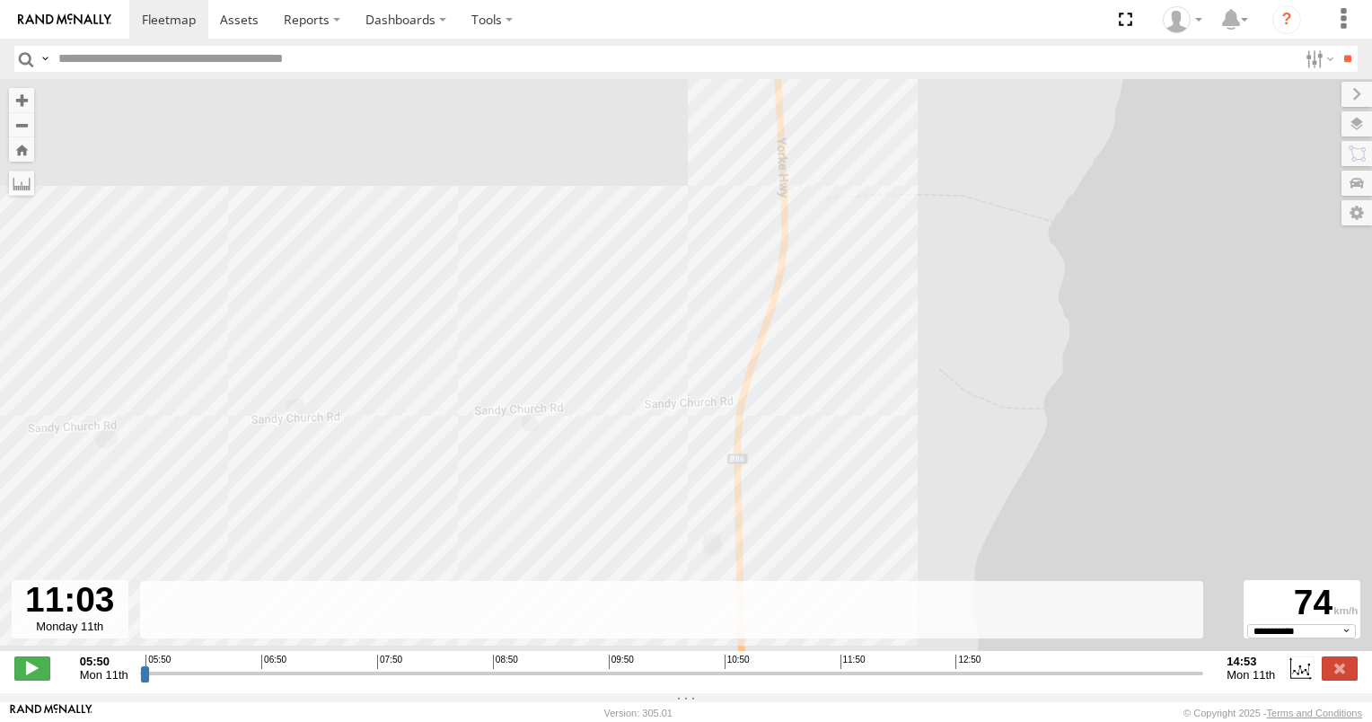
drag, startPoint x: 348, startPoint y: 474, endPoint x: 515, endPoint y: 426, distance: 173.9
click at [515, 426] on div "160 05:55 Mon 05:55 Mon 06:26 Mon 07:15 Mon 07:23 Mon 07:43 Mon 08:06 Mon 10:14…" at bounding box center [686, 374] width 1372 height 591
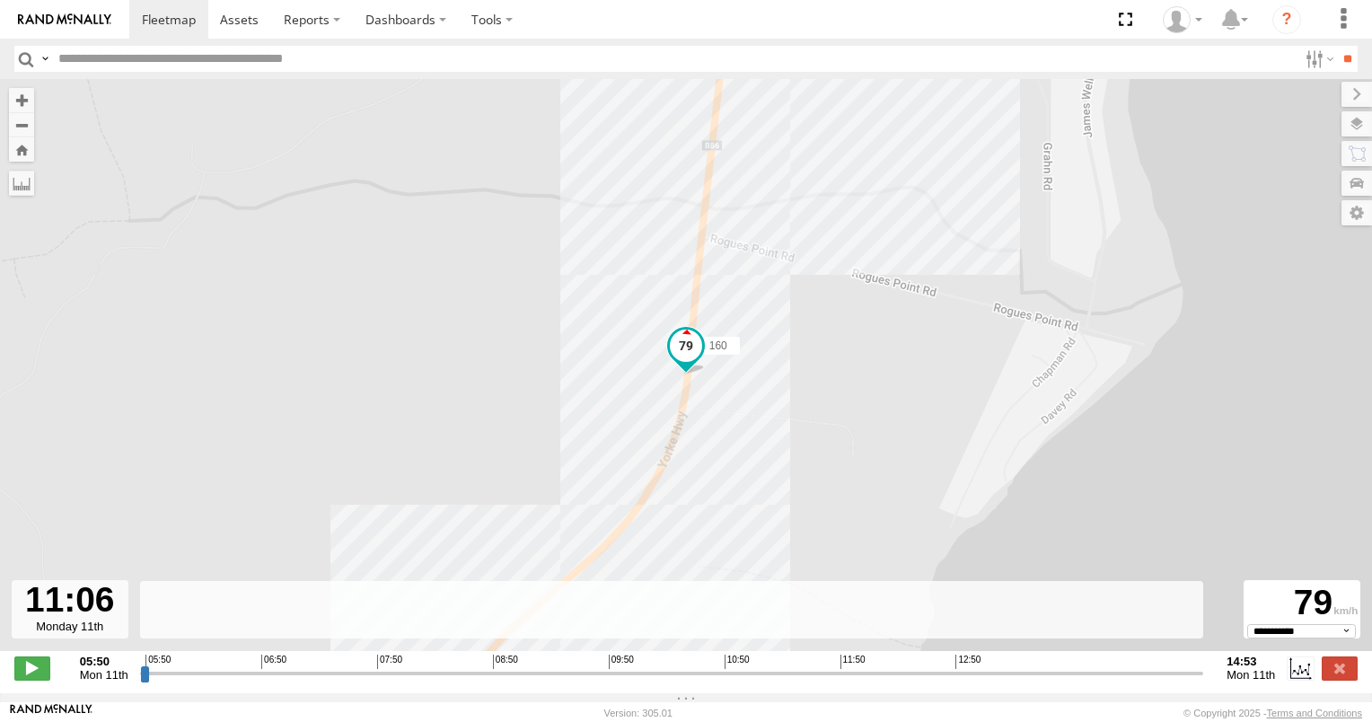
click at [639, 675] on input "range" at bounding box center [672, 673] width 1064 height 17
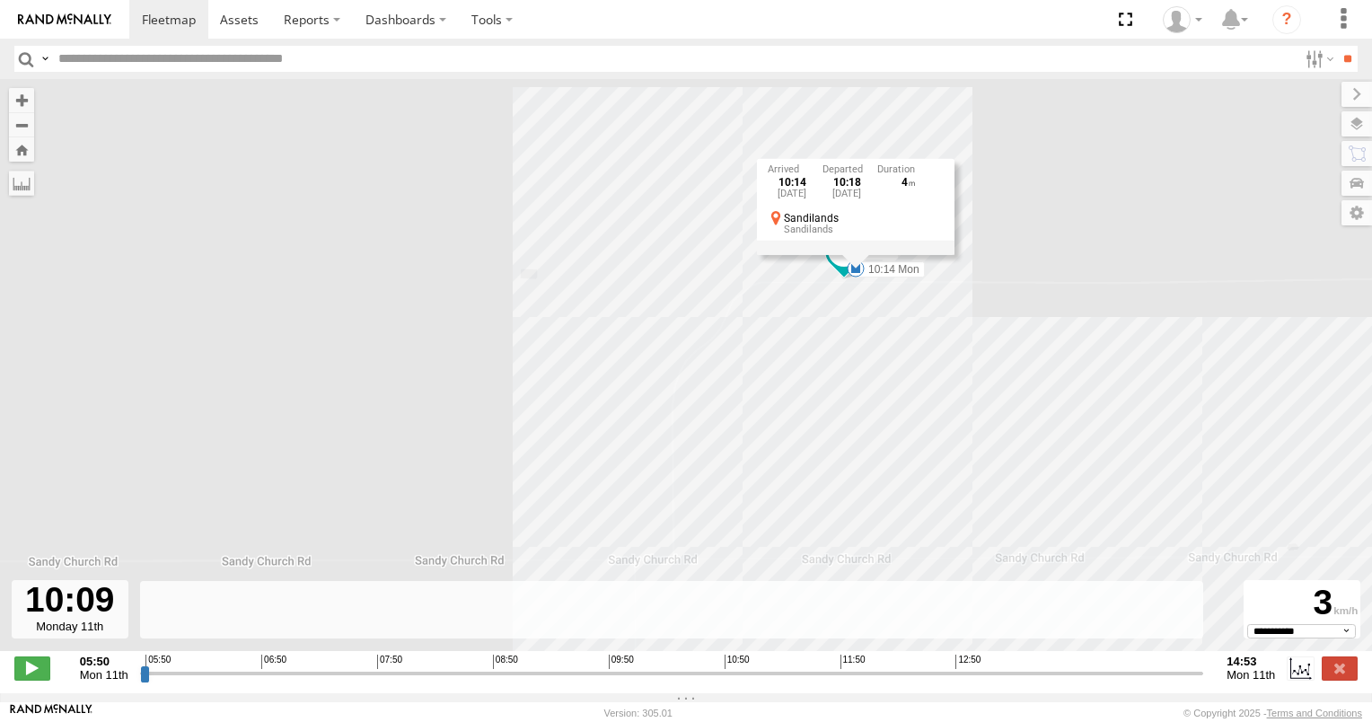
click at [633, 680] on input "range" at bounding box center [672, 673] width 1064 height 17
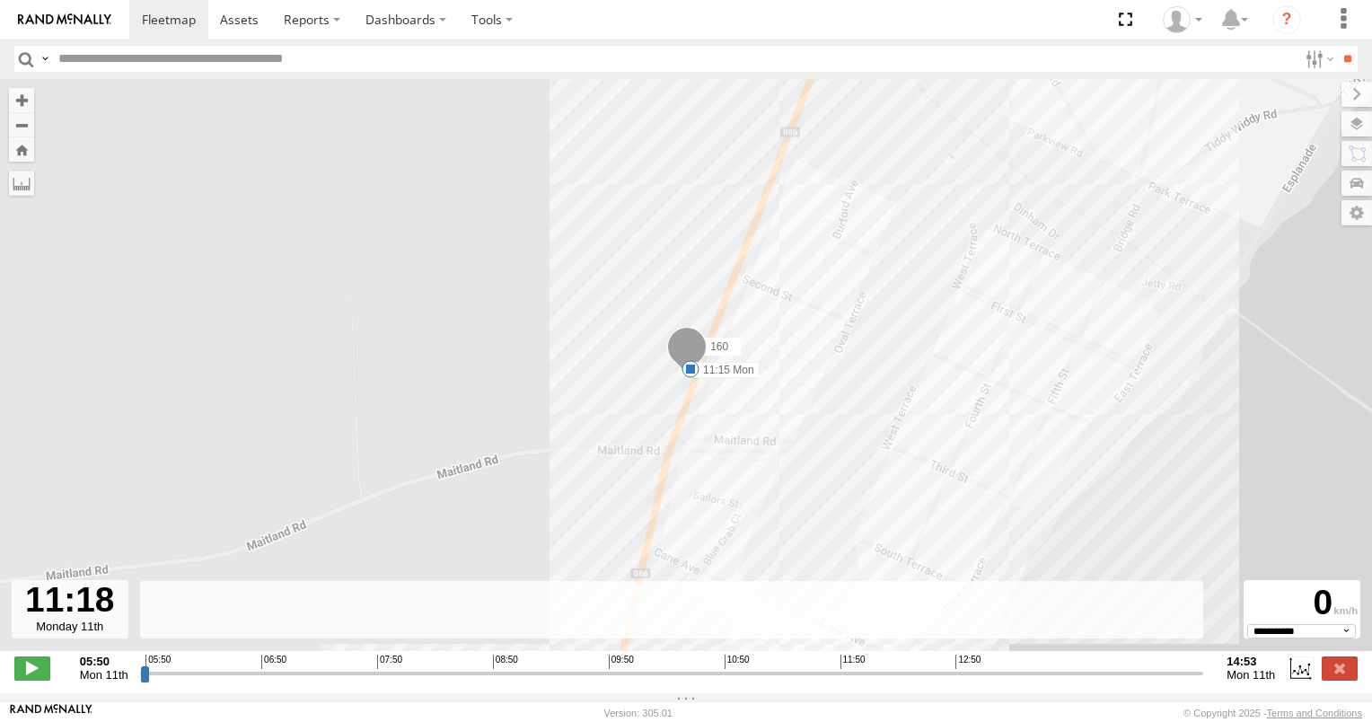
click at [686, 373] on span at bounding box center [691, 369] width 18 height 18
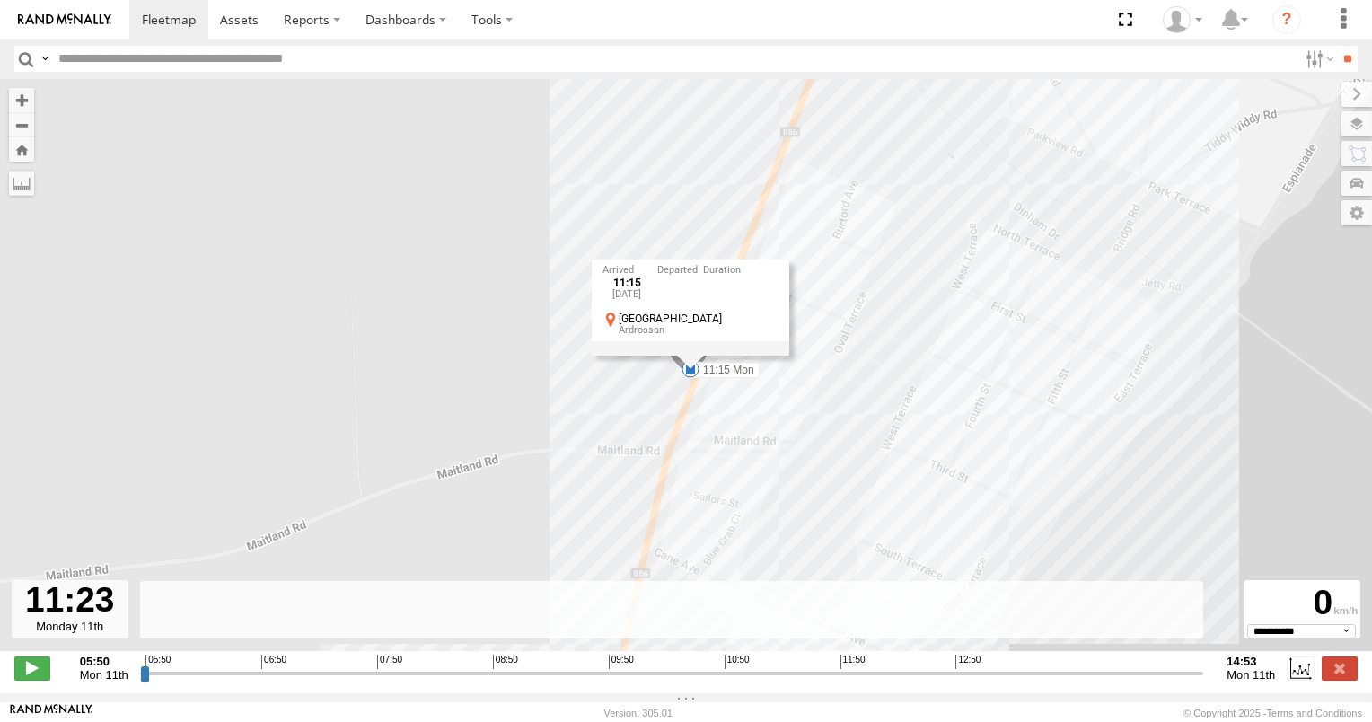
click at [629, 399] on div "160 05:55 Mon 05:55 Mon 06:26 Mon 07:15 Mon 07:23 Mon 07:43 Mon 08:06 Mon 10:14…" at bounding box center [686, 374] width 1372 height 591
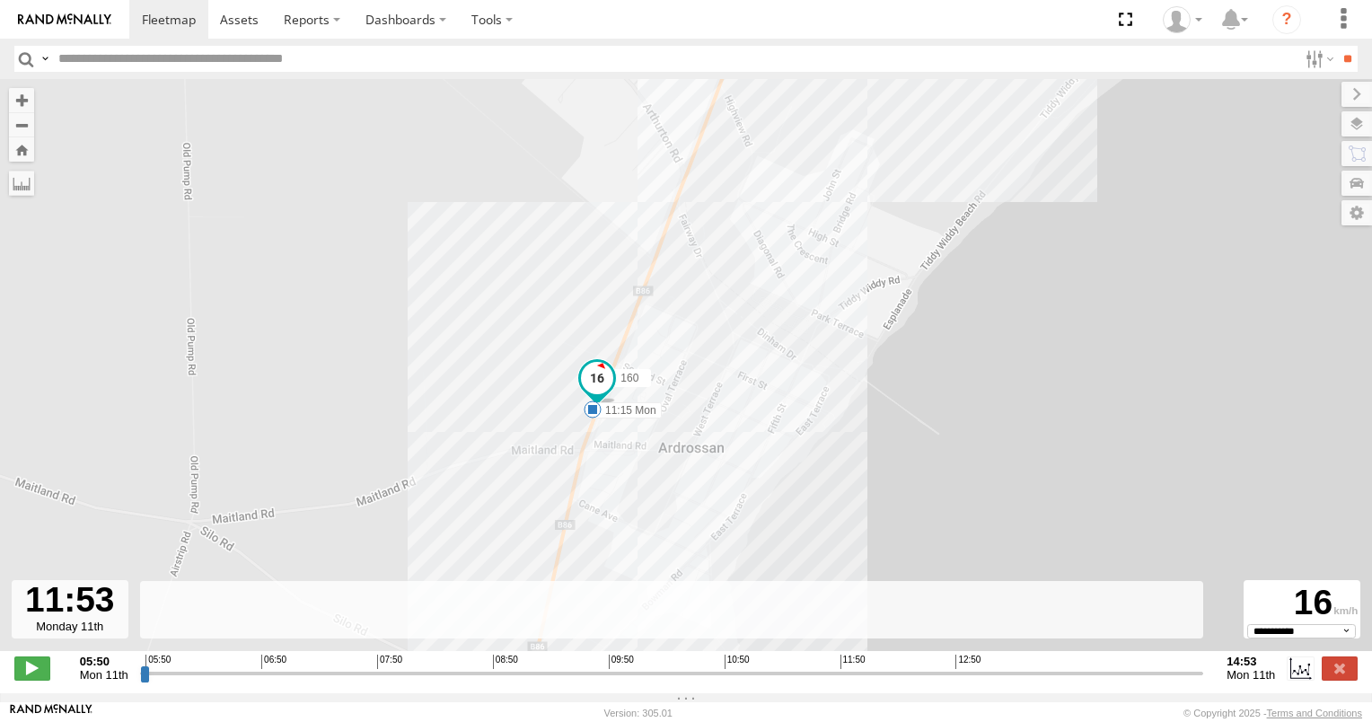
drag, startPoint x: 585, startPoint y: 277, endPoint x: 467, endPoint y: 460, distance: 217.7
click at [463, 474] on div "160 05:55 Mon 05:55 Mon 06:26 Mon 07:15 Mon 07:23 Mon 07:43 Mon 08:06 Mon 10:14…" at bounding box center [686, 374] width 1372 height 591
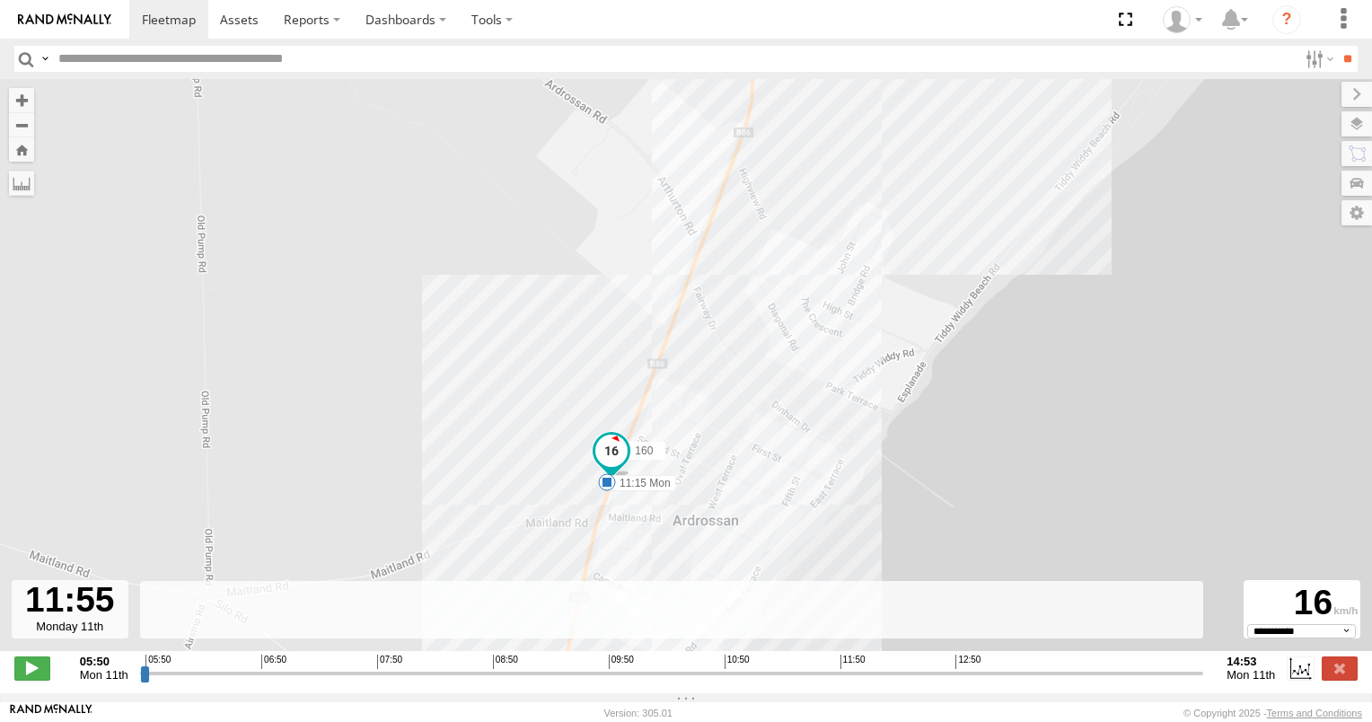
drag, startPoint x: 574, startPoint y: 254, endPoint x: 396, endPoint y: 504, distance: 306.5
click at [396, 504] on div "160 05:55 Mon 05:55 Mon 06:26 Mon 07:15 Mon 07:23 Mon 07:43 Mon 08:06 Mon 10:14…" at bounding box center [686, 374] width 1372 height 591
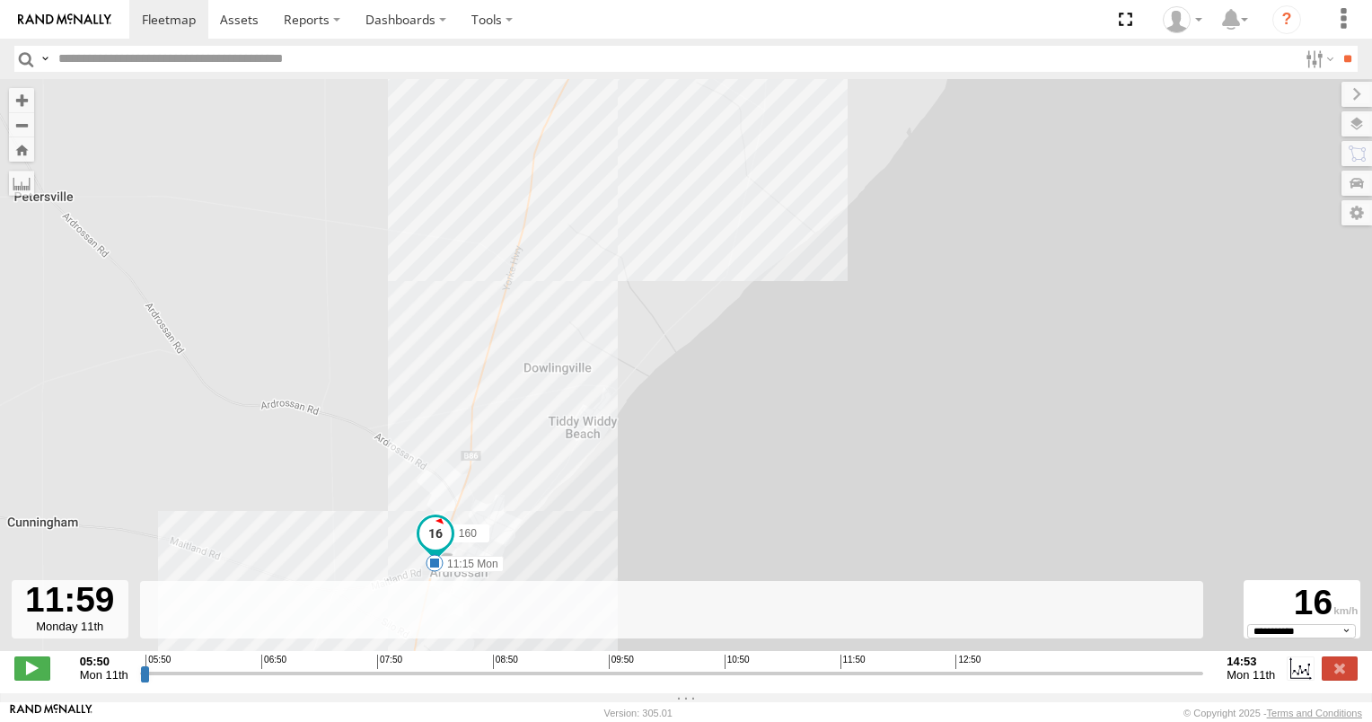
drag, startPoint x: 582, startPoint y: 237, endPoint x: 418, endPoint y: 542, distance: 346.8
click at [418, 542] on div "160 05:55 Mon 05:55 Mon 06:26 Mon 07:15 Mon 07:23 Mon 07:43 Mon 08:06 Mon 10:14…" at bounding box center [686, 374] width 1372 height 591
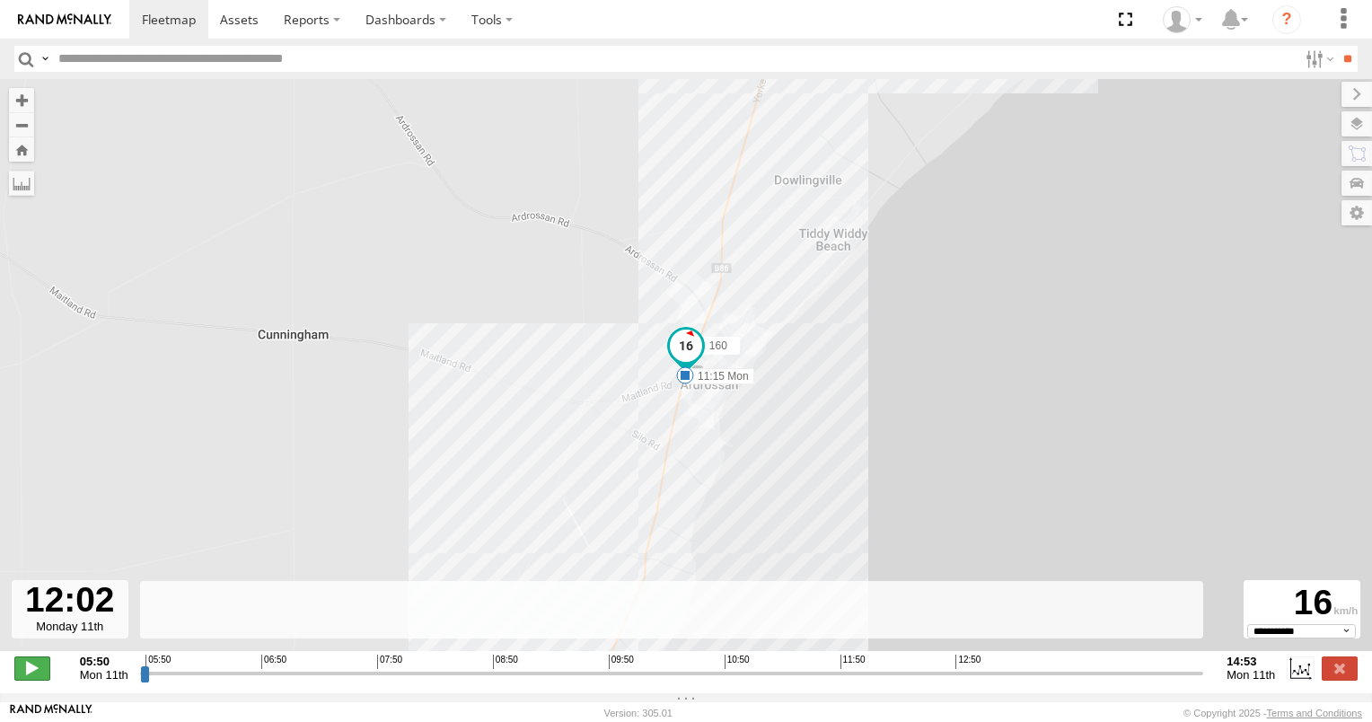
click at [32, 680] on span at bounding box center [32, 667] width 36 height 23
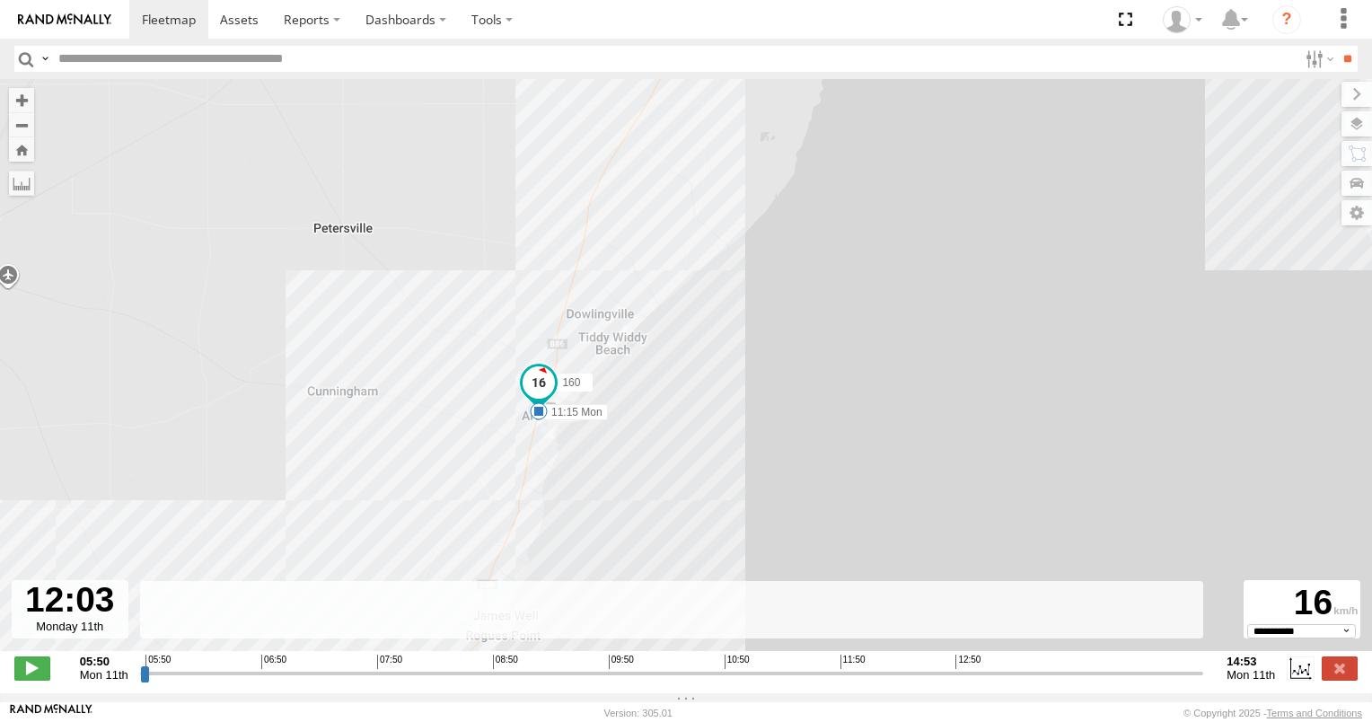
drag, startPoint x: 762, startPoint y: 210, endPoint x: 669, endPoint y: 410, distance: 220.2
click at [669, 410] on div "160 05:55 Mon 05:55 Mon 06:26 Mon 07:15 Mon 07:23 Mon 07:43 Mon 08:06 Mon 10:14…" at bounding box center [686, 374] width 1372 height 591
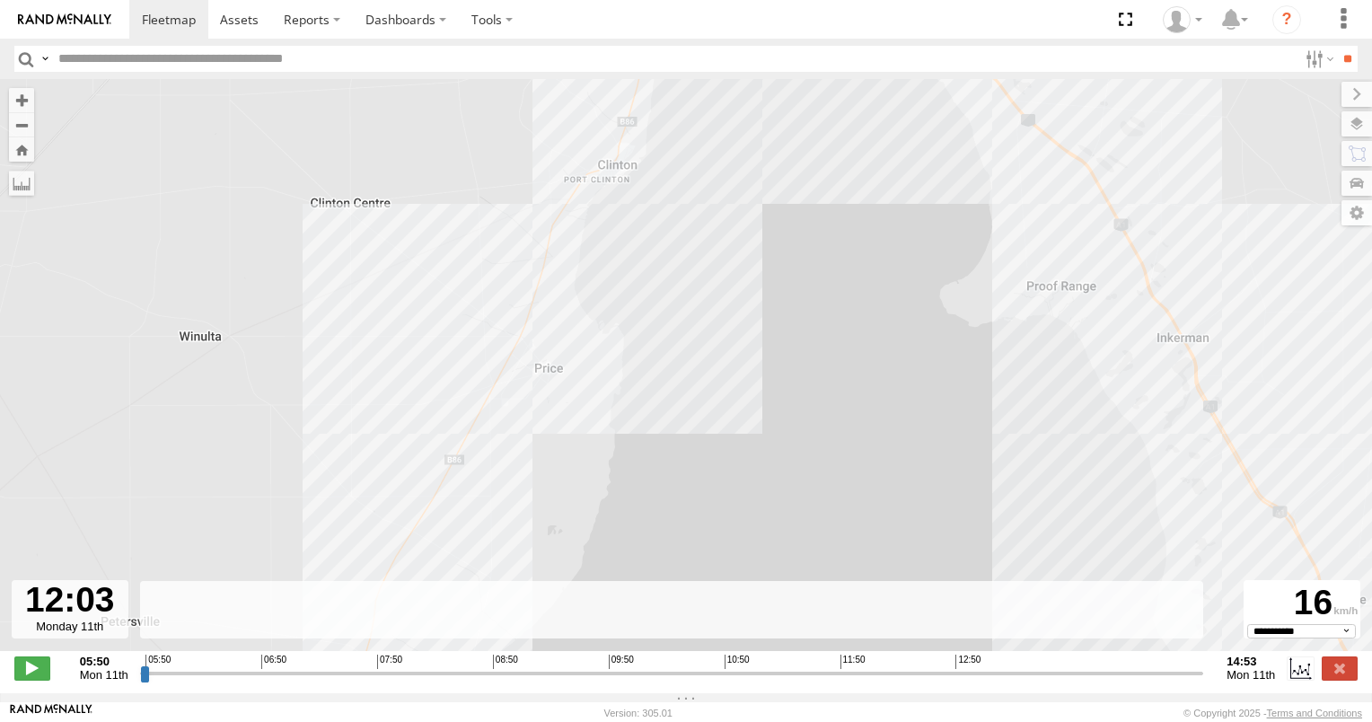
drag, startPoint x: 689, startPoint y: 305, endPoint x: 607, endPoint y: 431, distance: 150.0
click at [607, 431] on div "160 05:55 Mon 05:55 Mon 06:26 Mon 07:15 Mon 07:23 Mon 07:43 Mon 08:06 Mon 10:14…" at bounding box center [686, 374] width 1372 height 591
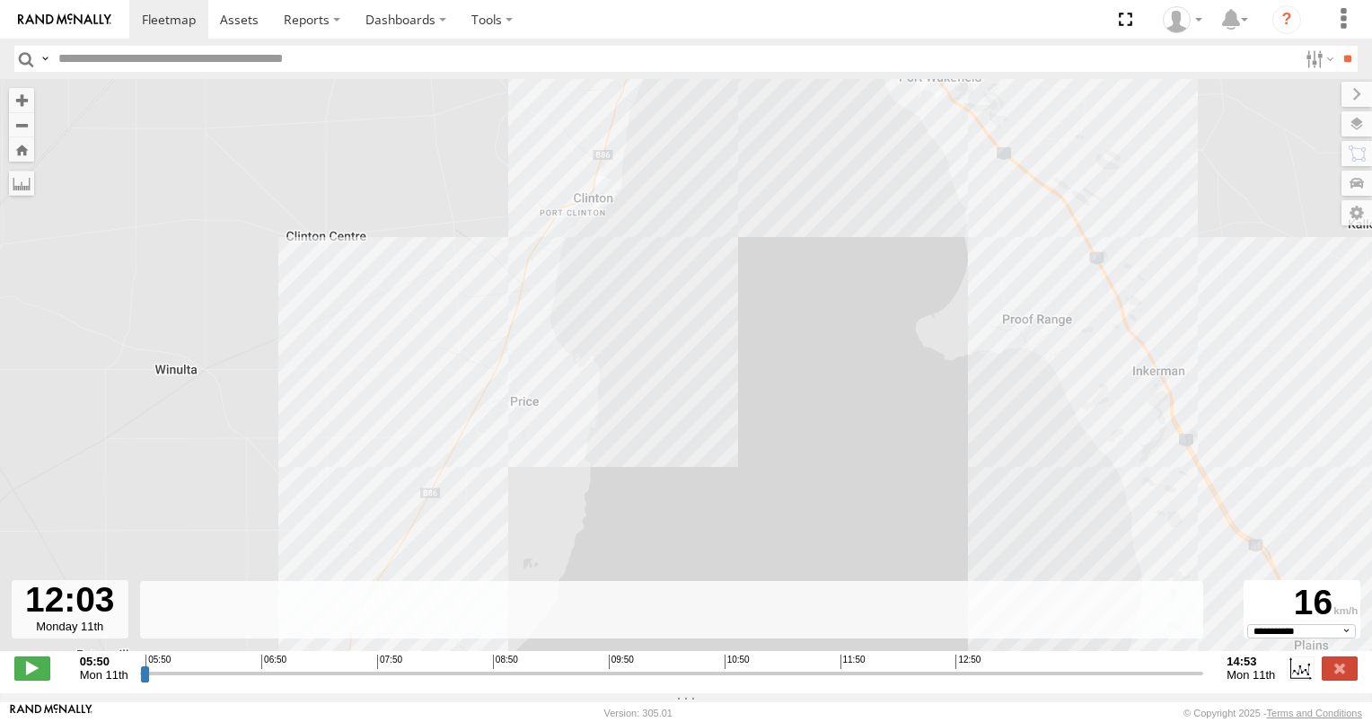
drag, startPoint x: 639, startPoint y: 300, endPoint x: 532, endPoint y: 447, distance: 182.0
click at [532, 447] on div "160 05:55 Mon 05:55 Mon 06:26 Mon 07:15 Mon 07:23 Mon 07:43 Mon 08:06 Mon 10:14…" at bounding box center [686, 374] width 1372 height 591
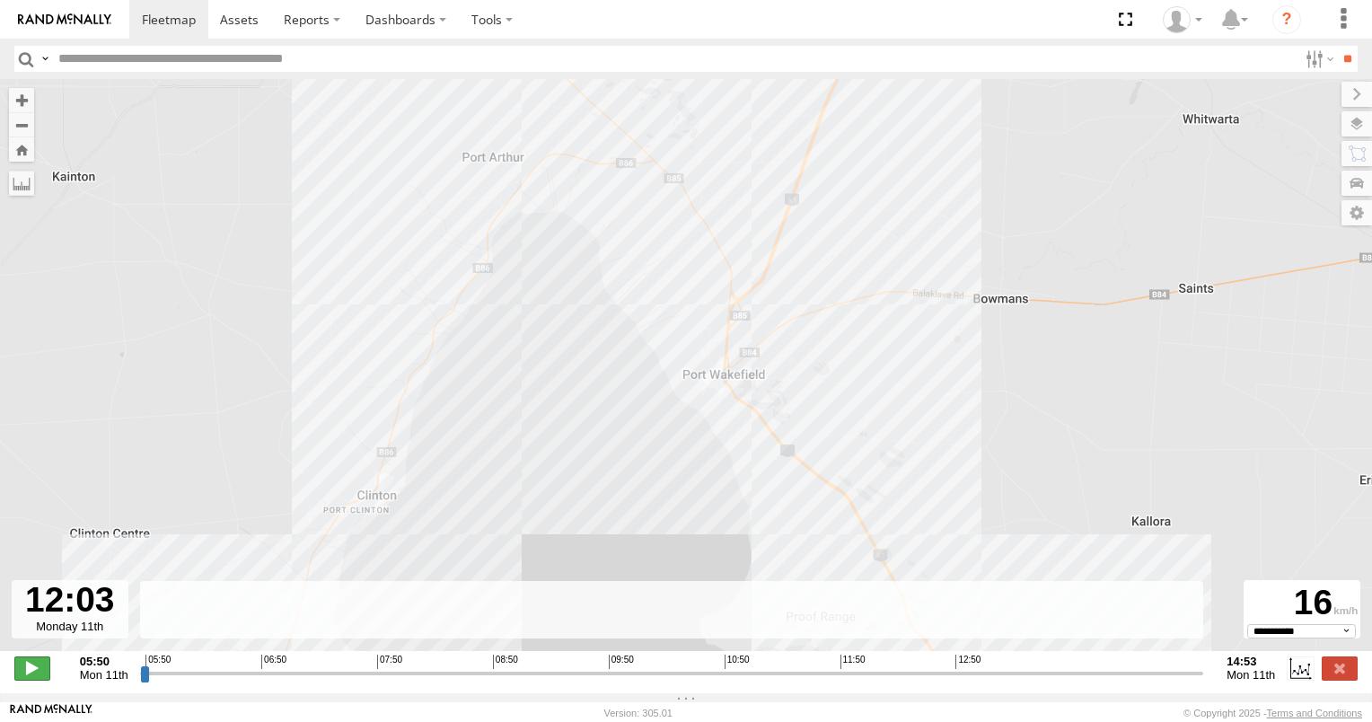
click at [25, 675] on span at bounding box center [32, 667] width 36 height 23
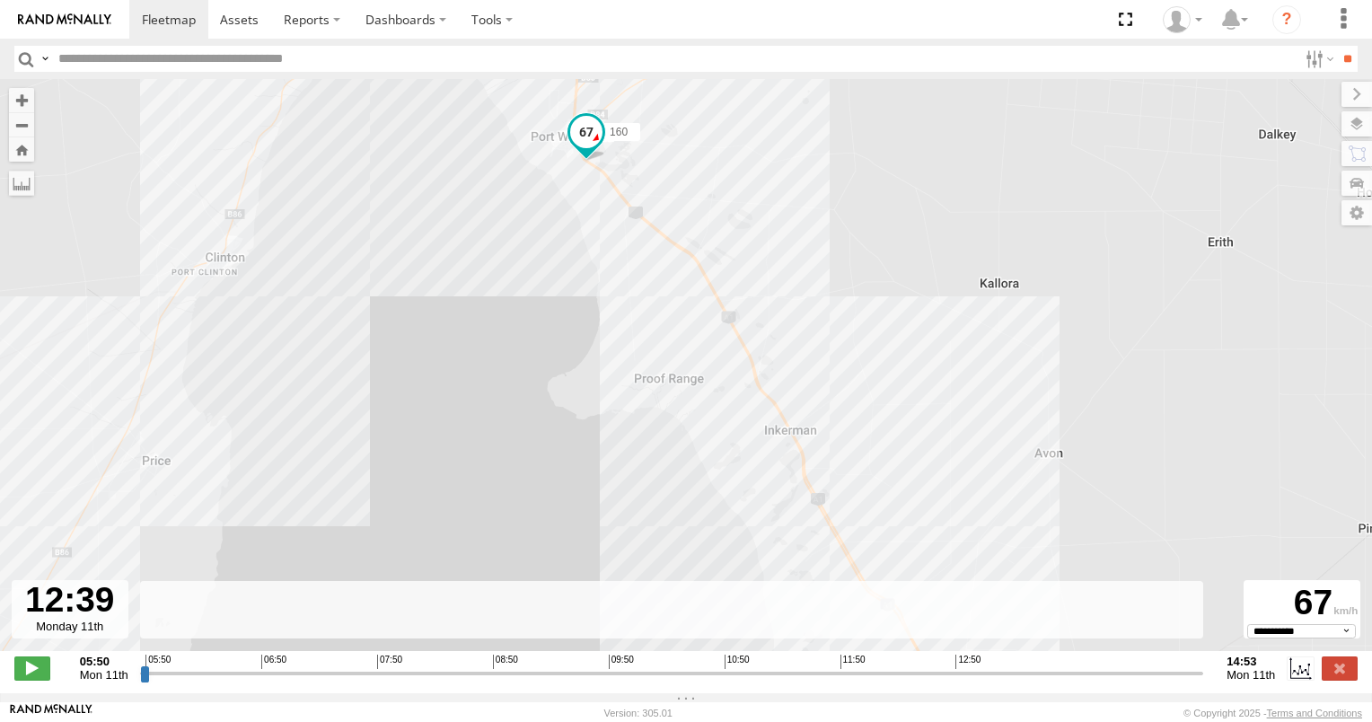
drag, startPoint x: 482, startPoint y: 514, endPoint x: 365, endPoint y: 264, distance: 276.0
click at [366, 265] on div "160 05:55 Mon 05:55 Mon 06:26 Mon 07:15 Mon 07:23 Mon 07:43 Mon 08:06 Mon 10:14…" at bounding box center [686, 374] width 1372 height 591
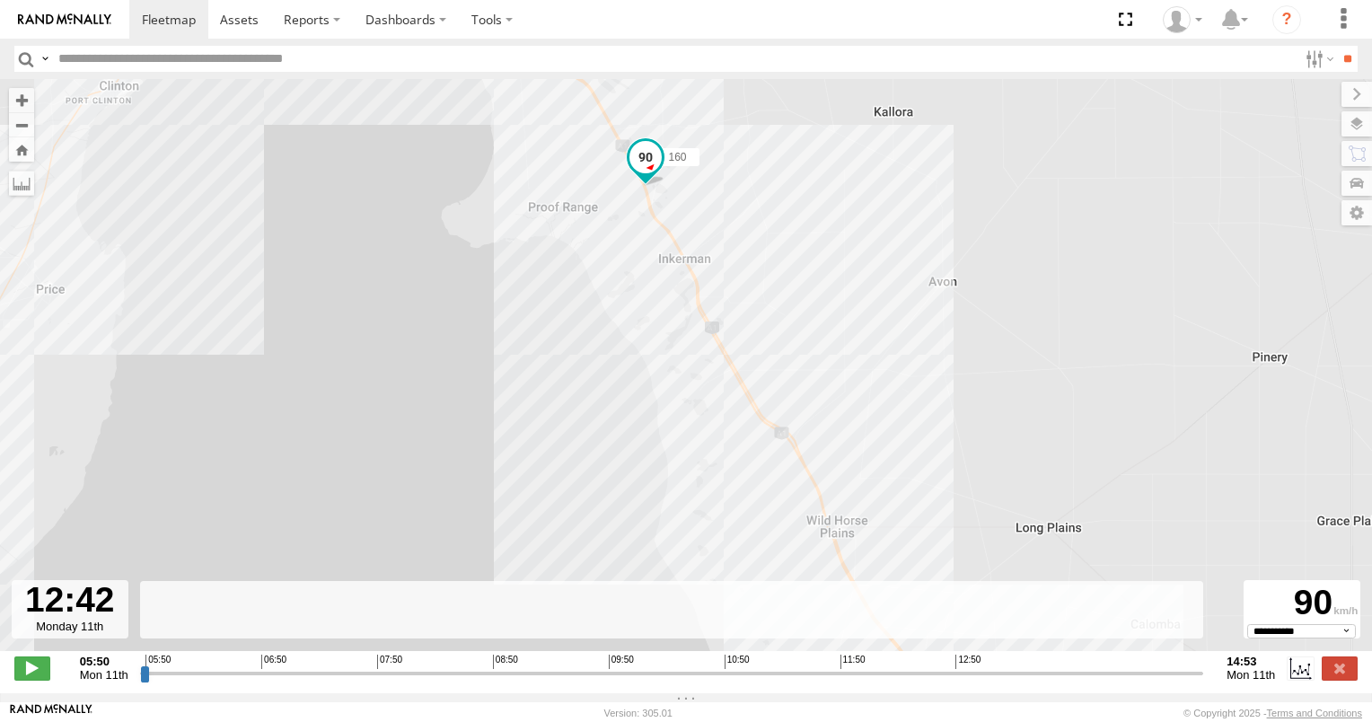
drag, startPoint x: 594, startPoint y: 505, endPoint x: 363, endPoint y: 88, distance: 476.3
click at [363, 88] on div "160 05:55 Mon 05:55 Mon 06:26 Mon 07:15 Mon 07:23 Mon 07:43 Mon 08:06 Mon 10:14…" at bounding box center [686, 374] width 1372 height 591
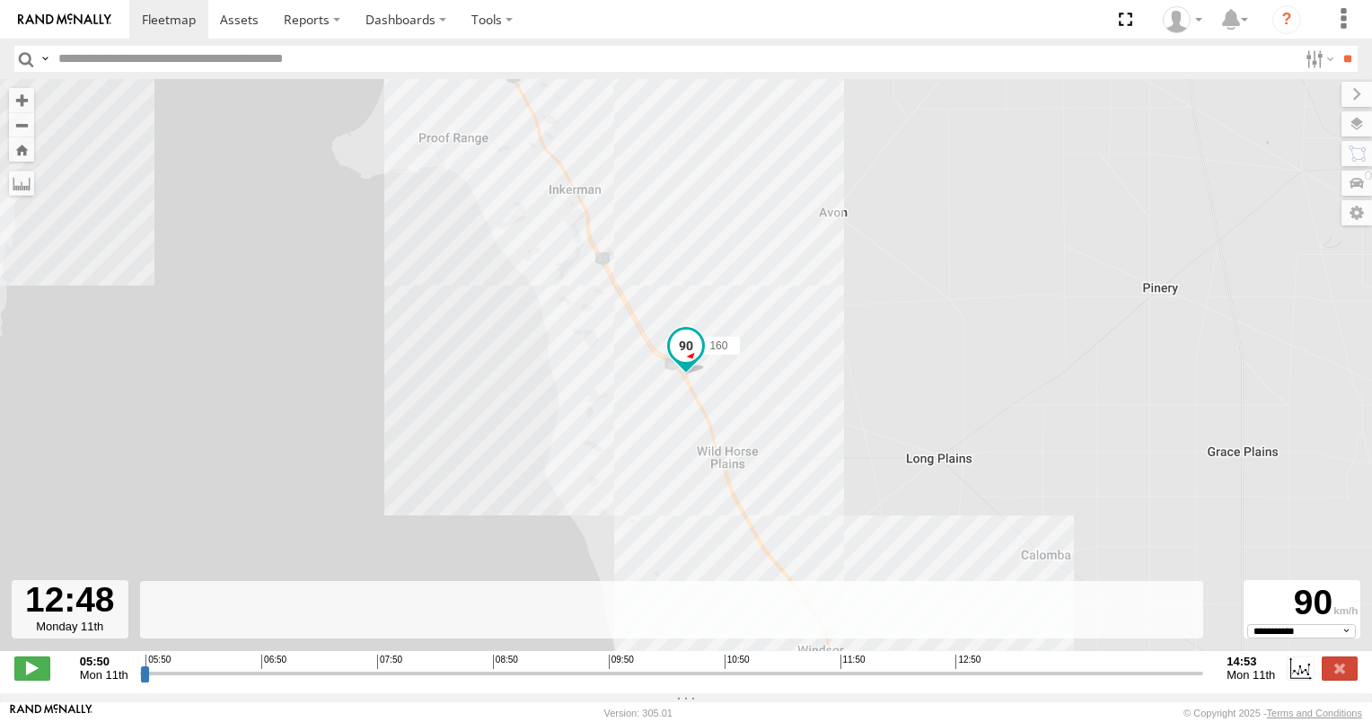
drag, startPoint x: 571, startPoint y: 480, endPoint x: 503, endPoint y: 172, distance: 315.5
click at [503, 172] on div "160 05:55 Mon 05:55 Mon 06:26 Mon 07:15 Mon 07:23 Mon 07:43 Mon 08:06 Mon 10:14…" at bounding box center [686, 374] width 1372 height 591
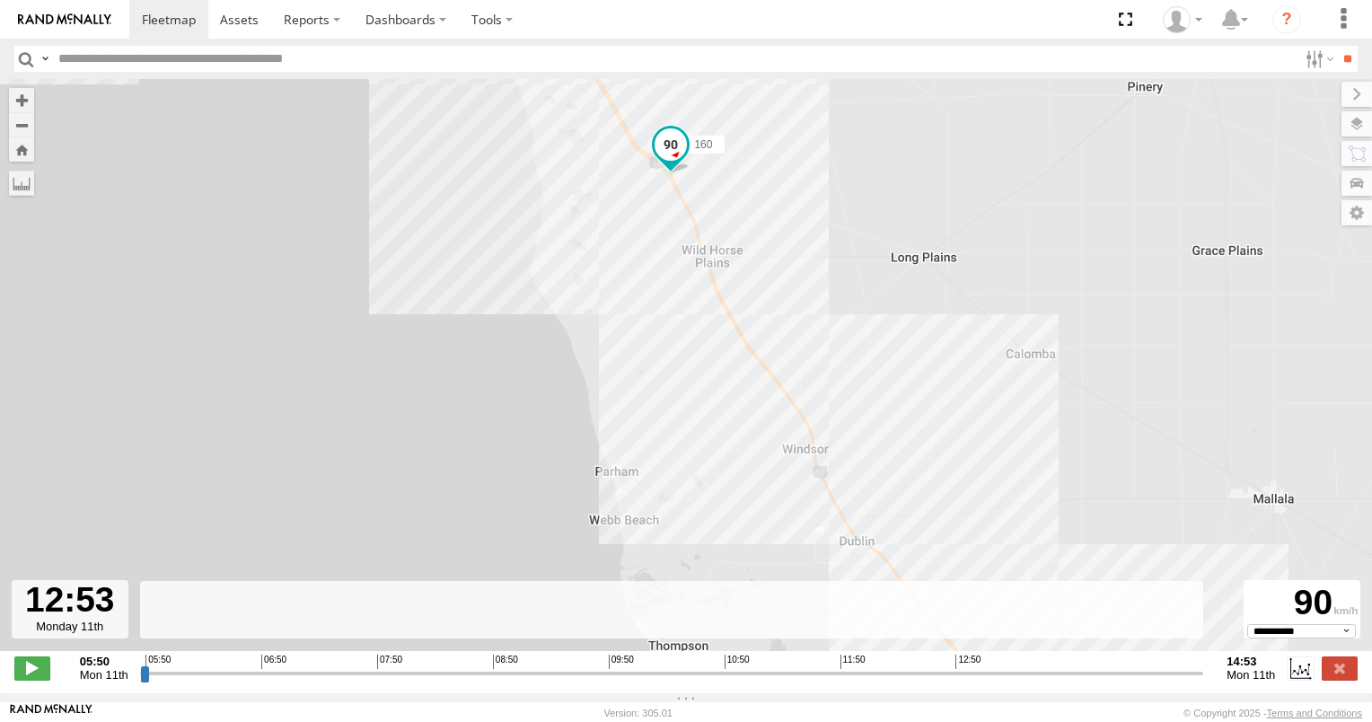
drag, startPoint x: 577, startPoint y: 517, endPoint x: 562, endPoint y: 313, distance: 205.3
click at [562, 313] on div "160 05:55 Mon 05:55 Mon 06:26 Mon 07:15 Mon 07:23 Mon 07:43 Mon 08:06 Mon 10:14…" at bounding box center [686, 374] width 1372 height 591
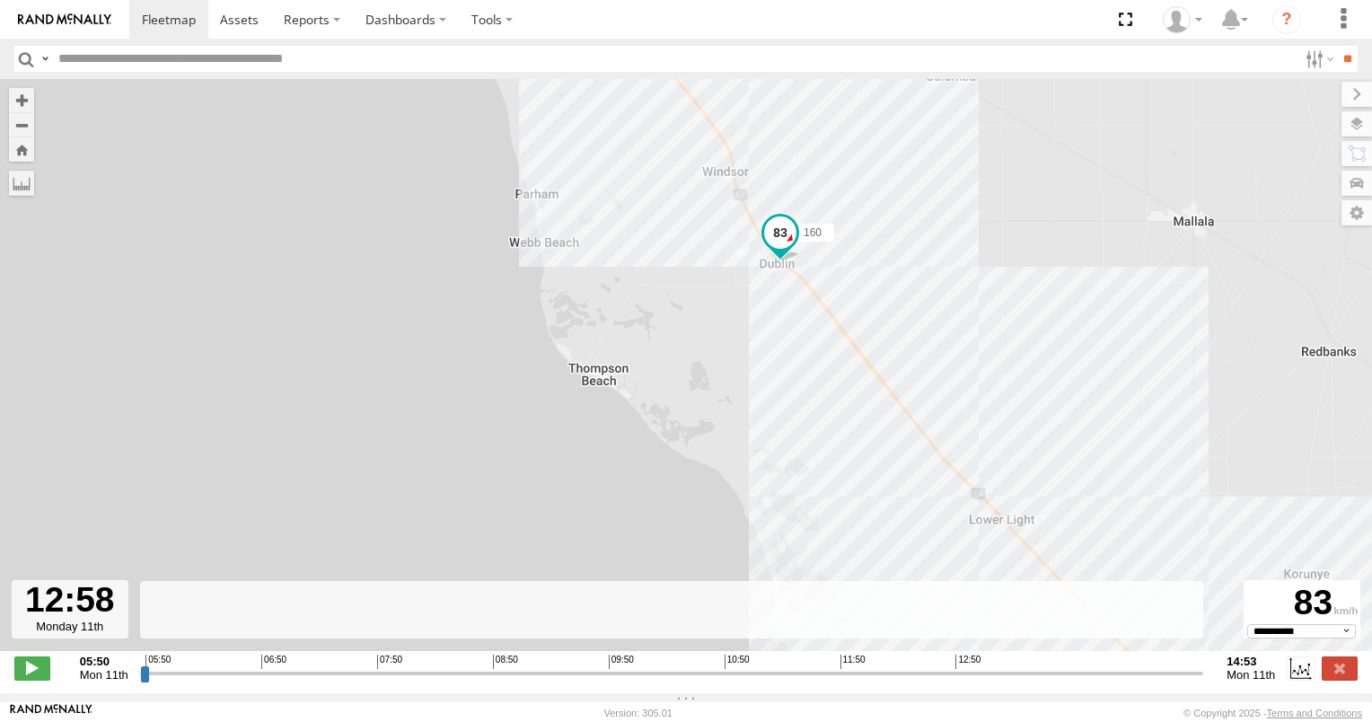
drag, startPoint x: 652, startPoint y: 492, endPoint x: 570, endPoint y: 212, distance: 291.9
click at [570, 212] on div "160 05:55 Mon 05:55 Mon 06:26 Mon 07:15 Mon 07:23 Mon 07:43 Mon 08:06 Mon 10:14…" at bounding box center [686, 374] width 1372 height 591
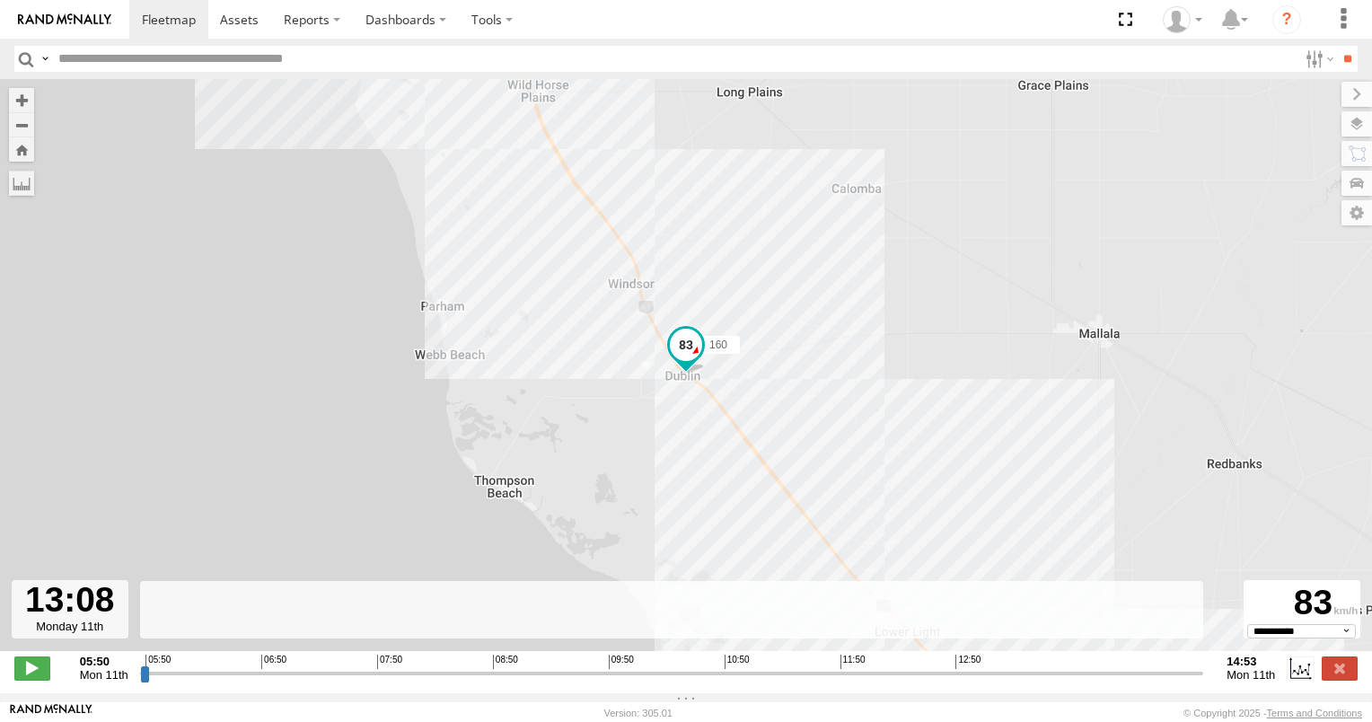
drag, startPoint x: 687, startPoint y: 497, endPoint x: 560, endPoint y: 232, distance: 293.6
click at [560, 232] on div "160 05:55 Mon 05:55 Mon 06:26 Mon 07:15 Mon 07:23 Mon 07:43 Mon 08:06 Mon 10:14…" at bounding box center [686, 374] width 1372 height 591
drag, startPoint x: 669, startPoint y: 471, endPoint x: 494, endPoint y: 172, distance: 346.5
click at [494, 172] on div "160 05:55 Mon 05:55 Mon 06:26 Mon 07:15 Mon 07:23 Mon 07:43 Mon 08:06 Mon 10:14…" at bounding box center [686, 374] width 1372 height 591
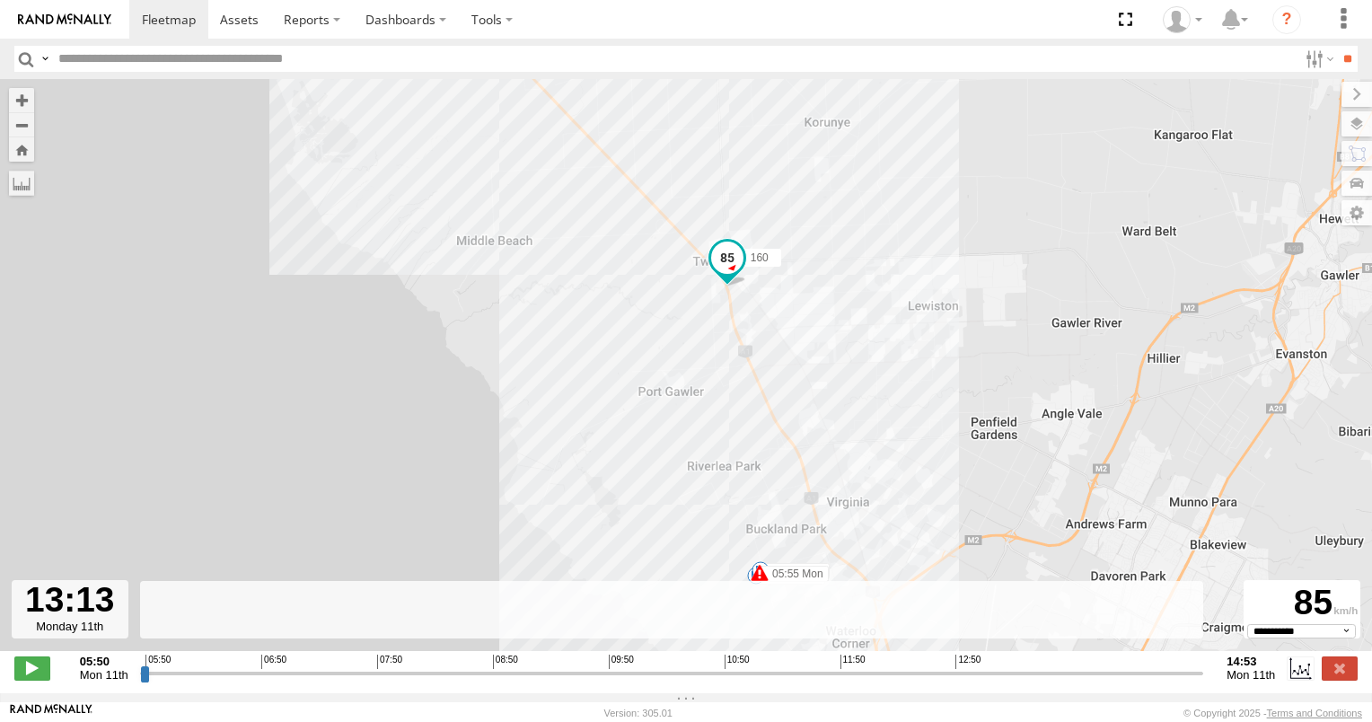
drag, startPoint x: 609, startPoint y: 438, endPoint x: 567, endPoint y: 251, distance: 191.5
click at [561, 251] on div "160 05:55 Mon 05:55 Mon 06:26 Mon 07:15 Mon 07:23 Mon 07:43 Mon 08:06 Mon 10:14…" at bounding box center [686, 374] width 1372 height 591
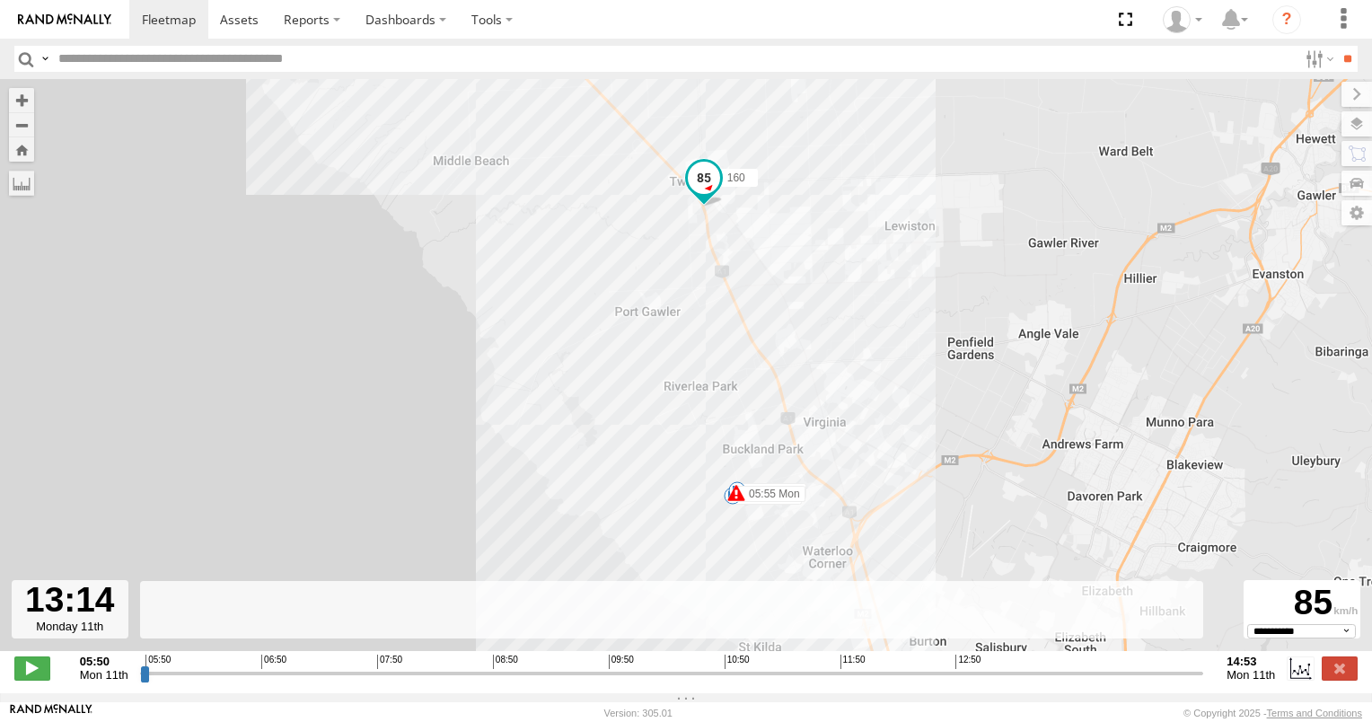
drag, startPoint x: 628, startPoint y: 390, endPoint x: 584, endPoint y: 270, distance: 127.3
click at [584, 270] on div "160 05:55 Mon 05:55 Mon 06:26 Mon 07:15 Mon 07:23 Mon 07:43 Mon 08:06 Mon 10:14…" at bounding box center [686, 374] width 1372 height 591
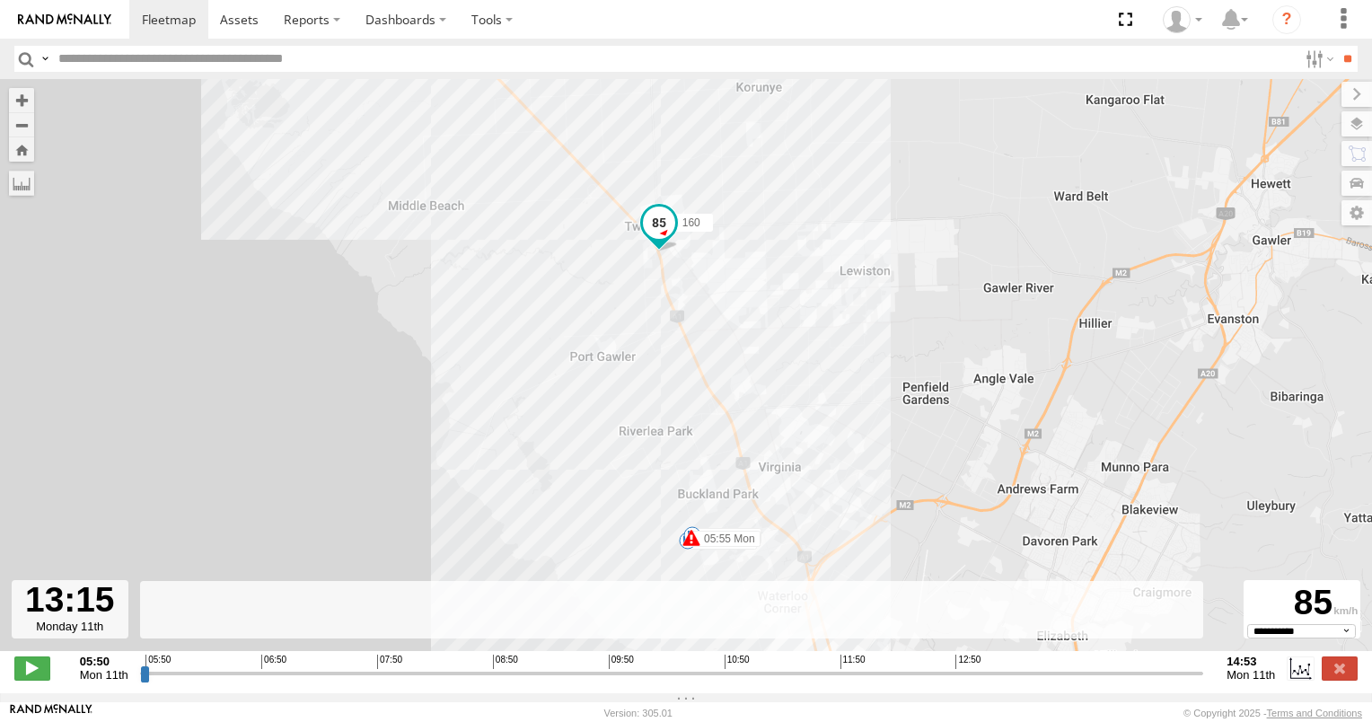
drag, startPoint x: 596, startPoint y: 417, endPoint x: 584, endPoint y: 316, distance: 101.4
click at [584, 316] on div "160 05:55 Mon 05:55 Mon 06:26 Mon 07:15 Mon 07:23 Mon 07:43 Mon 08:06 Mon 10:14…" at bounding box center [686, 374] width 1372 height 591
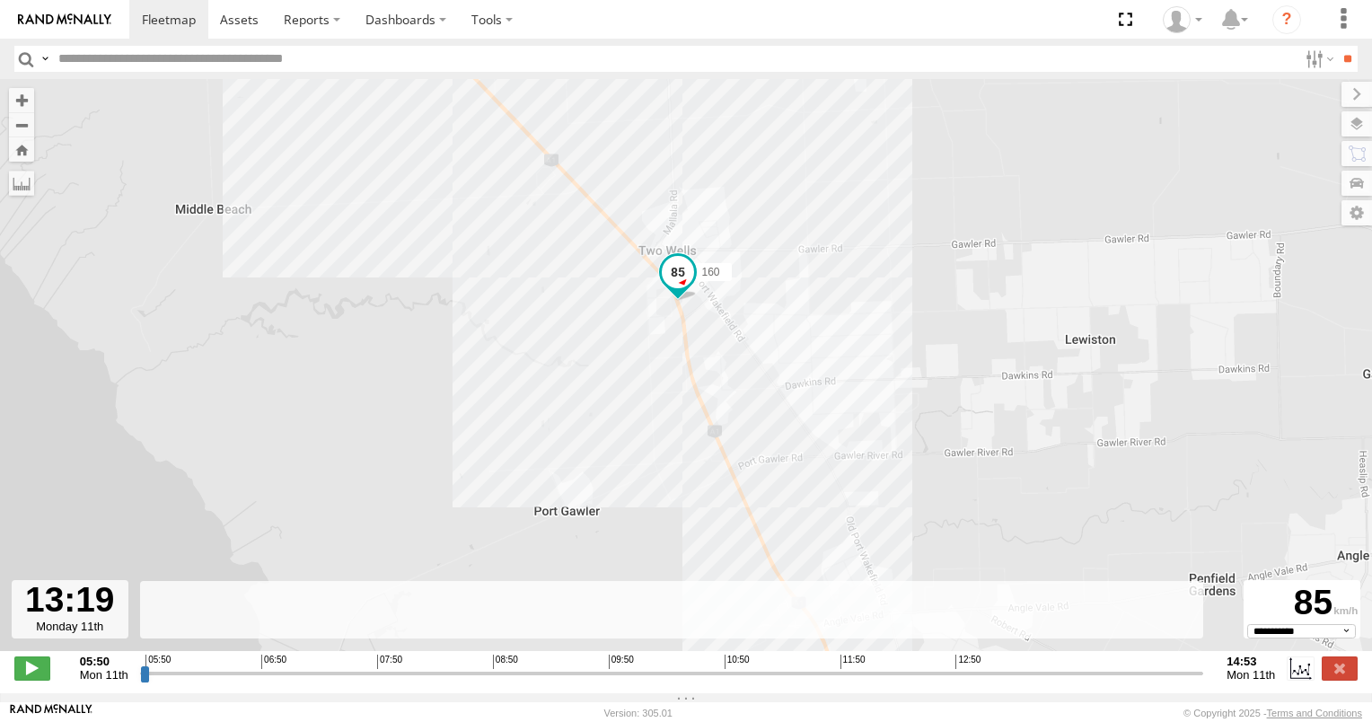
drag, startPoint x: 515, startPoint y: 460, endPoint x: 506, endPoint y: 383, distance: 76.8
click at [506, 383] on div "160 05:55 Mon 05:55 Mon 06:26 Mon 07:15 Mon 07:23 Mon 07:43 Mon 08:06 Mon 10:14…" at bounding box center [686, 374] width 1372 height 591
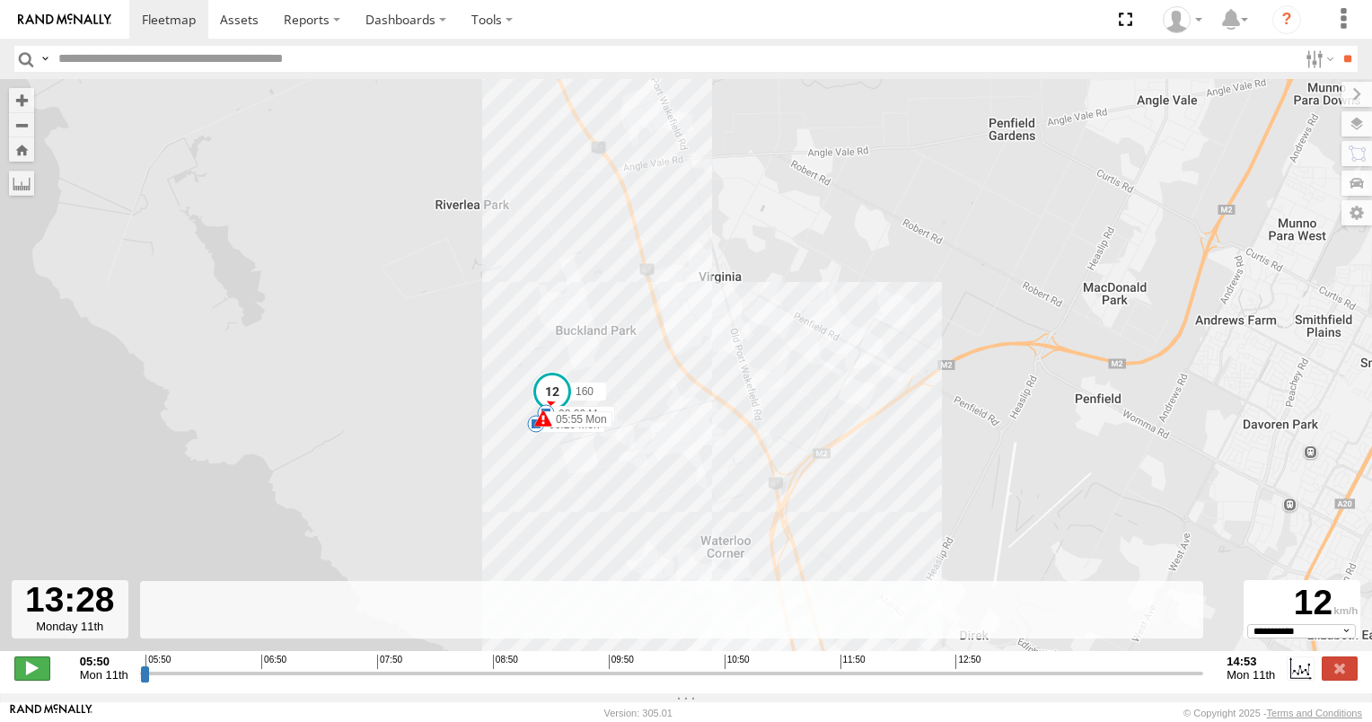
click at [40, 674] on span at bounding box center [32, 667] width 36 height 23
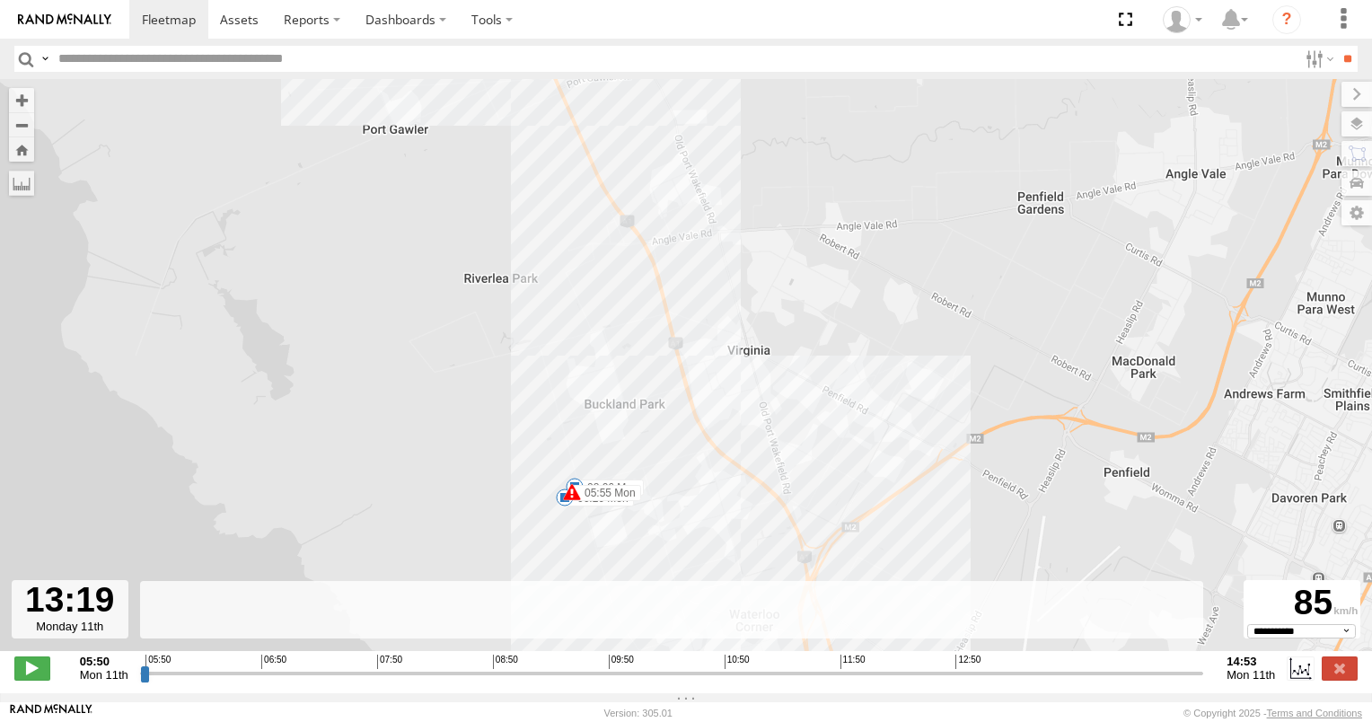
click at [1017, 679] on input "range" at bounding box center [672, 673] width 1064 height 17
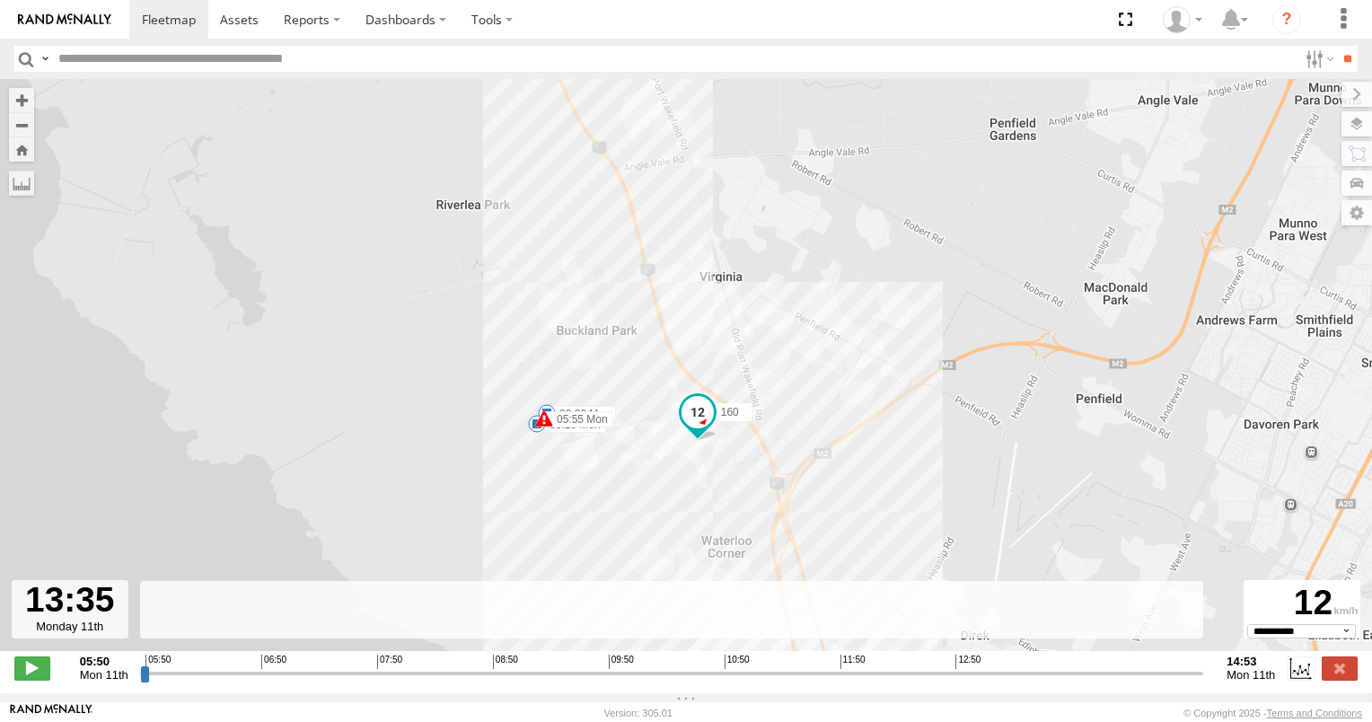
drag, startPoint x: 1018, startPoint y: 684, endPoint x: 1047, endPoint y: 683, distance: 28.8
type input "**********"
click at [1047, 682] on input "range" at bounding box center [672, 673] width 1064 height 17
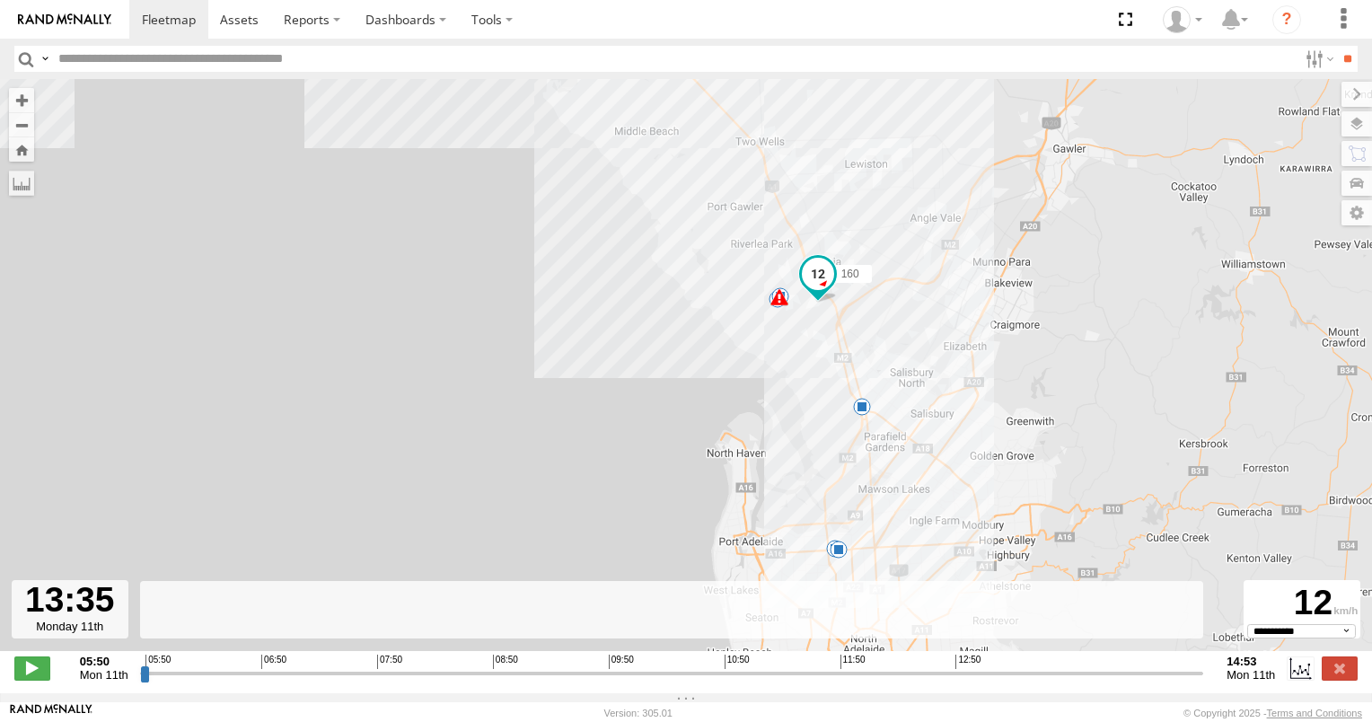
drag, startPoint x: 665, startPoint y: 471, endPoint x: 643, endPoint y: 298, distance: 173.8
click at [643, 302] on div "160 05:55 Mon 05:55 Mon 06:26 Mon 07:15 Mon 07:23 Mon 07:43 Mon 08:06 Mon 10:14…" at bounding box center [686, 374] width 1372 height 591
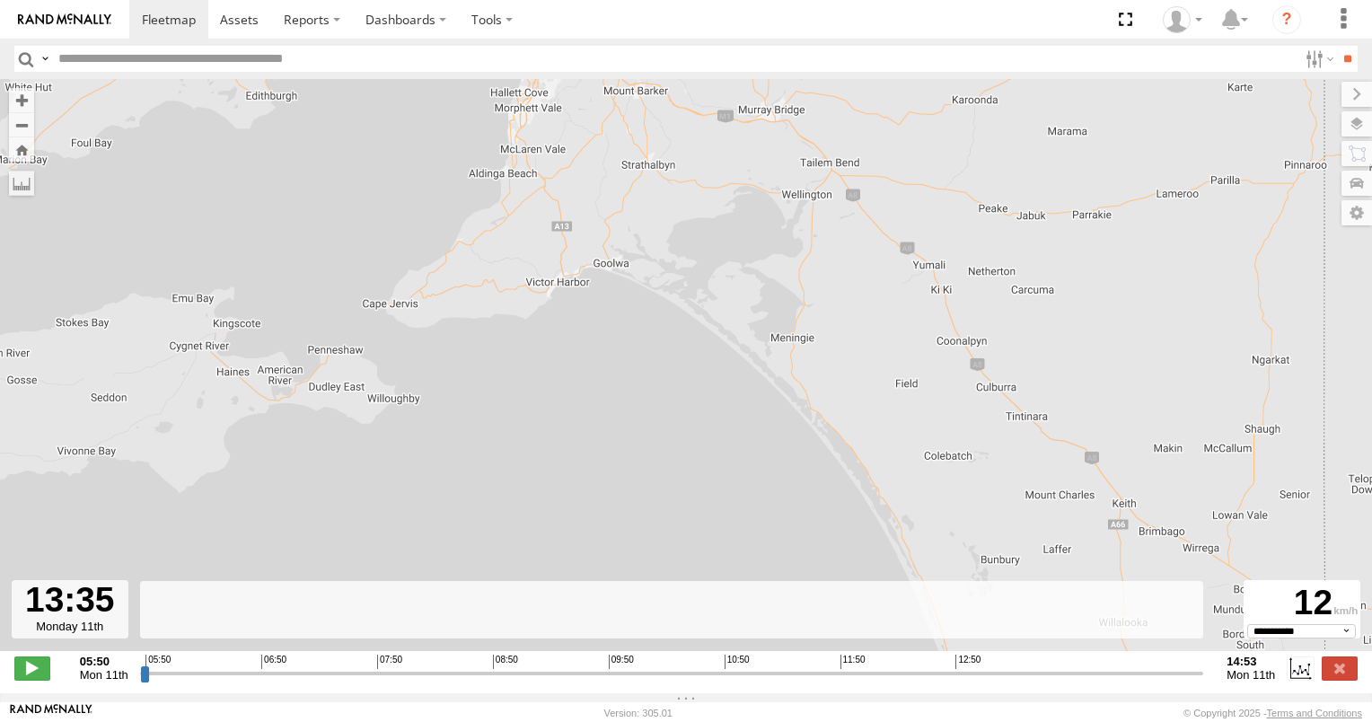
drag, startPoint x: 353, startPoint y: 226, endPoint x: 566, endPoint y: 459, distance: 315.3
click at [560, 481] on div "160 05:55 Mon 05:55 Mon" at bounding box center [686, 374] width 1372 height 591
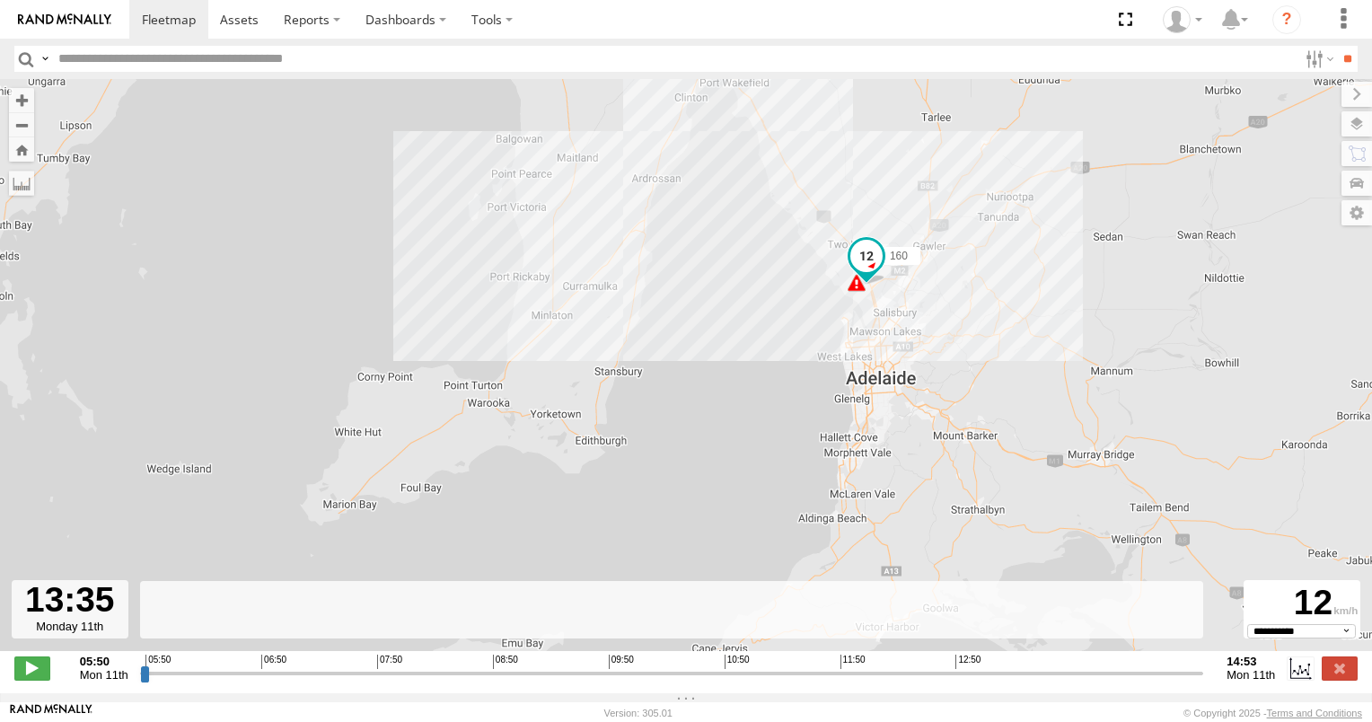
click at [542, 408] on div "160 05:55 Mon 05:55 Mon" at bounding box center [686, 374] width 1372 height 591
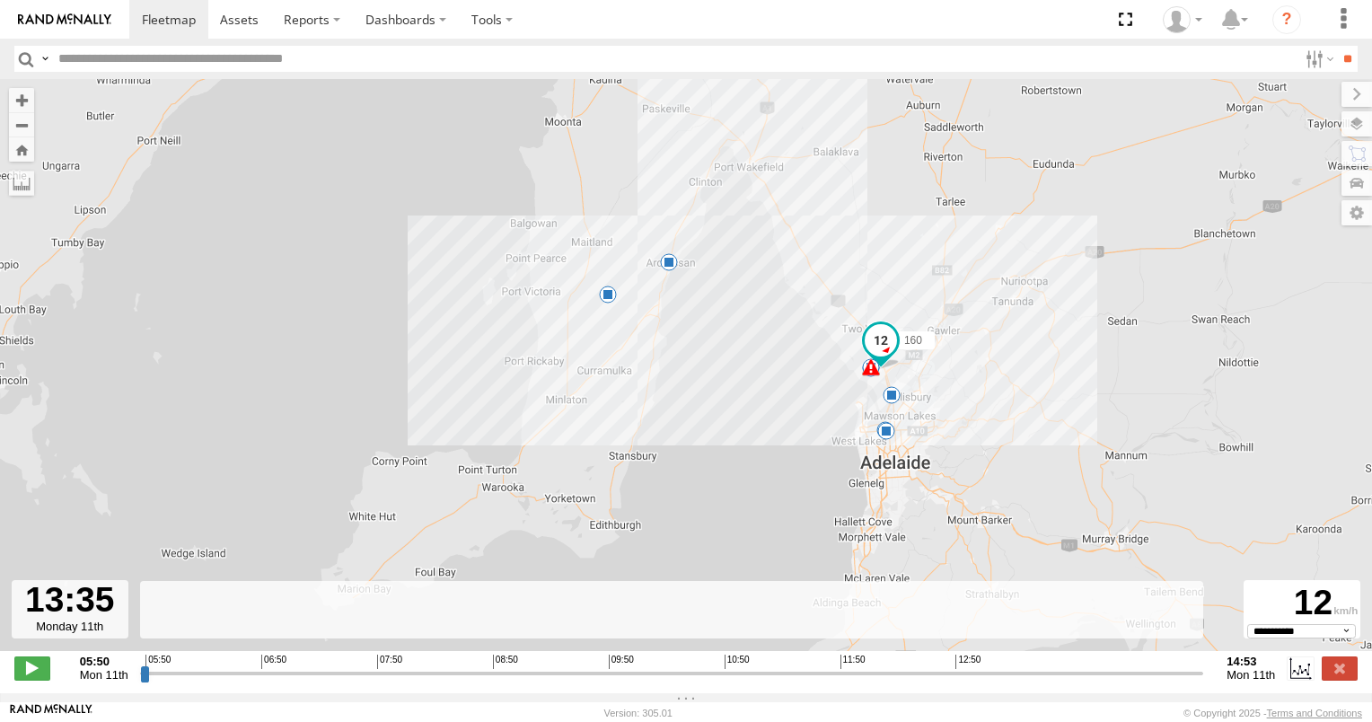
drag, startPoint x: 643, startPoint y: 431, endPoint x: 657, endPoint y: 474, distance: 45.4
click at [657, 474] on div "160 05:55 Mon 05:55 Mon 06:26 Mon 07:15 Mon 07:23 Mon 07:43 Mon 08:06 Mon 10:14…" at bounding box center [686, 374] width 1372 height 591
